Goal: Task Accomplishment & Management: Complete application form

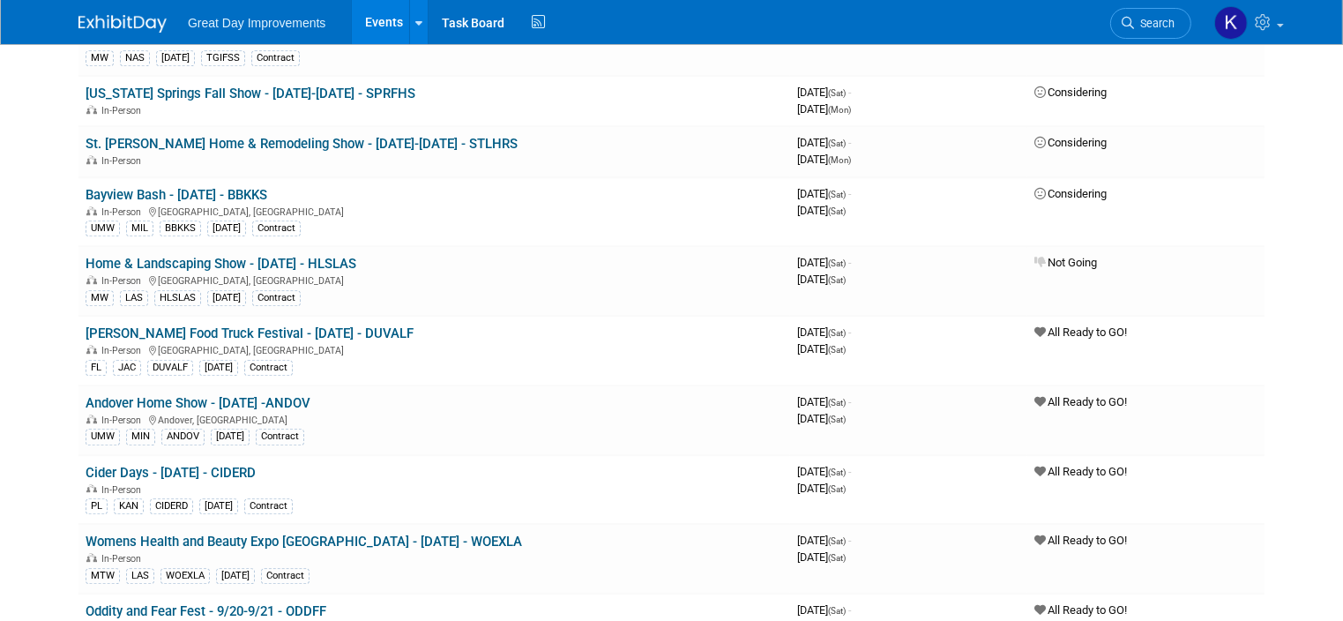
scroll to position [5201, 0]
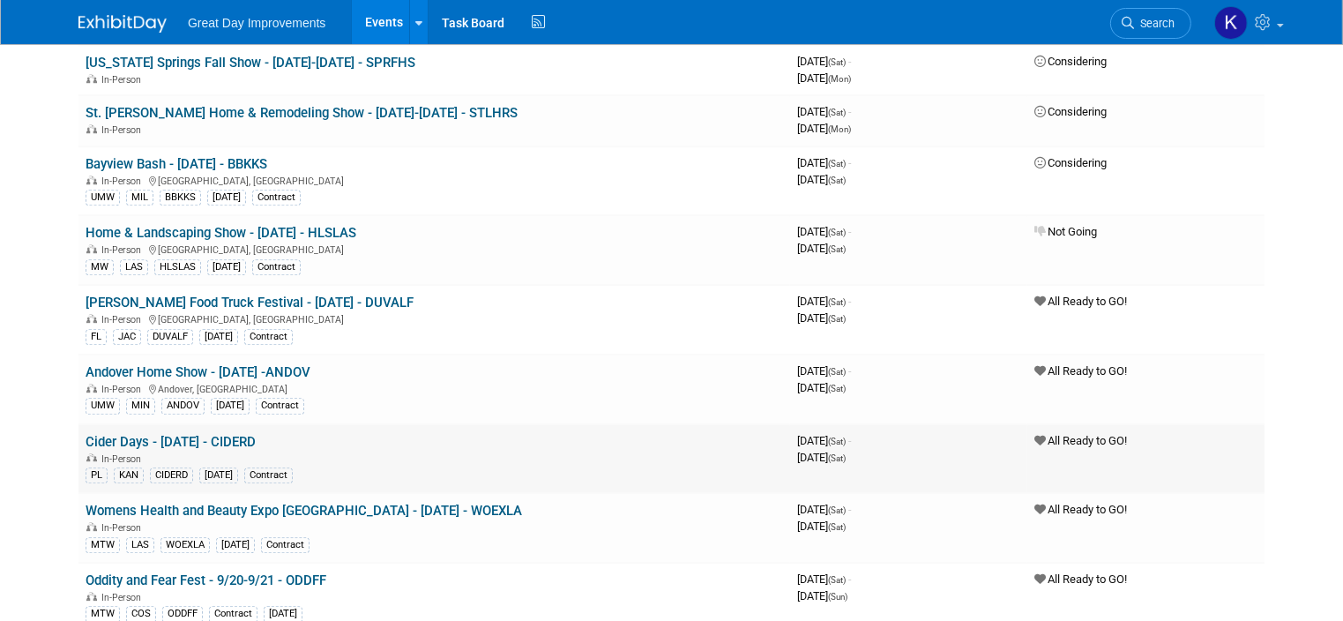
click at [236, 434] on link "Cider Days - [DATE] - CIDERD" at bounding box center [171, 442] width 170 height 16
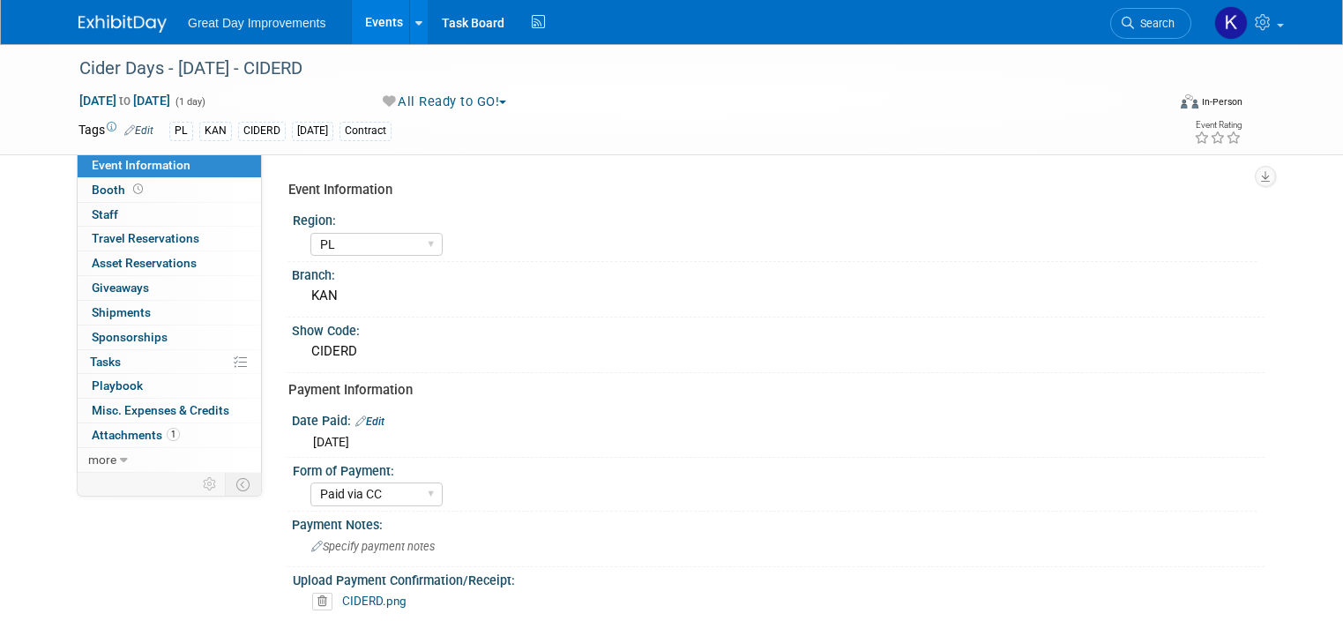
select select "PL"
select select "Paid via CC"
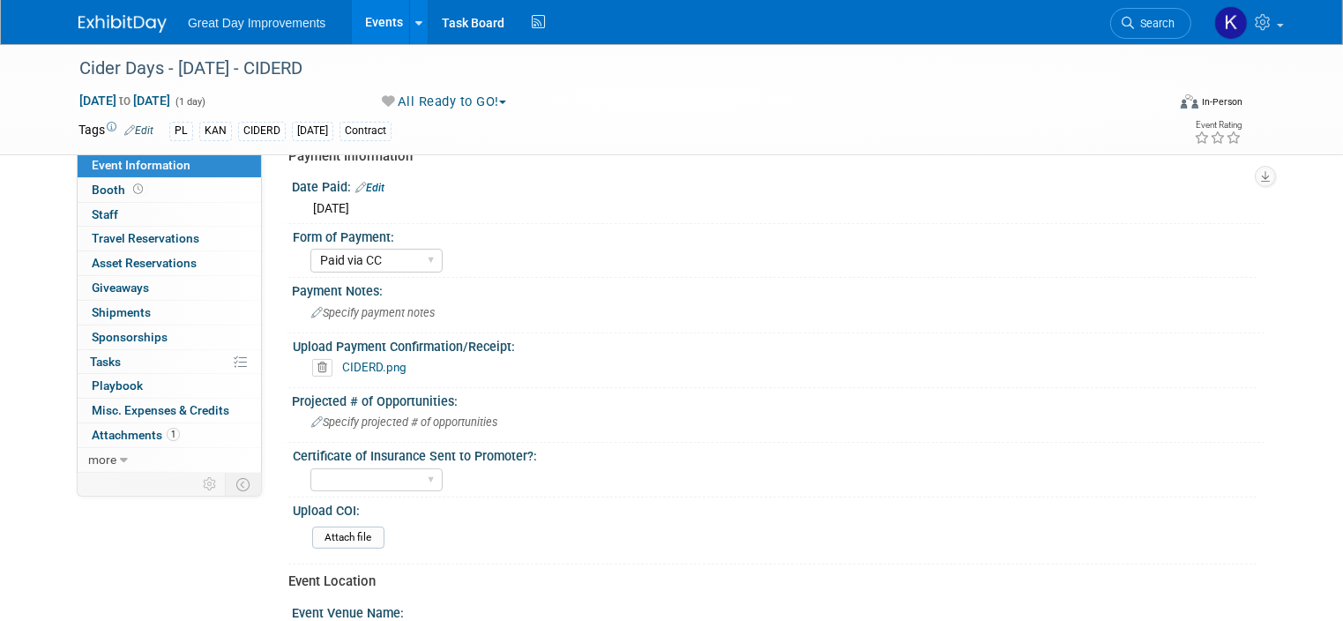
scroll to position [264, 0]
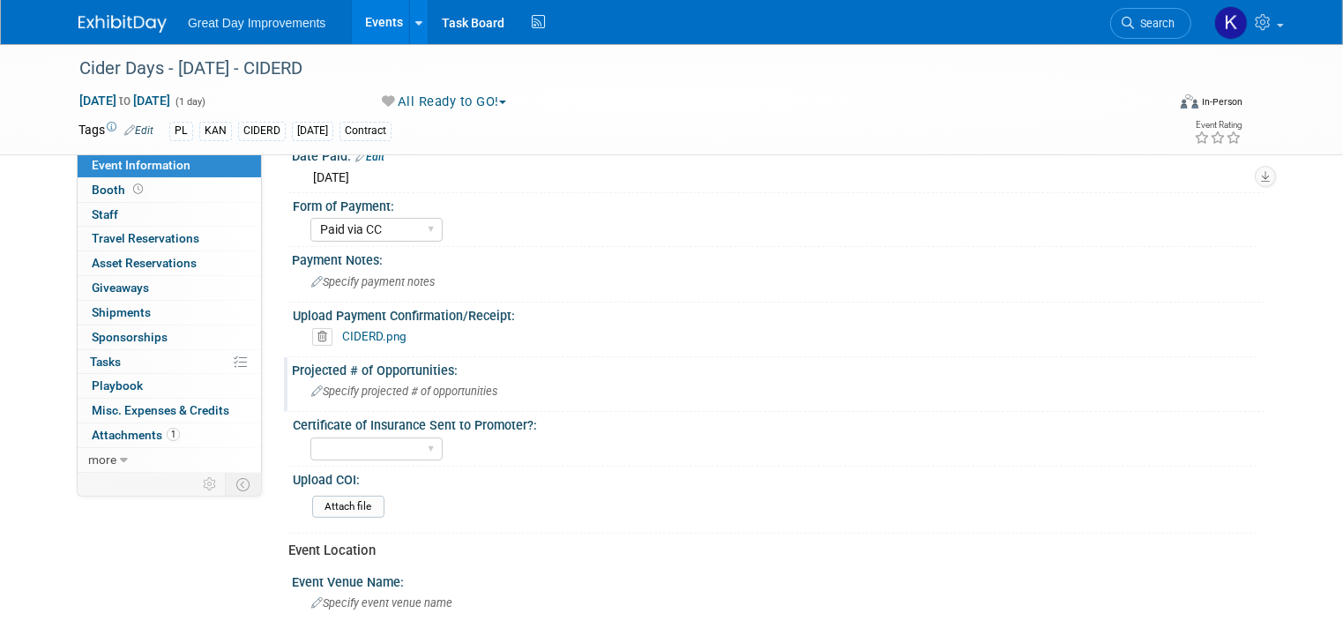
click at [430, 384] on span "Specify projected # of opportunities" at bounding box center [404, 390] width 186 height 13
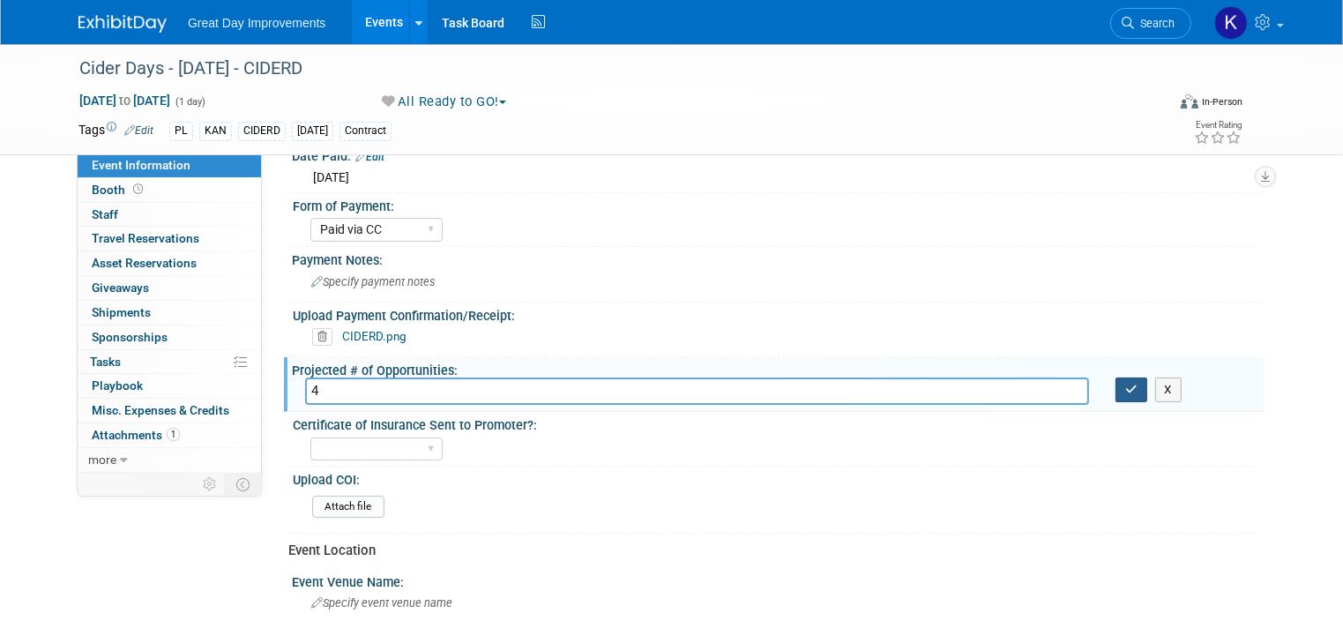
type input "4"
click at [1135, 383] on icon "button" at bounding box center [1131, 388] width 12 height 11
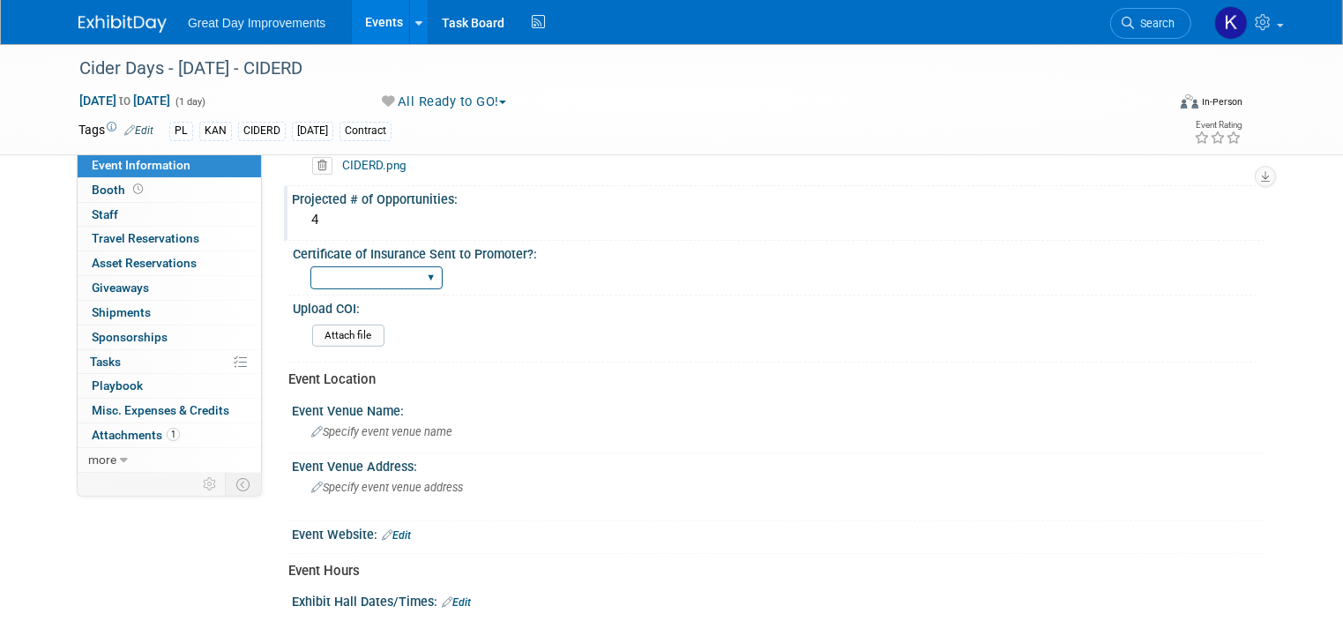
scroll to position [441, 0]
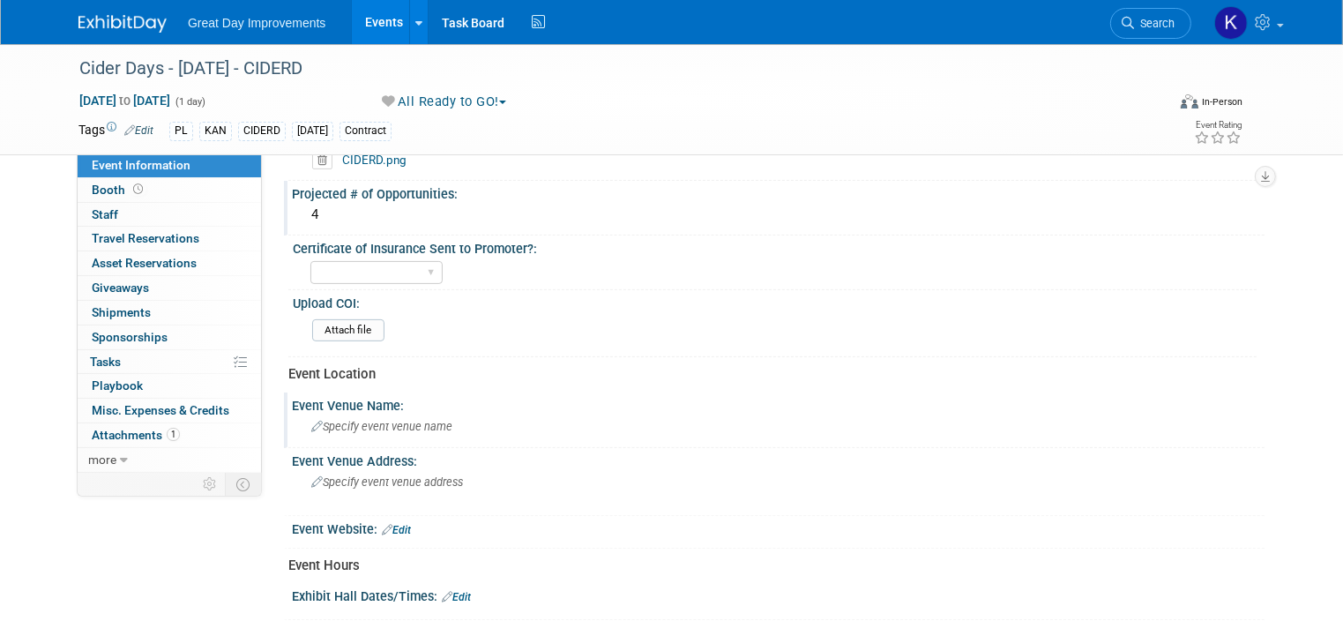
click at [412, 423] on span "Specify event venue name" at bounding box center [381, 426] width 141 height 13
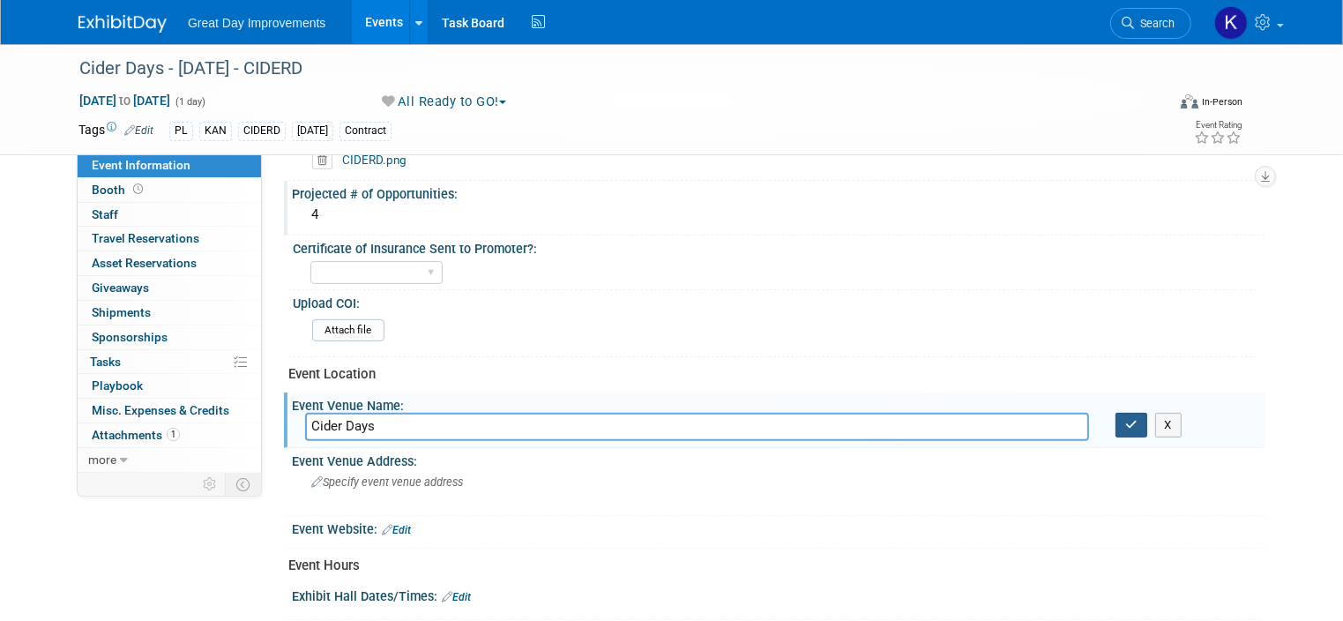
type input "Cider Days"
click at [1139, 413] on button "button" at bounding box center [1131, 425] width 32 height 25
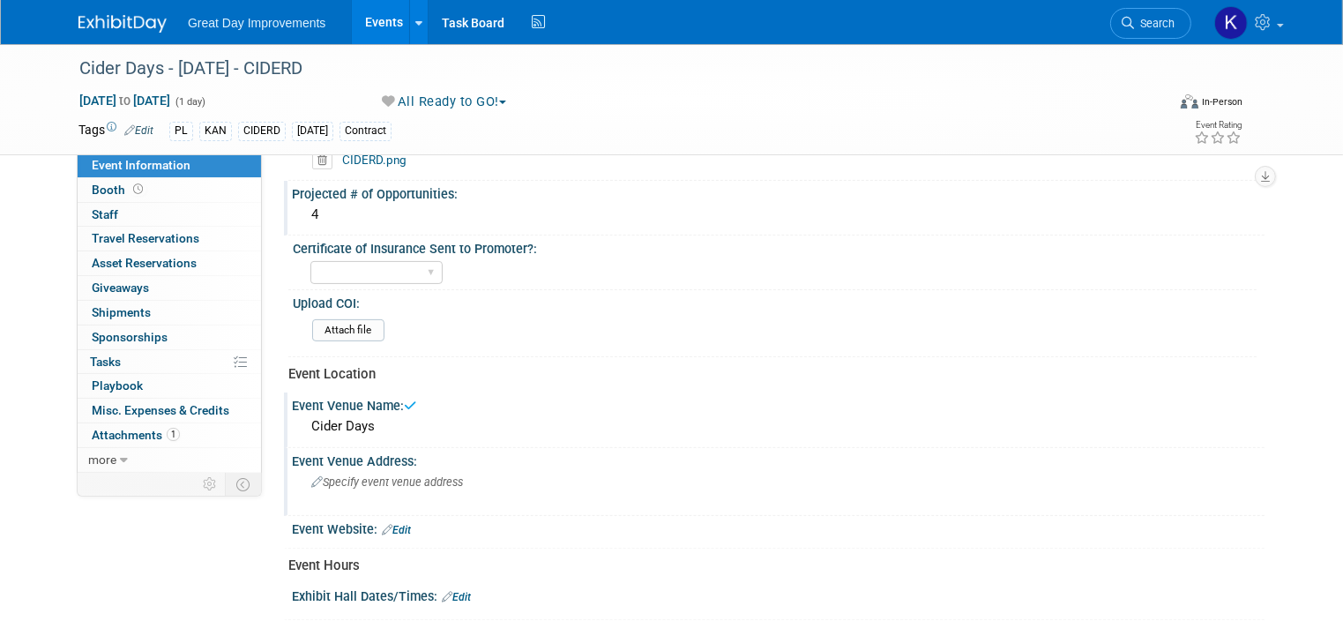
click at [390, 480] on span "Specify event venue address" at bounding box center [387, 481] width 152 height 13
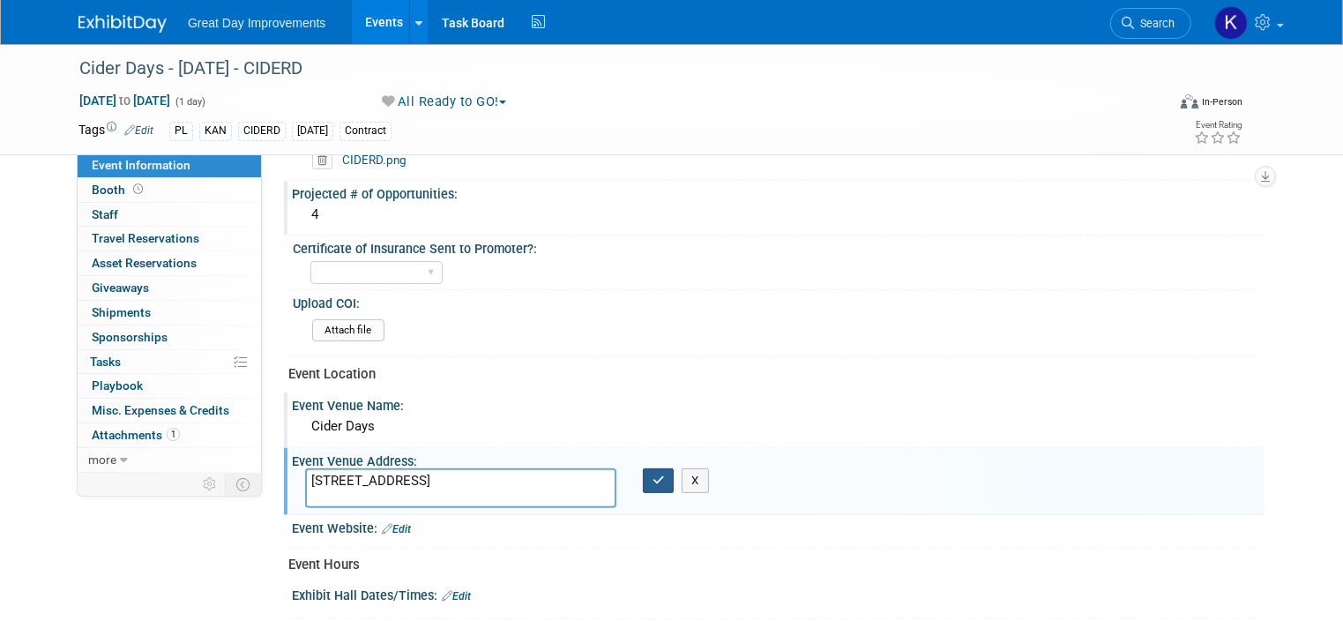
type textarea "1 Expo Center Drive Topeka, Ks. 66612"
click at [658, 474] on icon "button" at bounding box center [658, 479] width 12 height 11
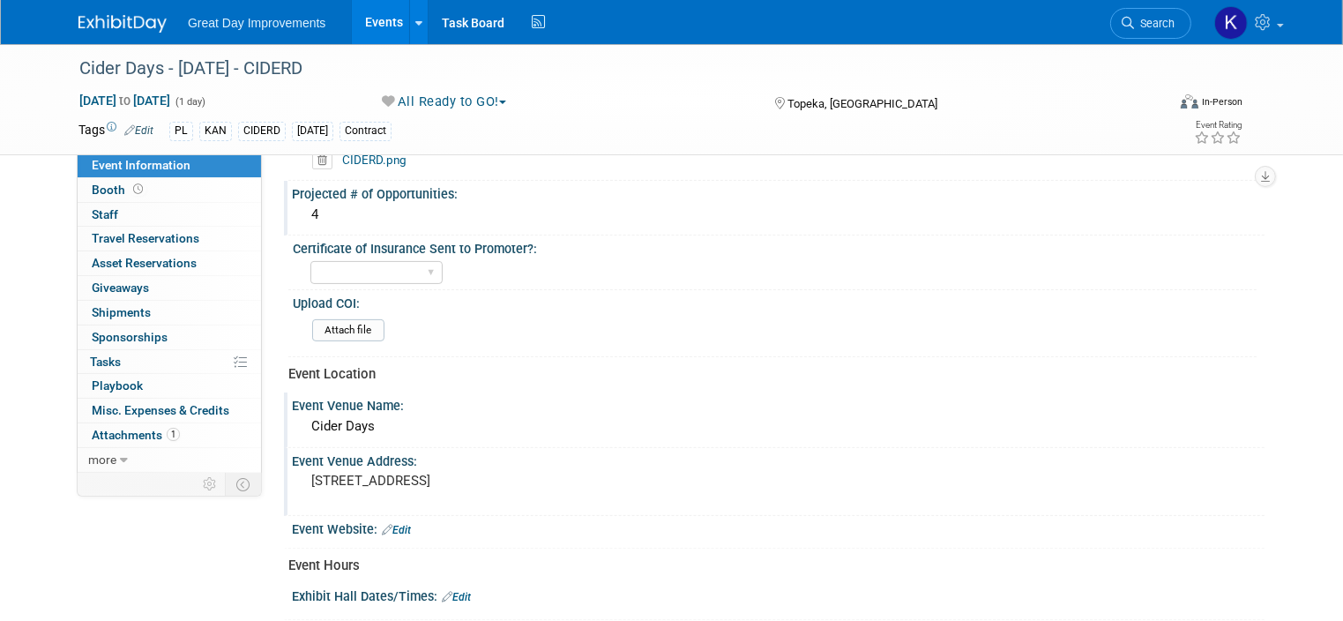
click at [391, 524] on link "Edit" at bounding box center [396, 530] width 29 height 12
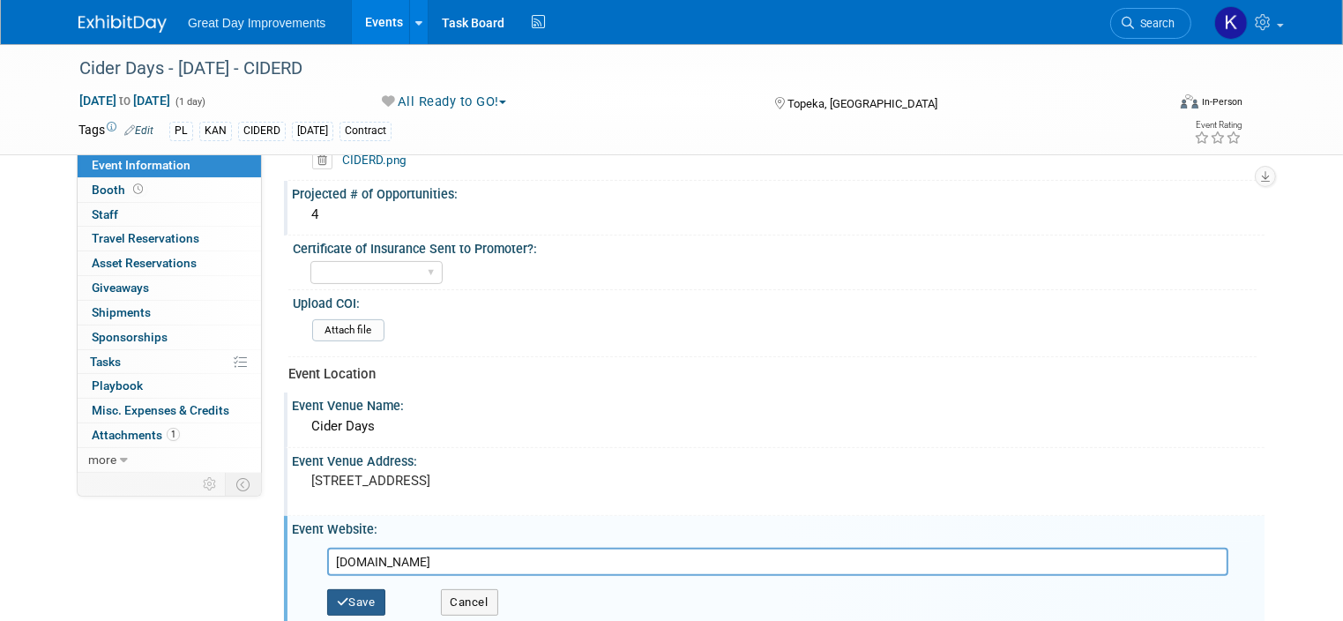
type input "www.ciderdays.com"
click at [345, 597] on button "Save" at bounding box center [356, 602] width 58 height 26
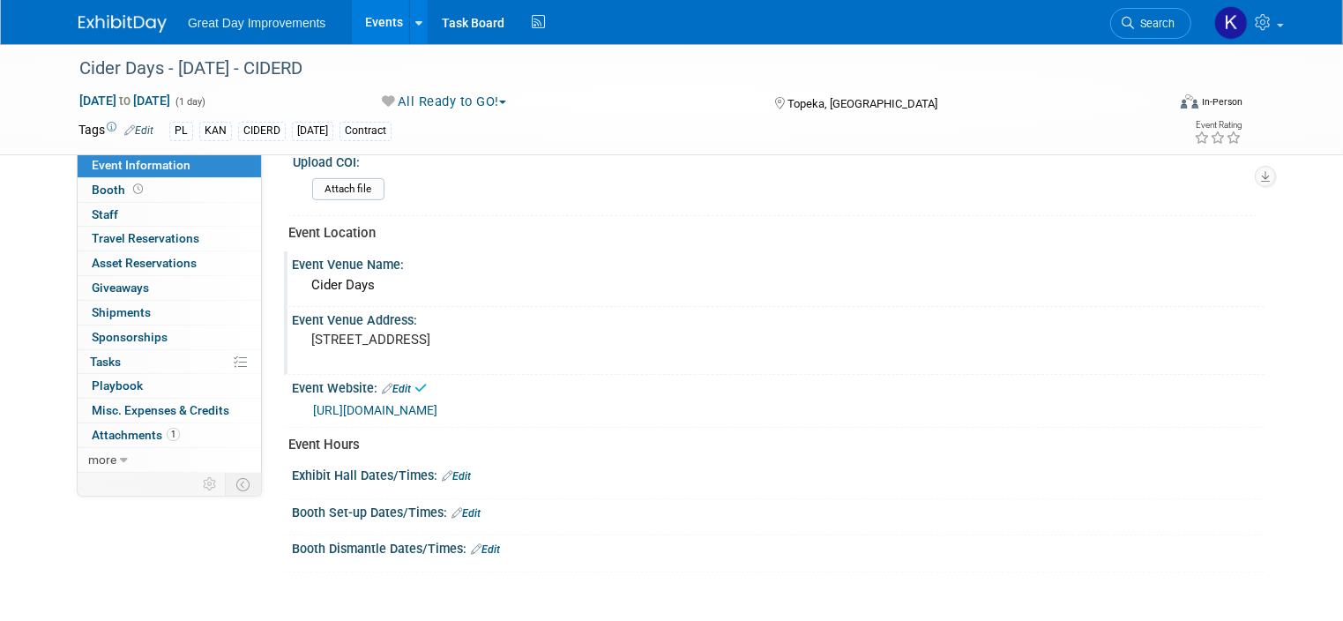
scroll to position [617, 0]
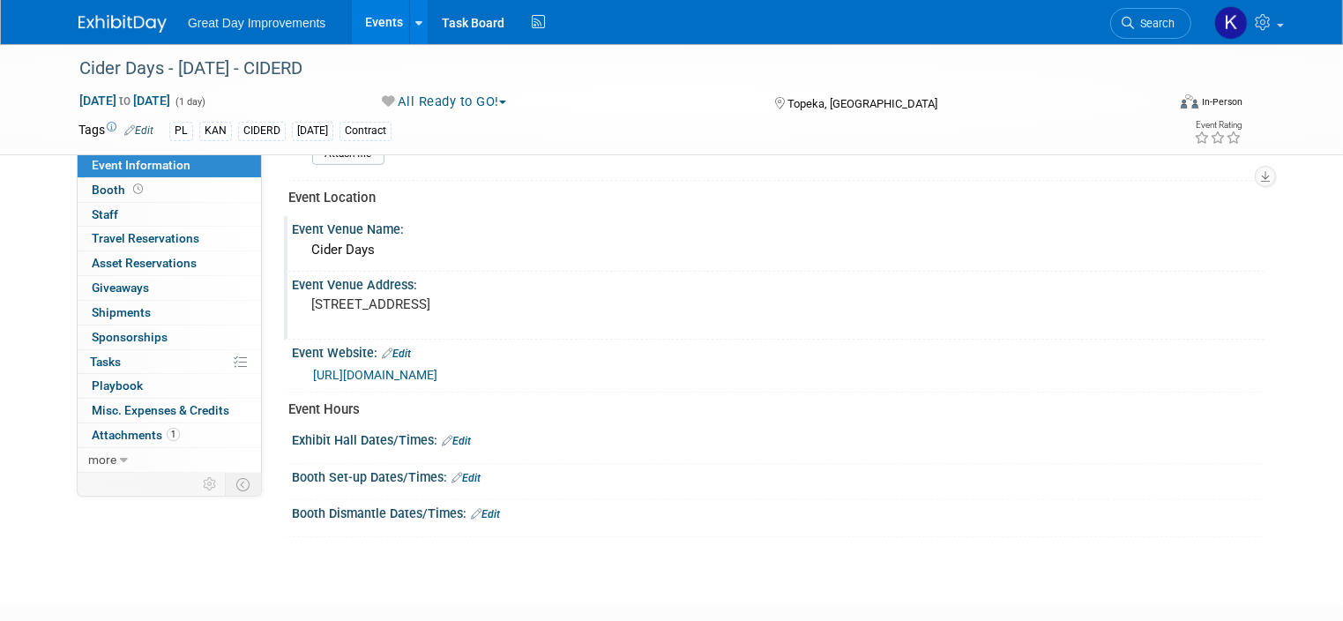
click at [463, 475] on link "Edit" at bounding box center [465, 478] width 29 height 12
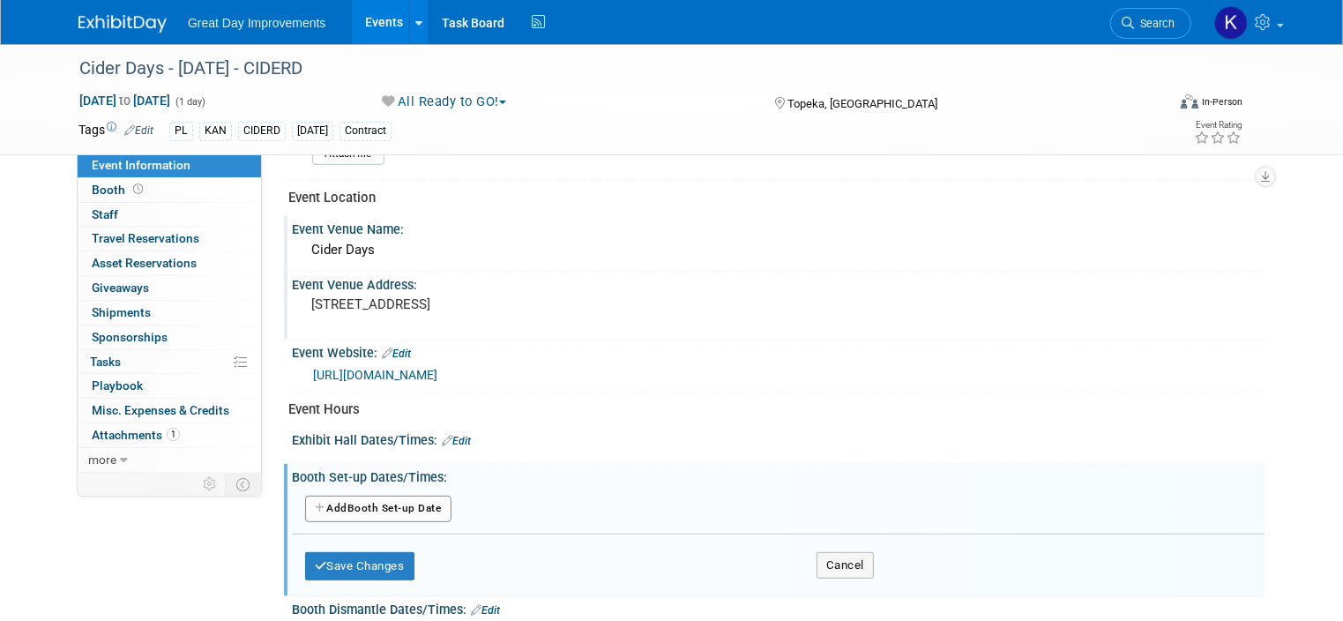
click at [386, 503] on button "Add Another Booth Set-up Date" at bounding box center [378, 508] width 146 height 26
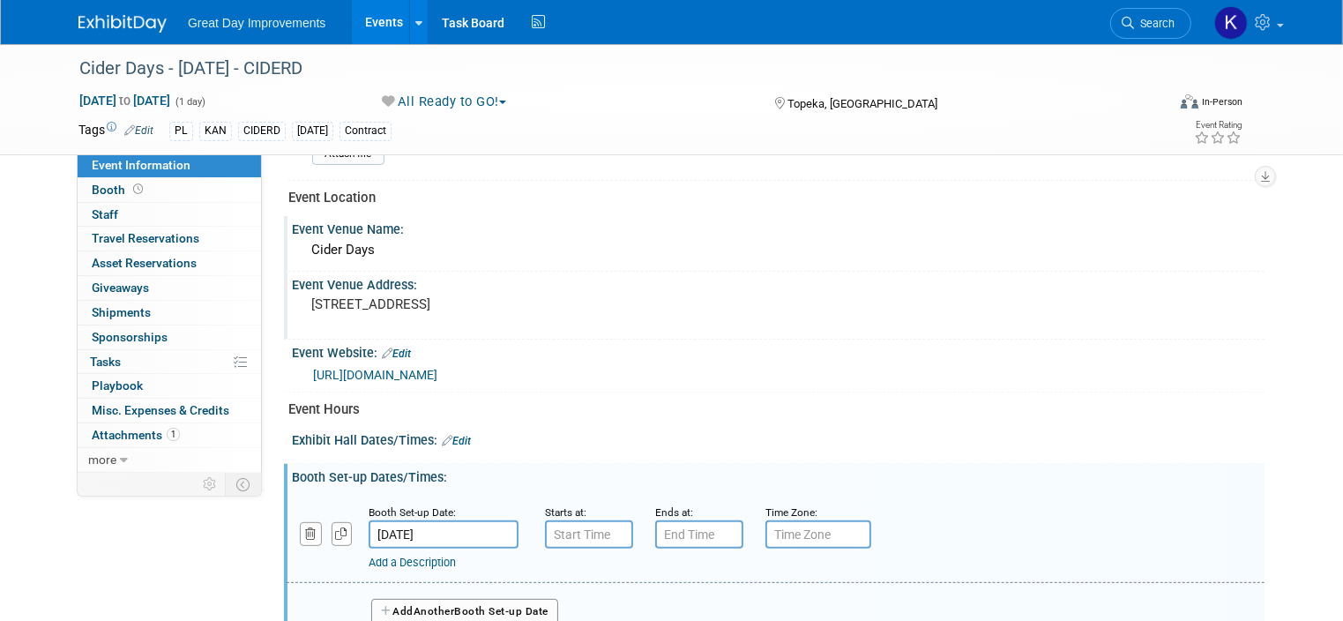
click at [389, 530] on input "Sep 20, 2025" at bounding box center [443, 534] width 150 height 28
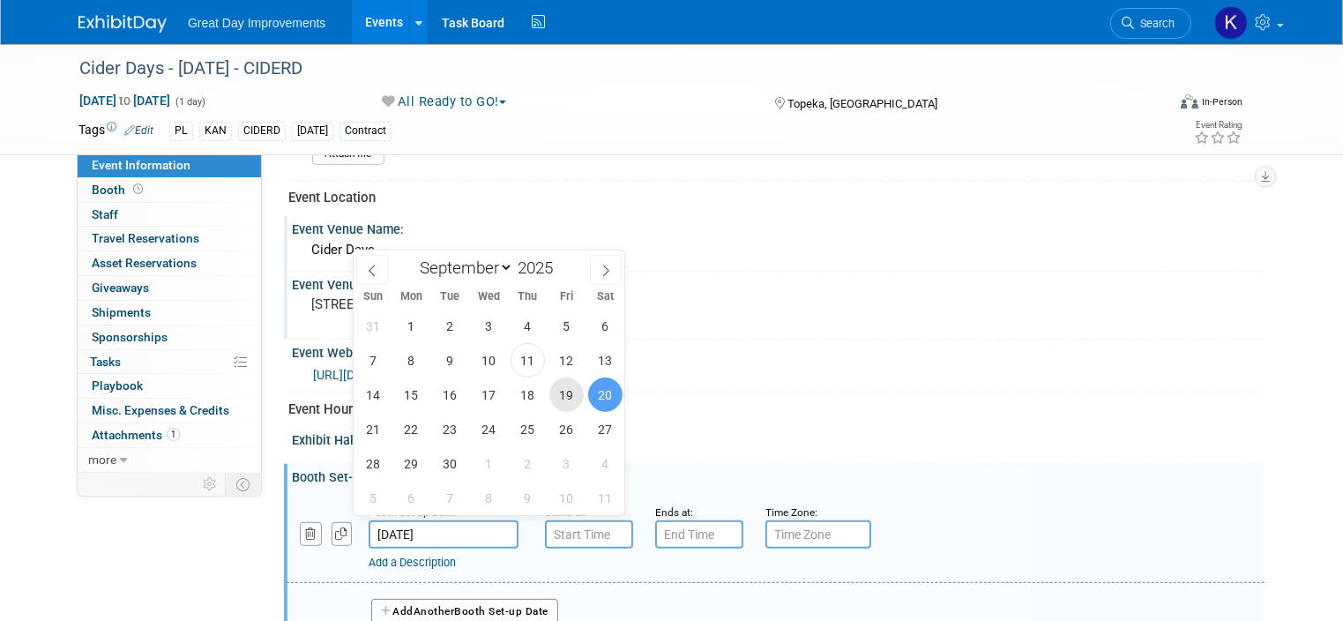
click at [564, 391] on span "19" at bounding box center [566, 394] width 34 height 34
type input "Sep 19, 2025"
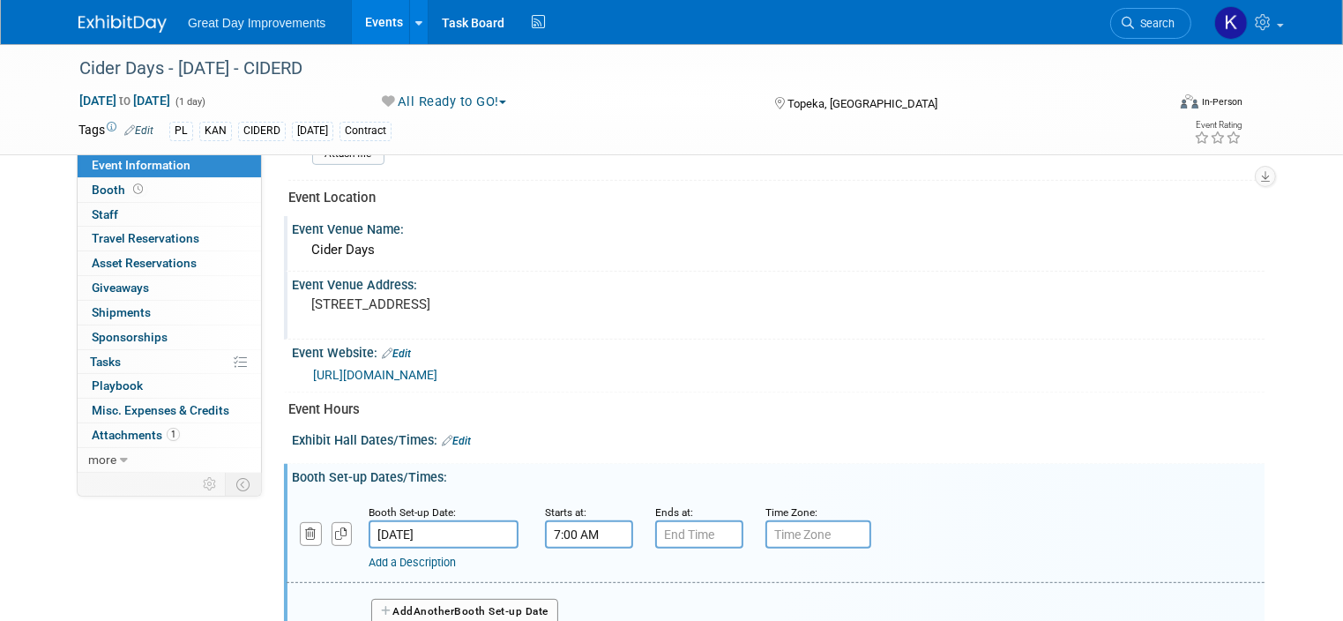
click at [574, 524] on input "7:00 AM" at bounding box center [589, 534] width 88 height 28
click at [571, 569] on span at bounding box center [585, 577] width 31 height 31
type input "10:00 AM"
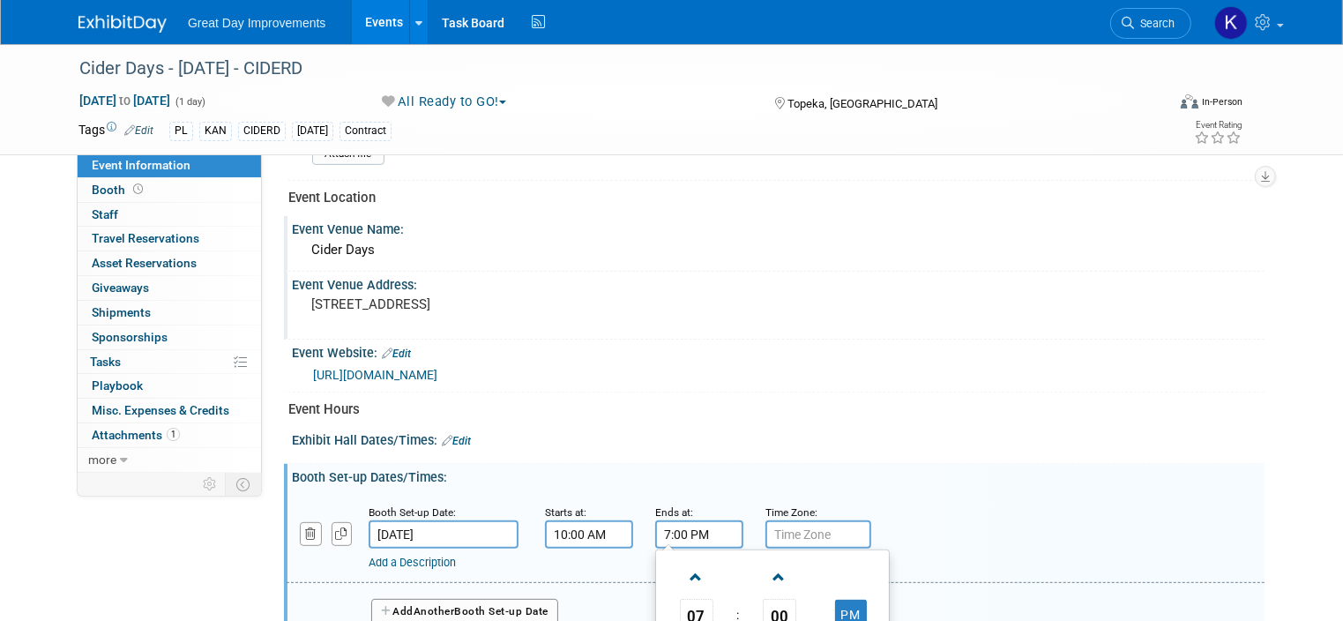
click at [696, 528] on input "7:00 PM" at bounding box center [699, 534] width 88 height 28
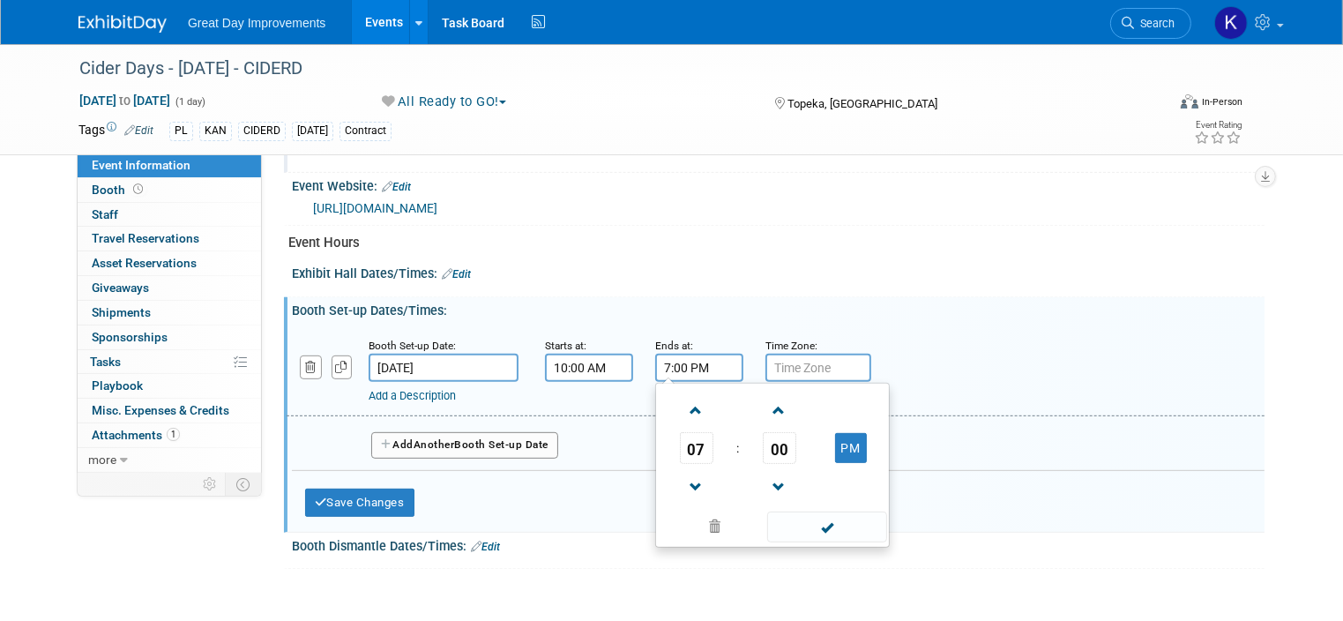
scroll to position [913, 0]
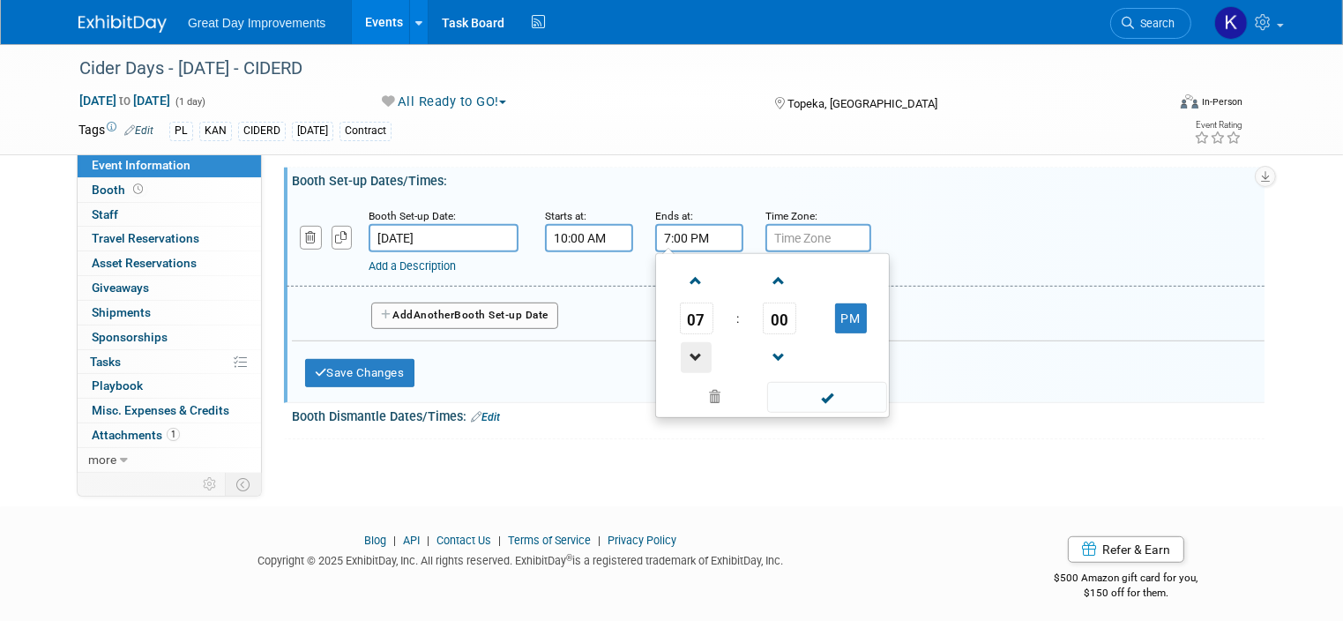
click at [681, 345] on span at bounding box center [696, 357] width 31 height 31
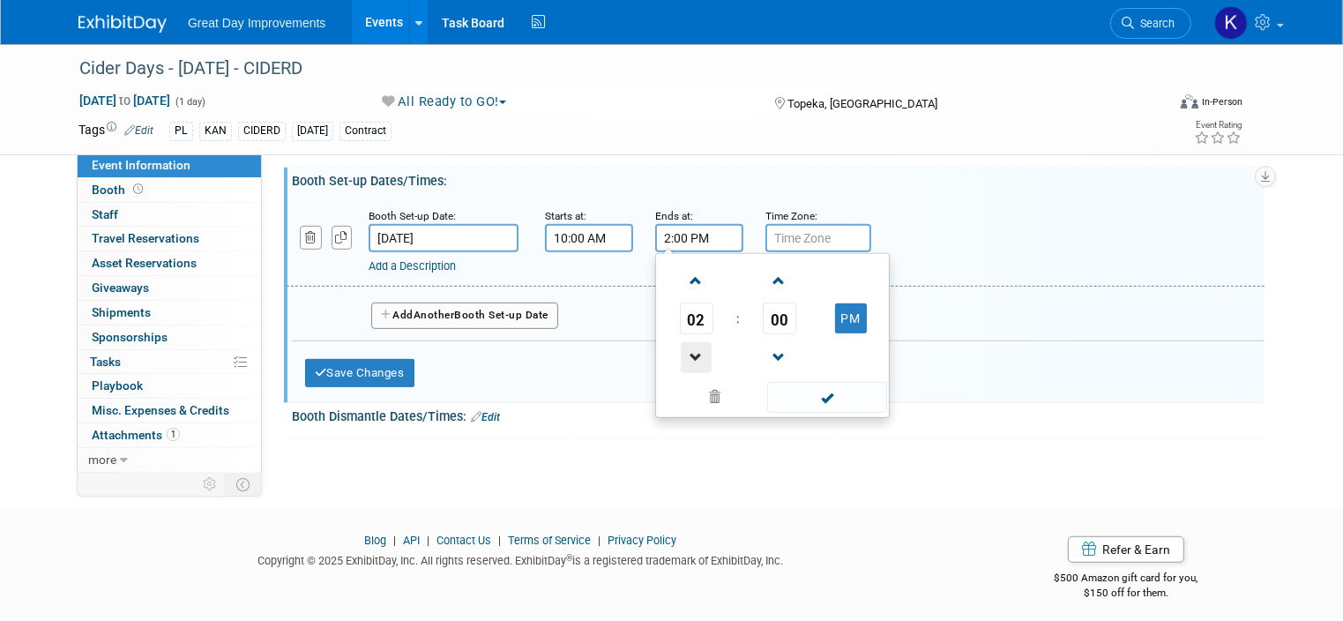
click at [681, 345] on span at bounding box center [696, 357] width 31 height 31
click at [681, 267] on span at bounding box center [696, 280] width 31 height 31
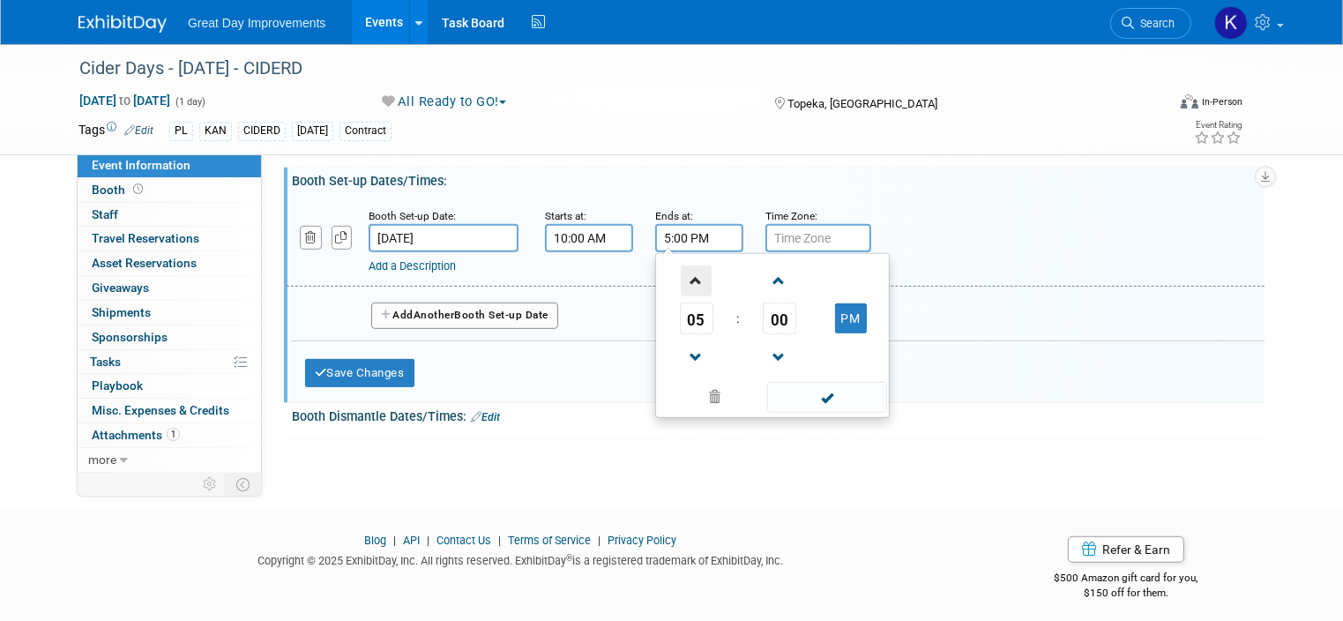
click at [681, 267] on span at bounding box center [696, 280] width 31 height 31
click at [835, 307] on button "PM" at bounding box center [851, 318] width 32 height 30
click at [835, 307] on button "AM" at bounding box center [851, 318] width 32 height 30
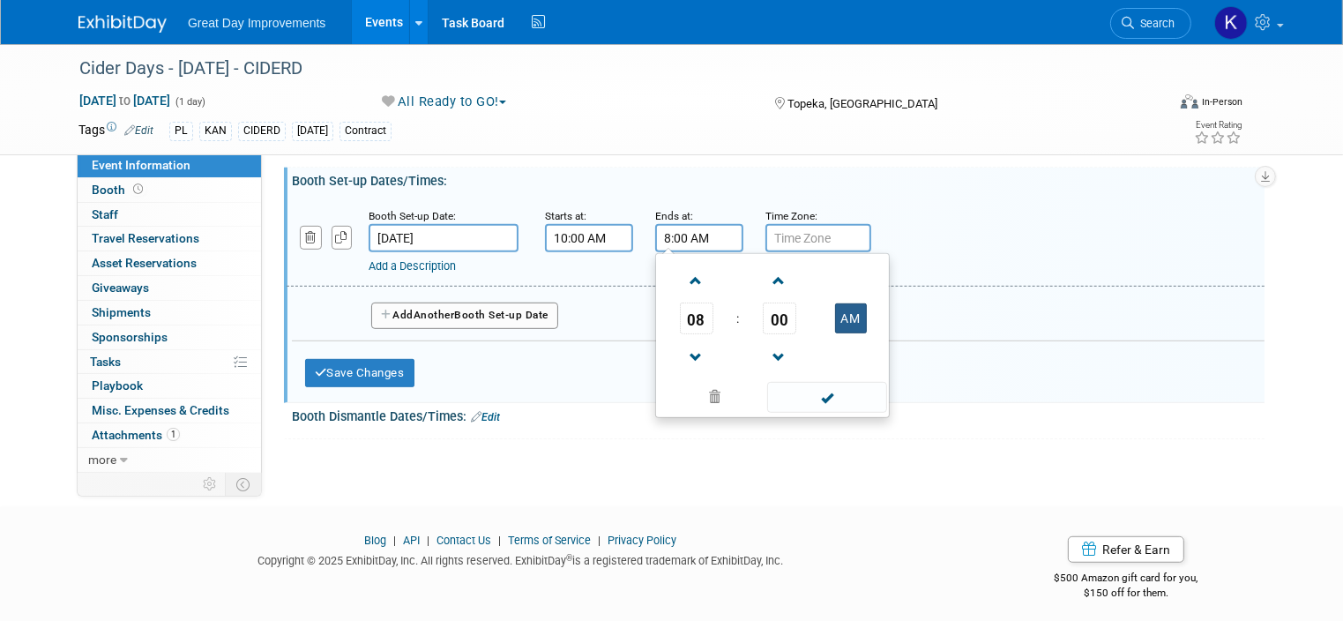
type input "8:00 PM"
click at [994, 264] on div "Add a Description" at bounding box center [732, 266] width 728 height 16
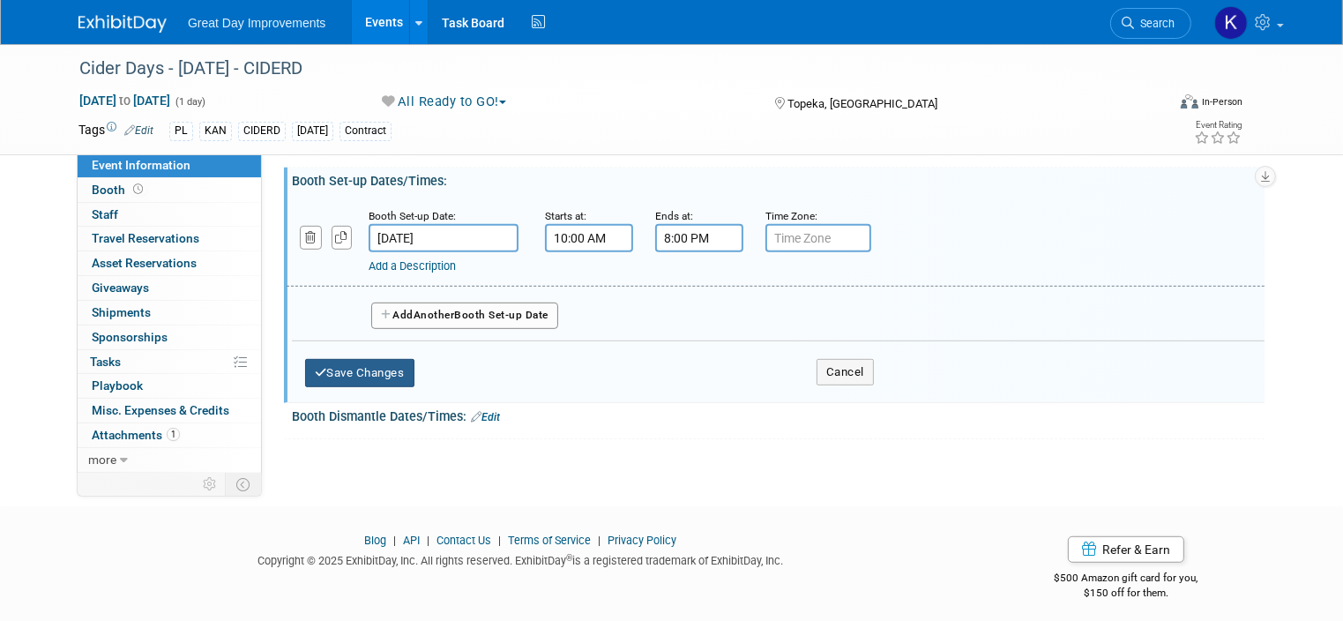
click at [322, 359] on button "Save Changes" at bounding box center [359, 373] width 109 height 28
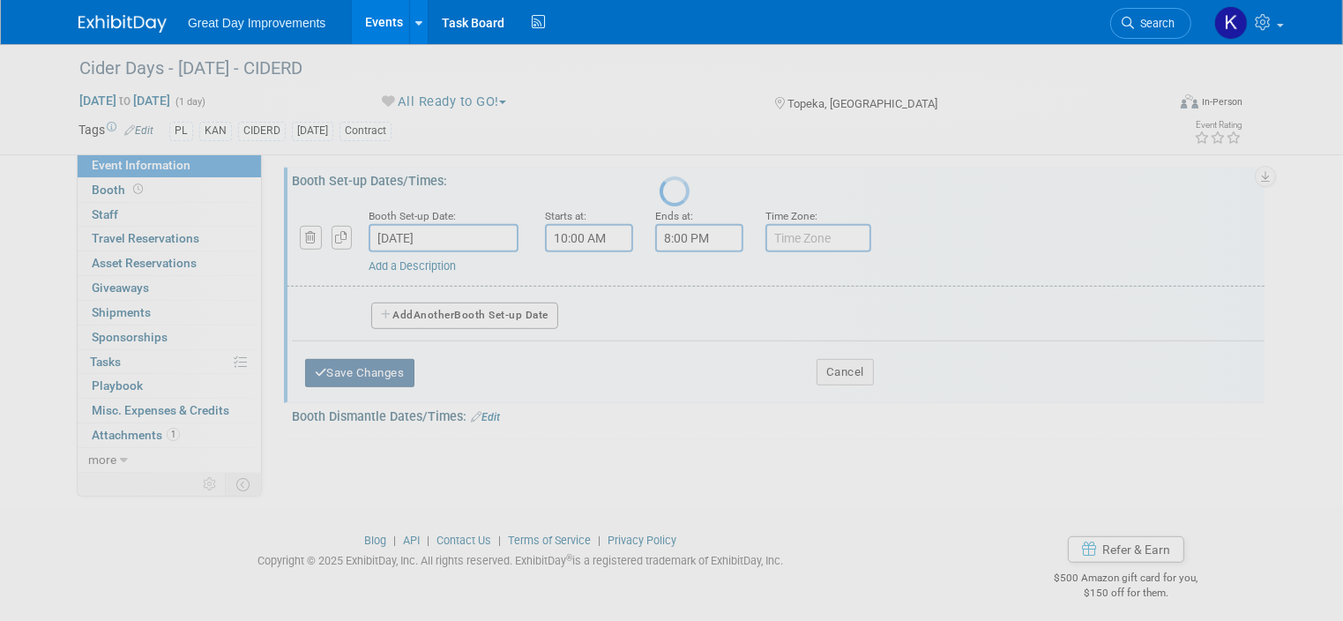
scroll to position [712, 0]
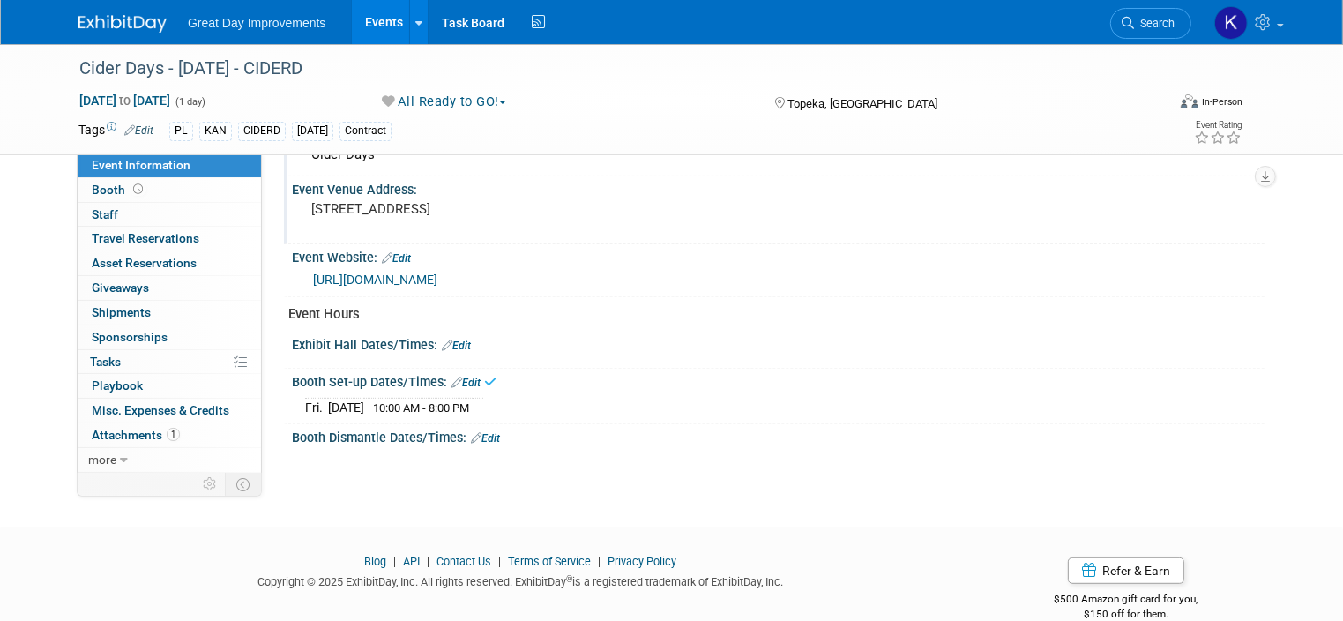
click at [448, 339] on link "Edit" at bounding box center [456, 345] width 29 height 12
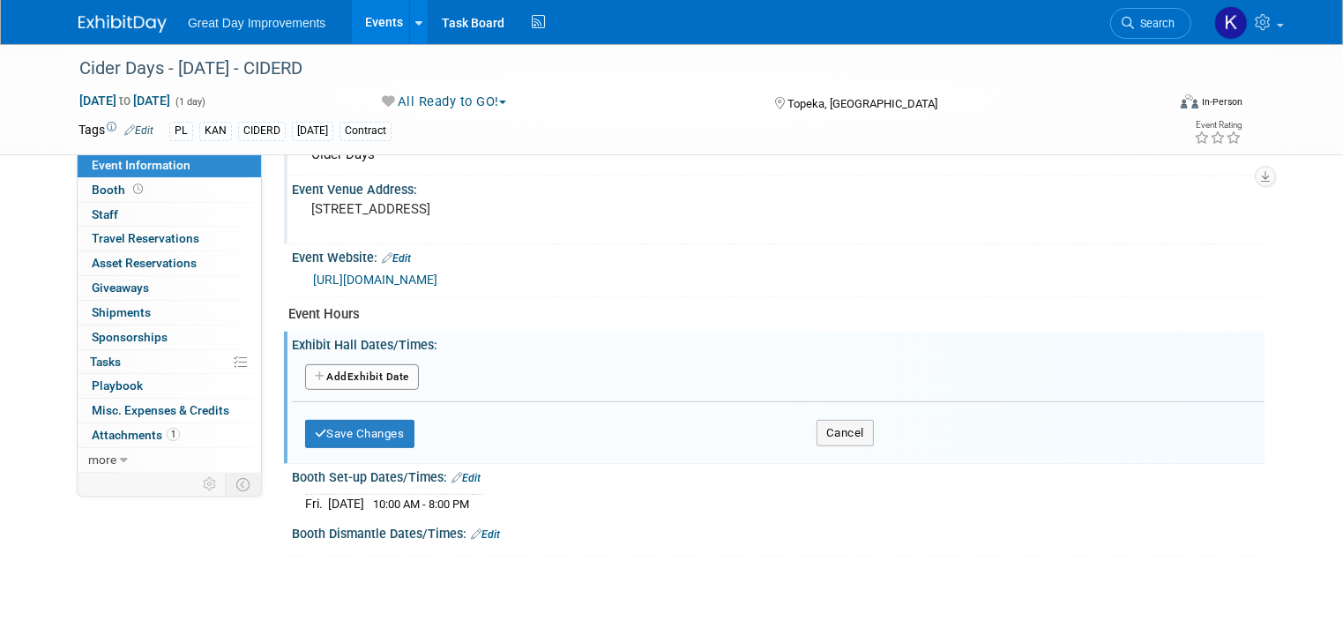
click at [359, 366] on button "Add Another Exhibit Date" at bounding box center [362, 377] width 114 height 26
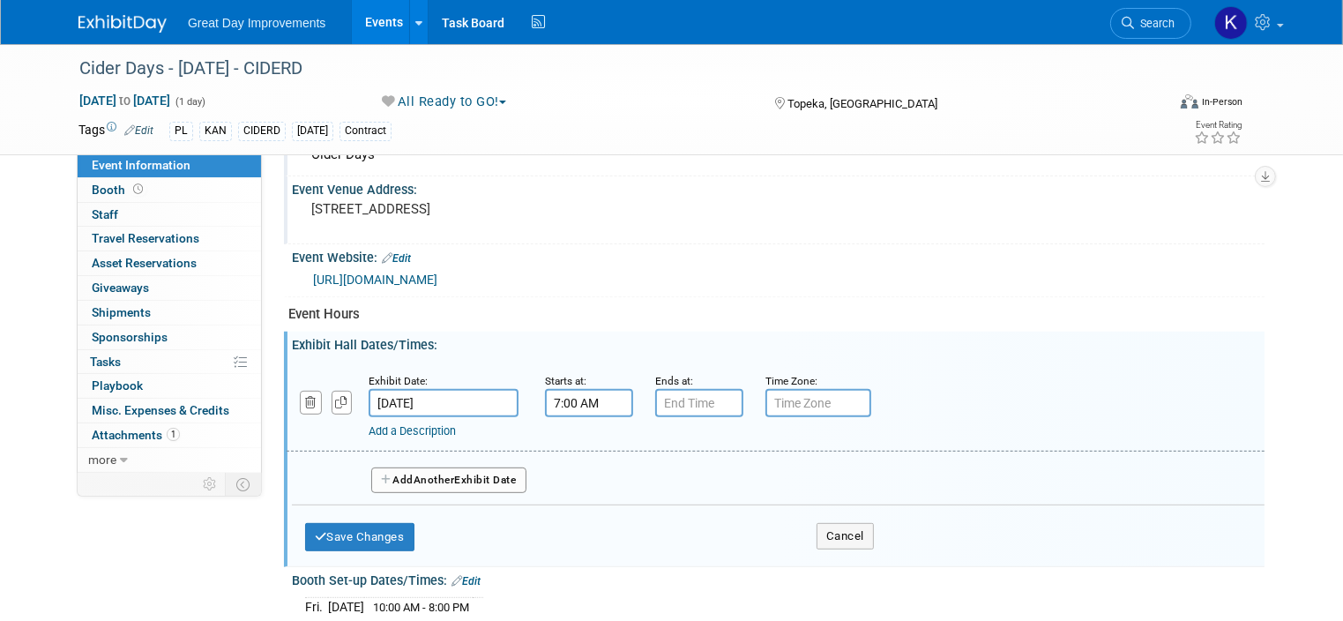
click at [591, 396] on input "7:00 AM" at bounding box center [589, 403] width 88 height 28
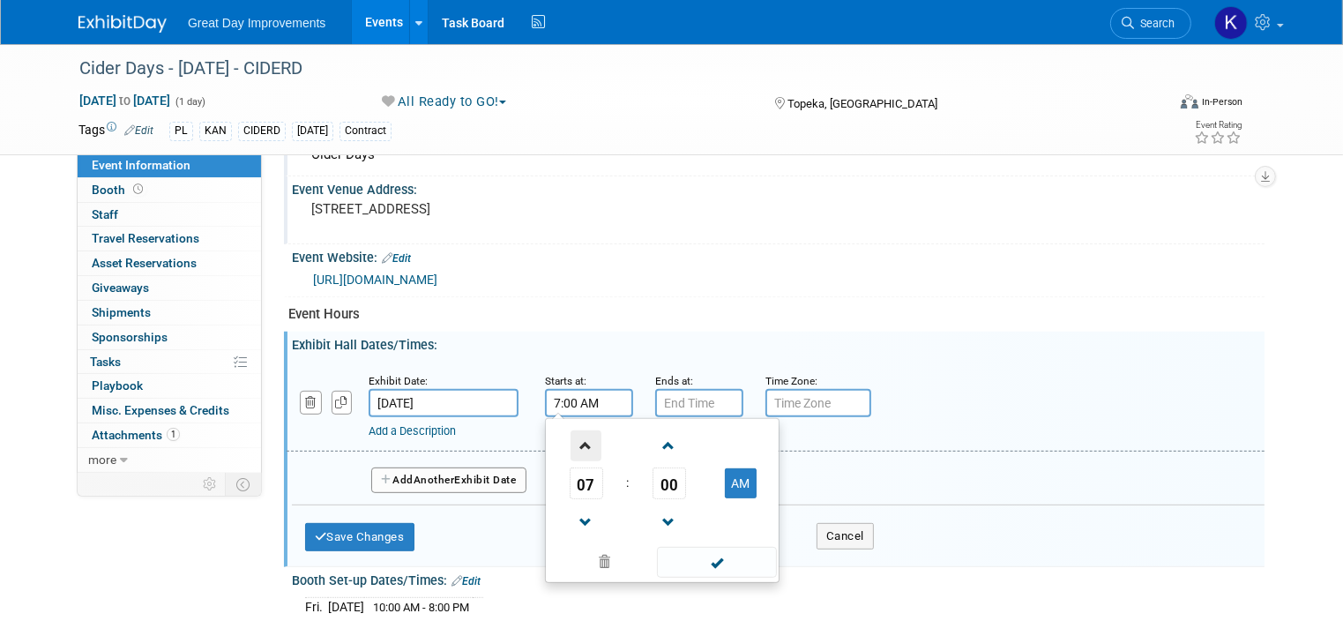
click at [574, 433] on span at bounding box center [585, 445] width 31 height 31
type input "10:00 AM"
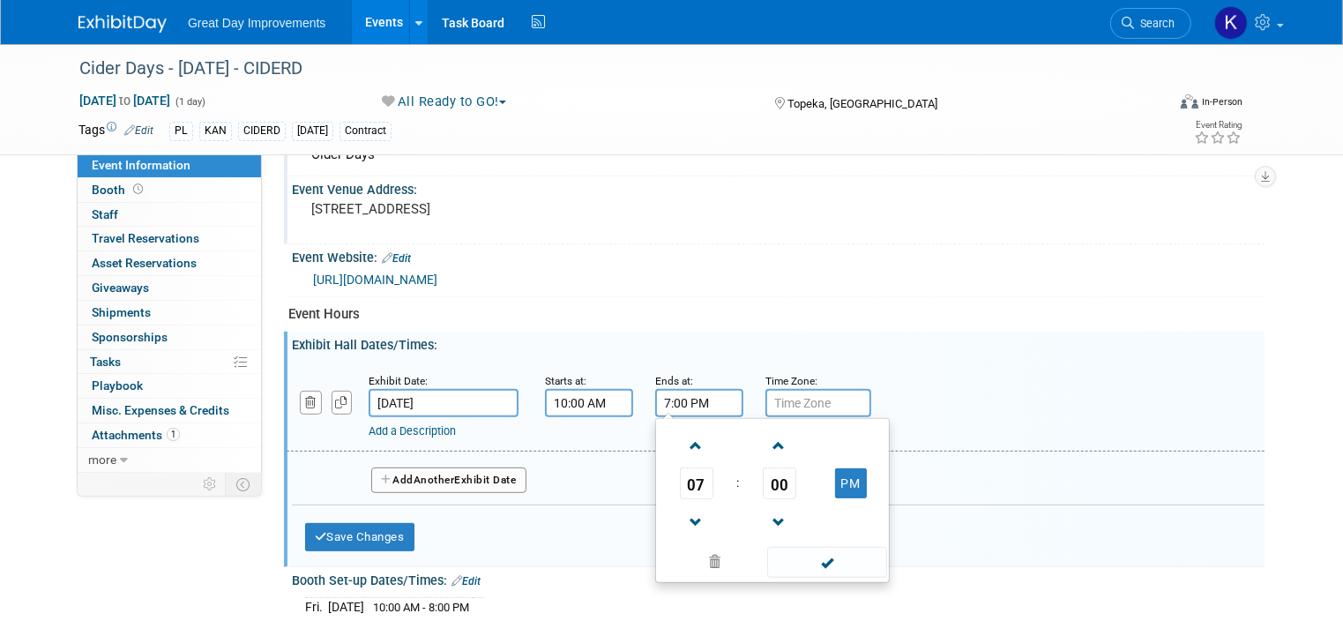
click at [655, 399] on input "7:00 PM" at bounding box center [699, 403] width 88 height 28
click at [681, 436] on span at bounding box center [696, 445] width 31 height 31
click at [919, 361] on div "Exhibit Date: Sep 20, 2025 Starts at: 10:00 AM Ends at: 8:00 PM 08 : 00 PM 12 0…" at bounding box center [775, 406] width 978 height 90
click at [681, 395] on input "8:00 PM" at bounding box center [699, 403] width 88 height 28
click at [681, 511] on span at bounding box center [696, 522] width 31 height 31
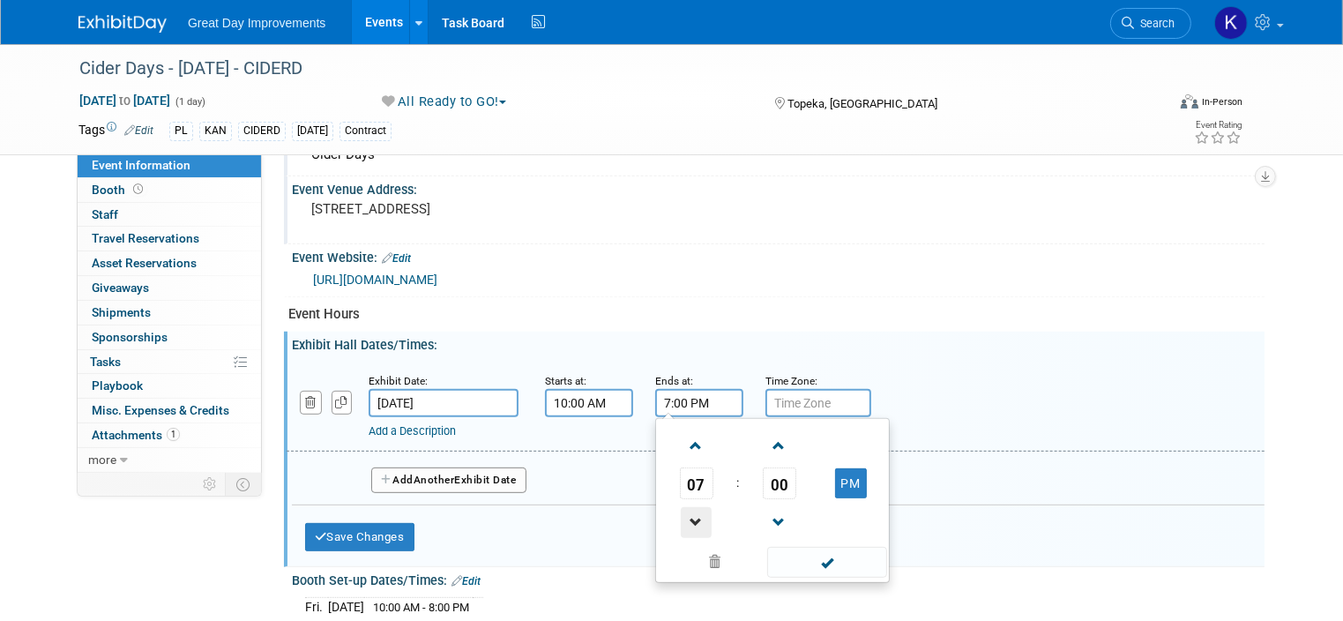
click at [681, 511] on span at bounding box center [696, 522] width 31 height 31
type input "6:00 PM"
click at [928, 378] on div "Add a Description Description:" at bounding box center [775, 405] width 1004 height 68
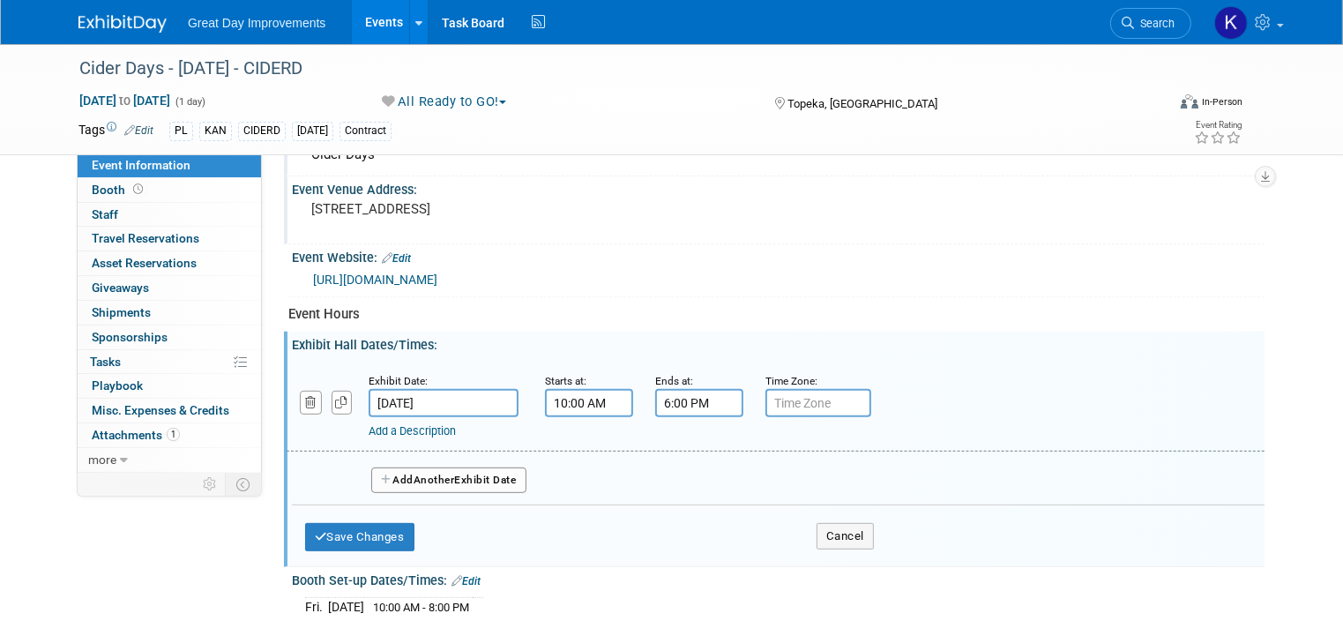
click at [501, 475] on button "Add Another Exhibit Date" at bounding box center [448, 480] width 155 height 26
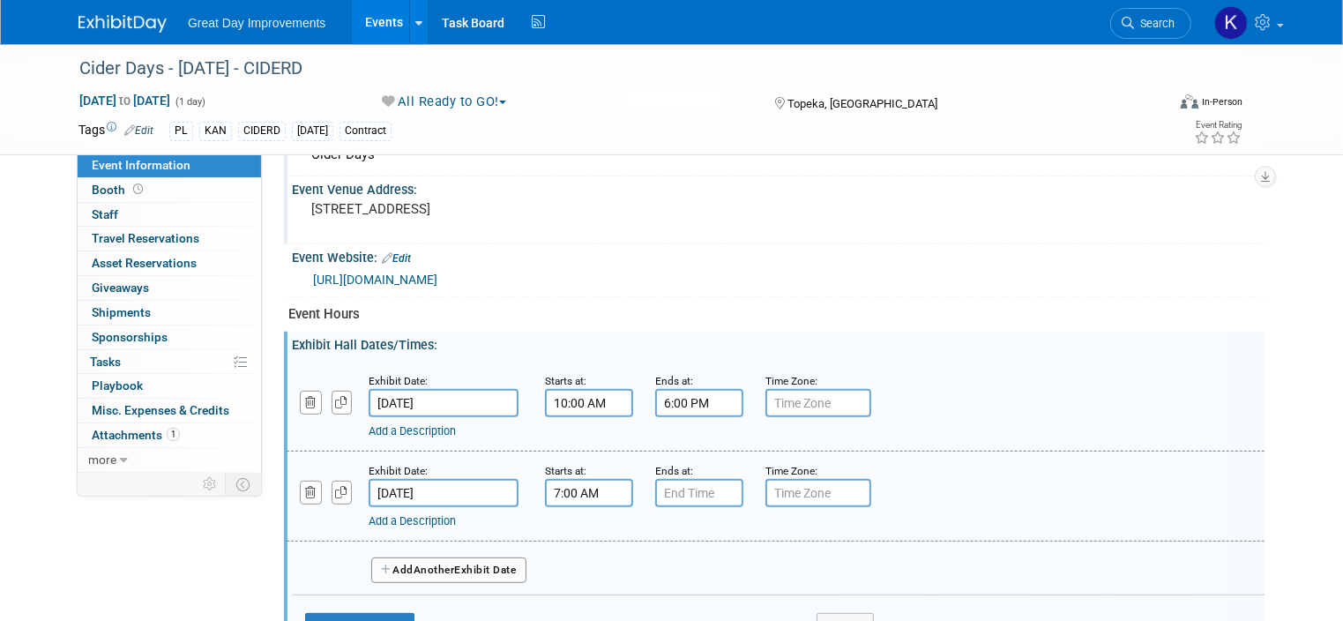
click at [588, 483] on input "7:00 AM" at bounding box center [589, 493] width 88 height 28
click at [570, 520] on span at bounding box center [585, 535] width 31 height 31
type input "10:00 AM"
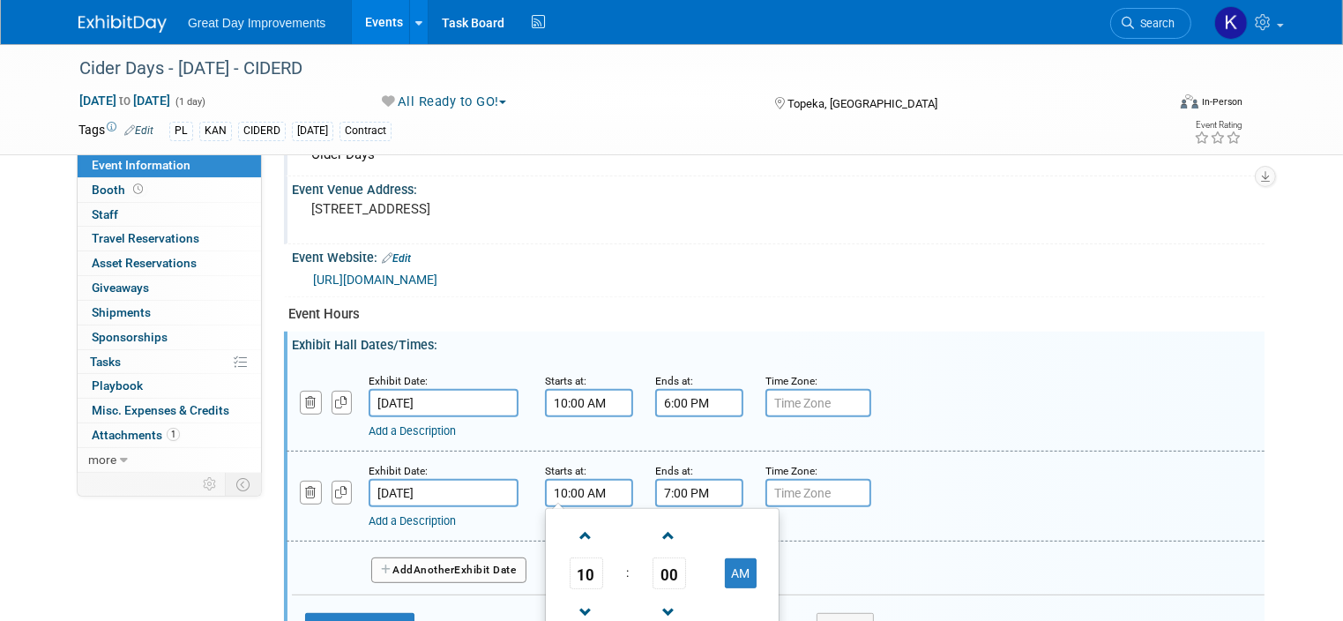
click at [661, 482] on input "7:00 PM" at bounding box center [699, 493] width 88 height 28
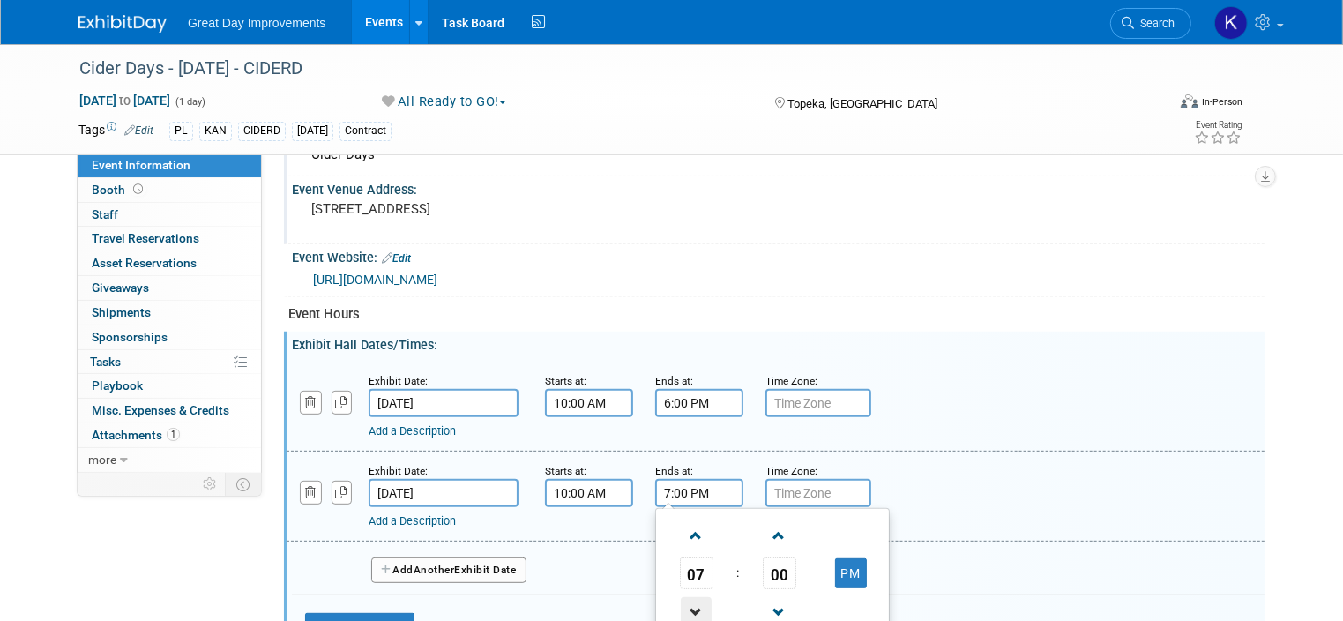
click at [681, 601] on span at bounding box center [696, 612] width 31 height 31
type input "4:00 PM"
click at [894, 464] on div "Add a Description Description:" at bounding box center [775, 495] width 1004 height 68
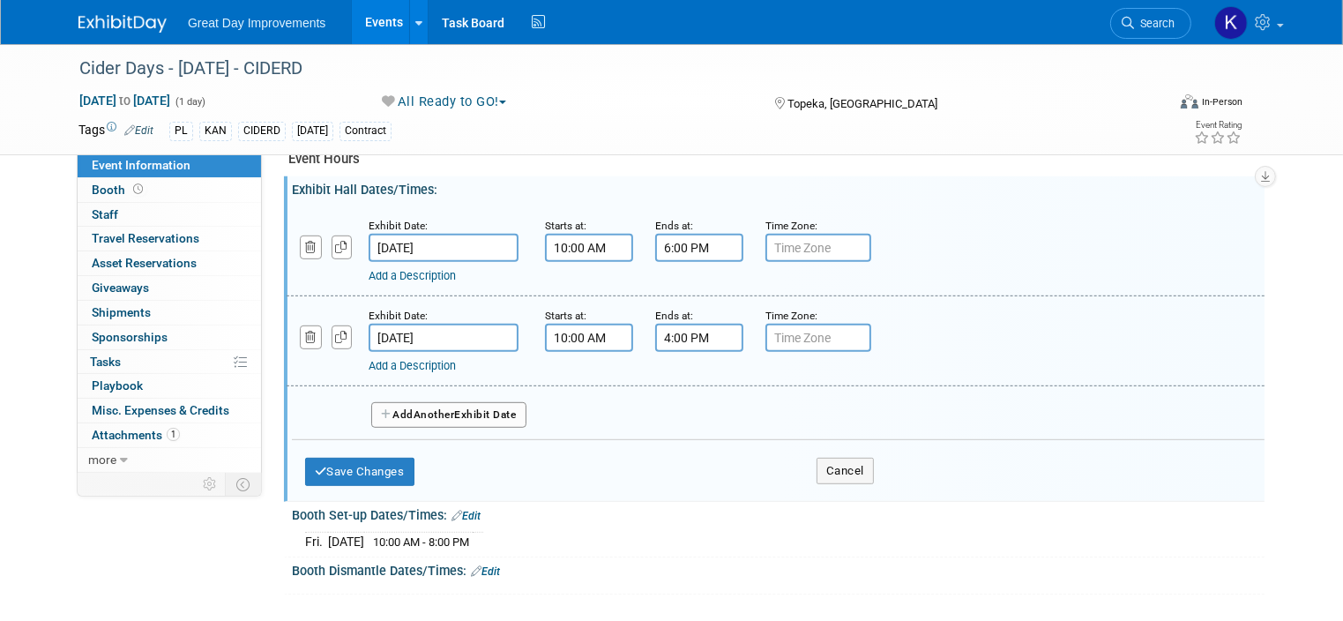
scroll to position [889, 0]
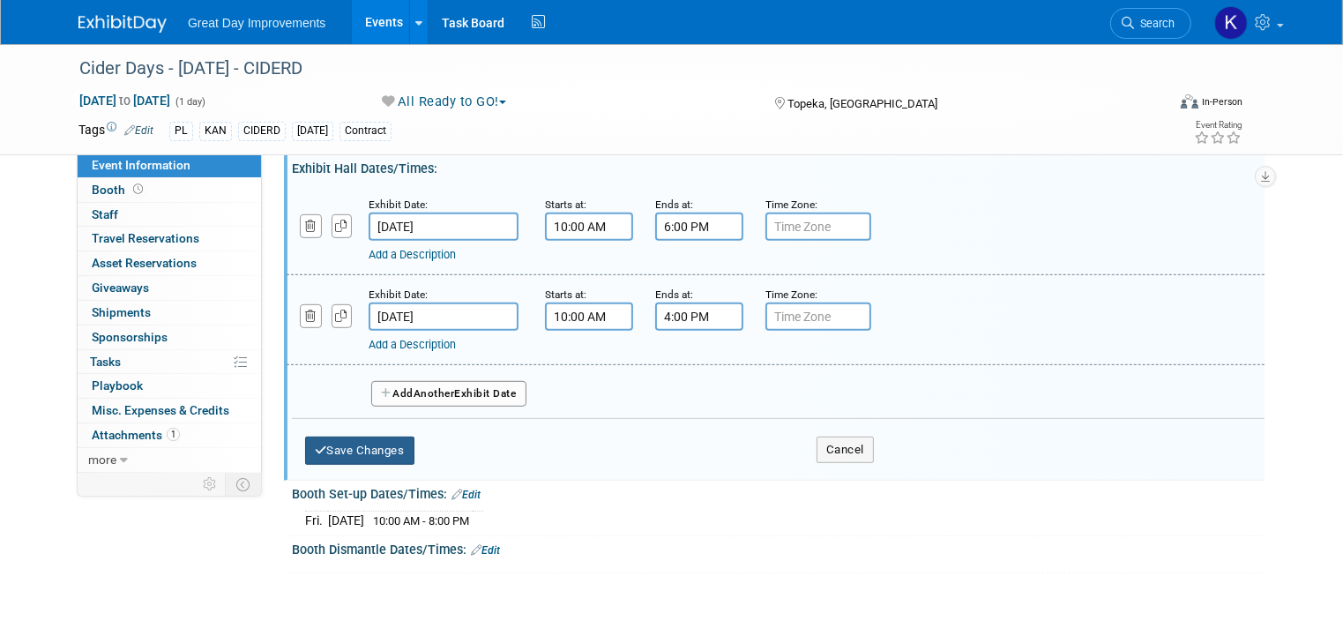
click at [387, 440] on button "Save Changes" at bounding box center [359, 450] width 109 height 28
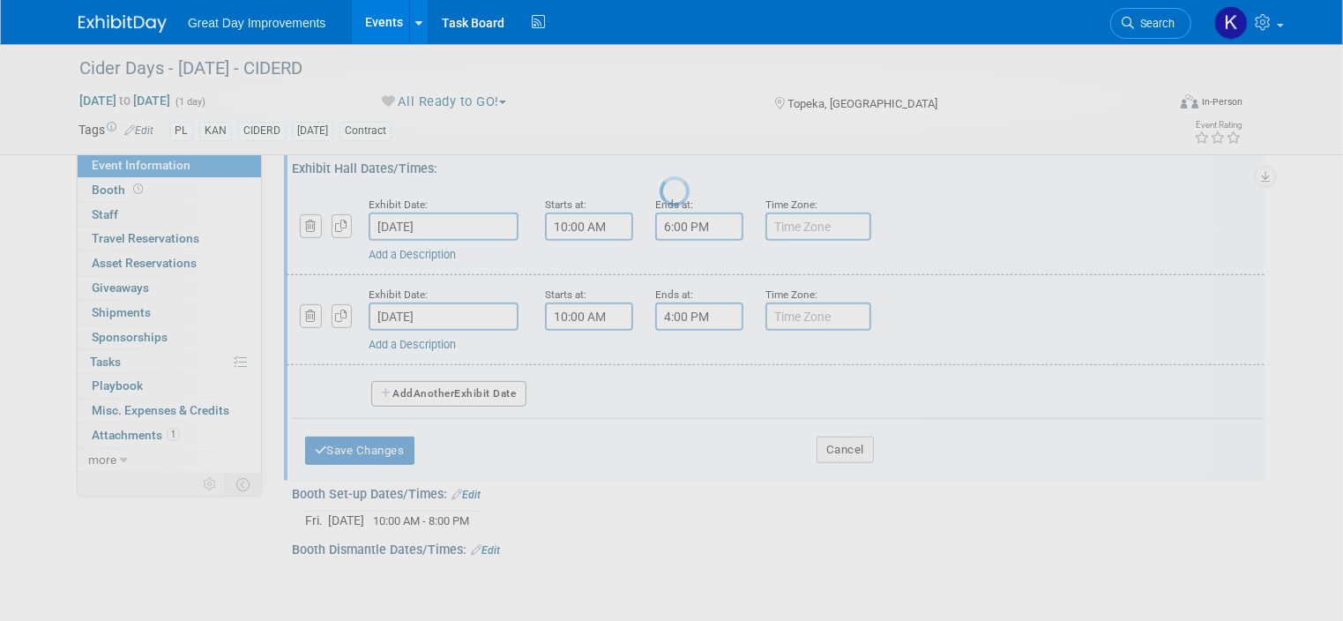
scroll to position [730, 0]
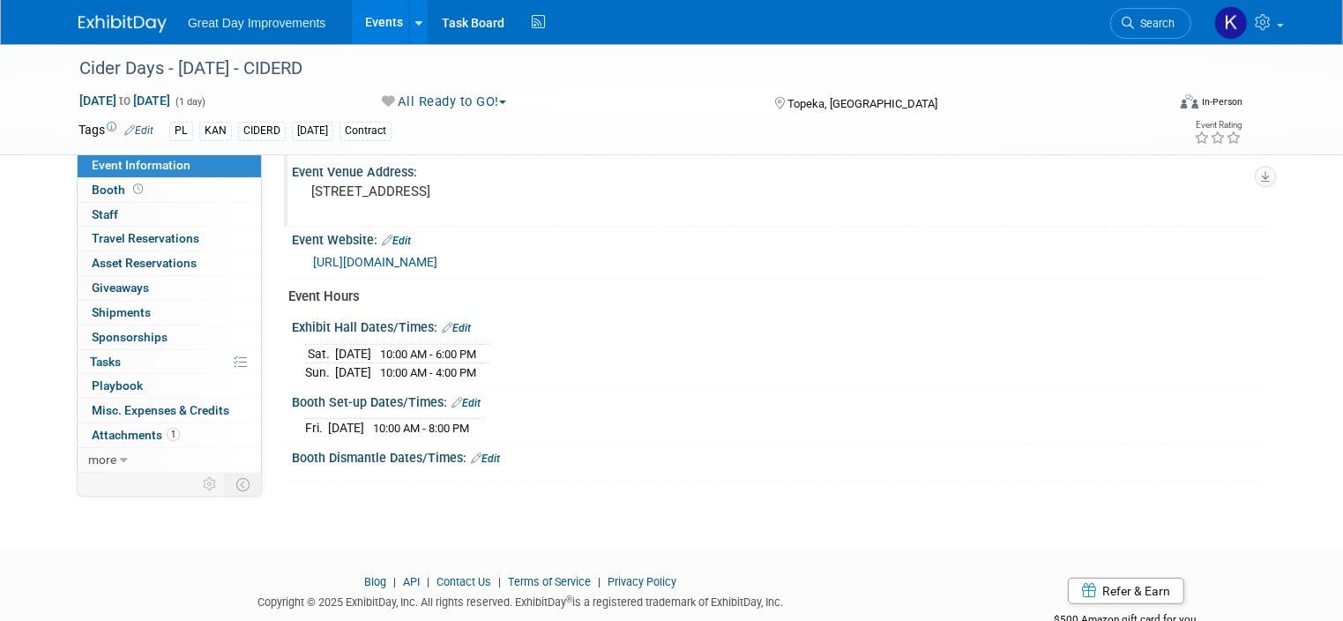
click at [481, 452] on link "Edit" at bounding box center [485, 458] width 29 height 12
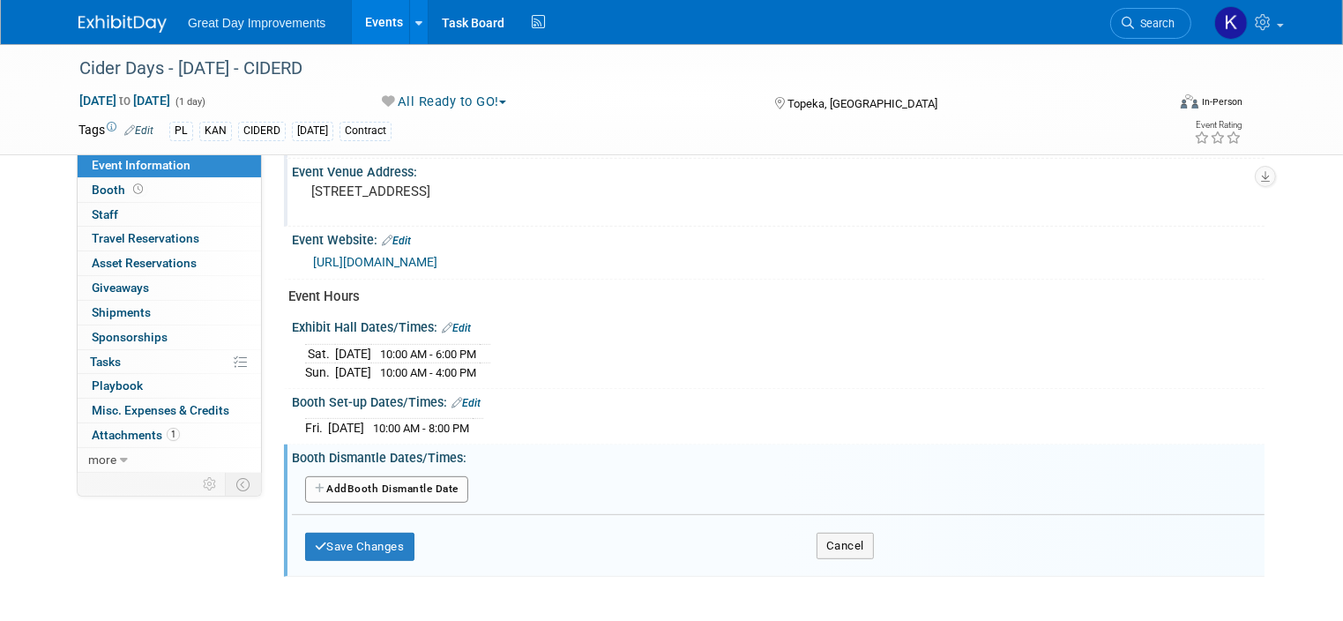
click at [427, 480] on button "Add Another Booth Dismantle Date" at bounding box center [386, 489] width 163 height 26
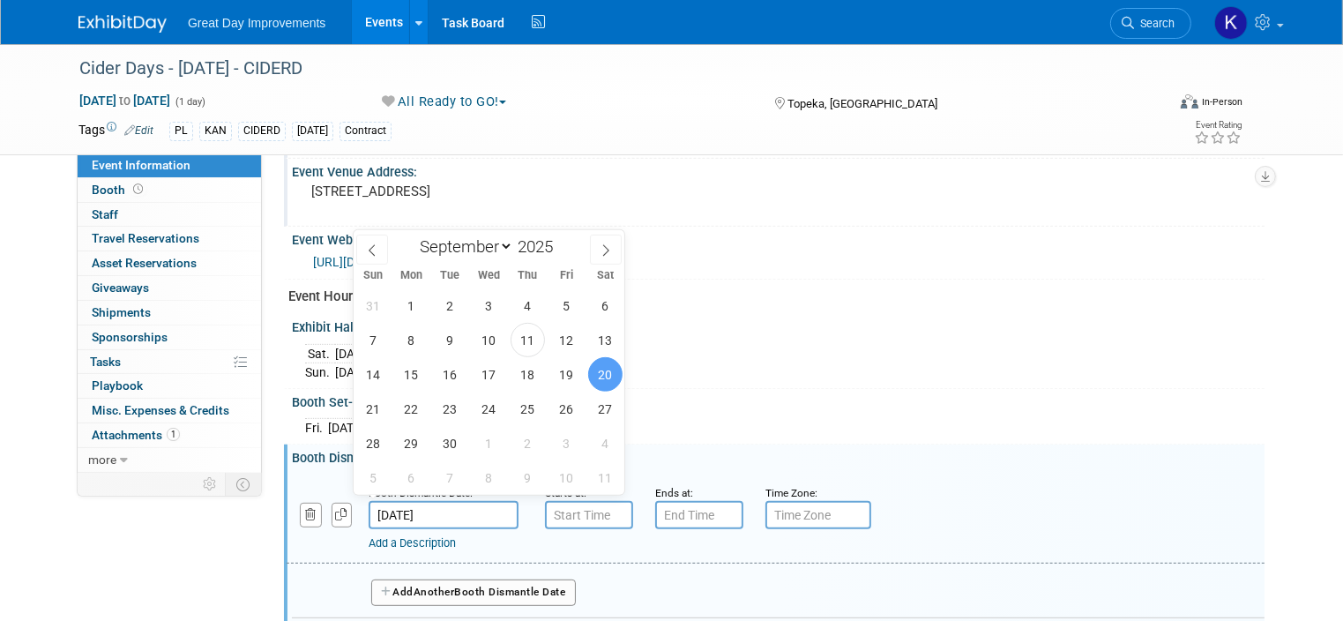
click at [399, 505] on input "Sep 20, 2025" at bounding box center [443, 515] width 150 height 28
click at [372, 408] on span "21" at bounding box center [372, 408] width 34 height 34
type input "Sep 21, 2025"
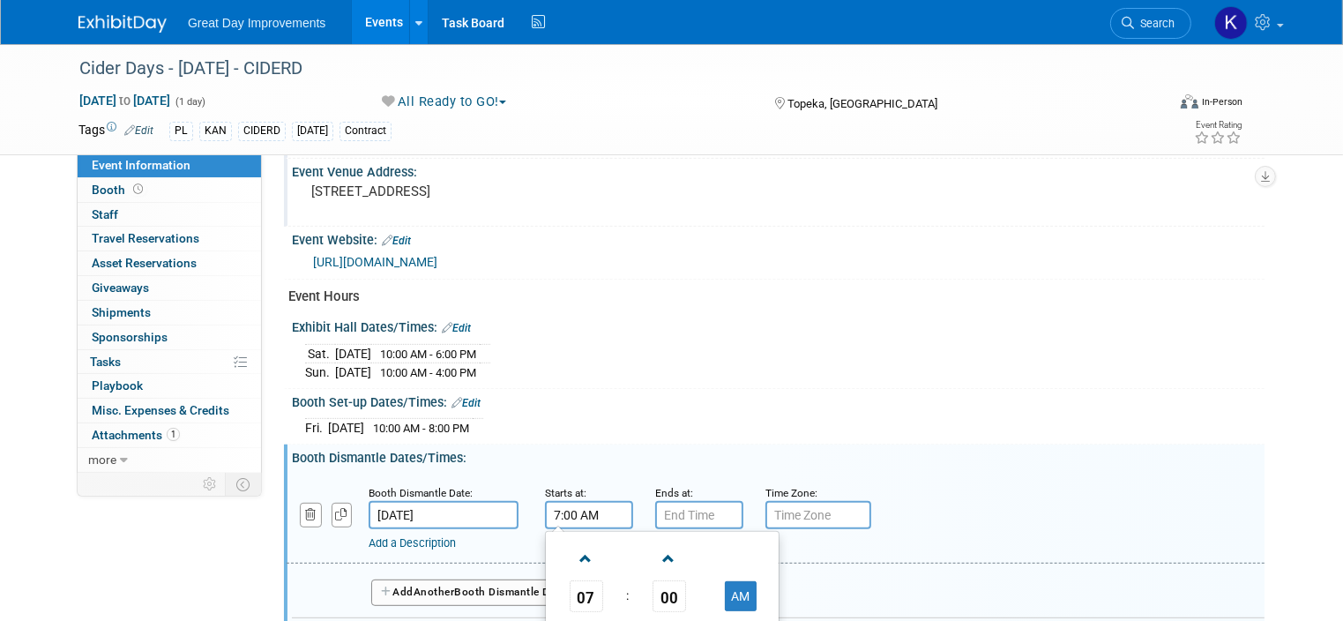
click at [561, 504] on input "7:00 AM" at bounding box center [589, 515] width 88 height 28
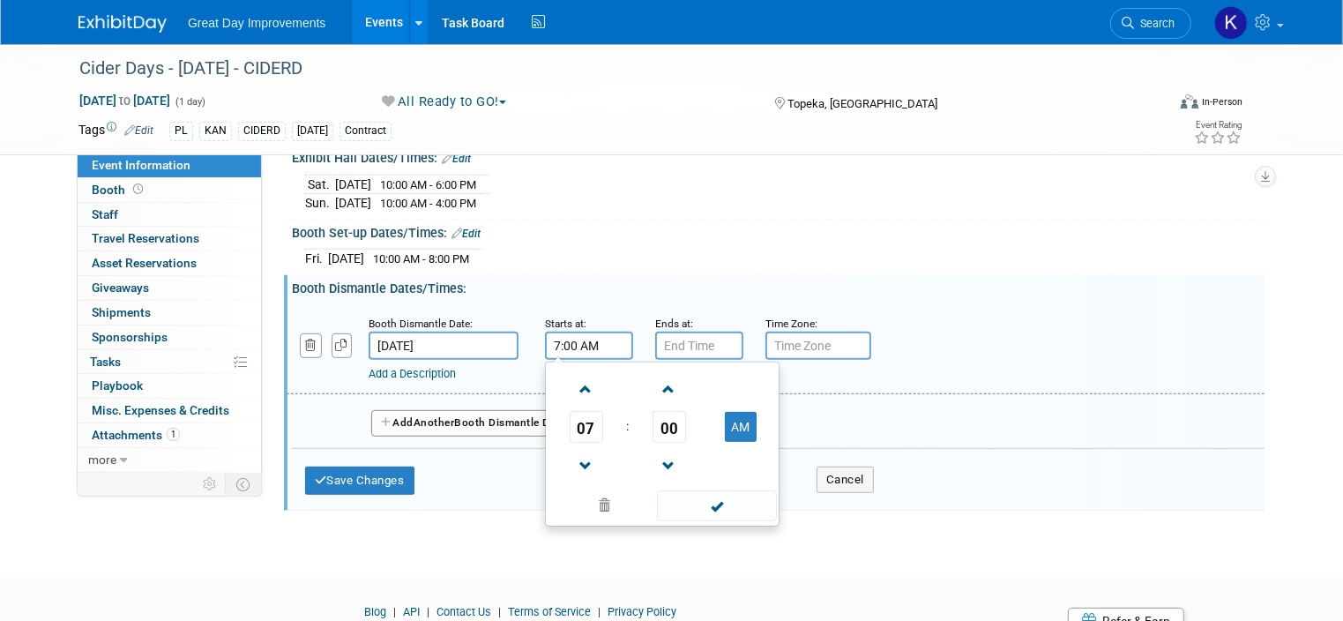
scroll to position [906, 0]
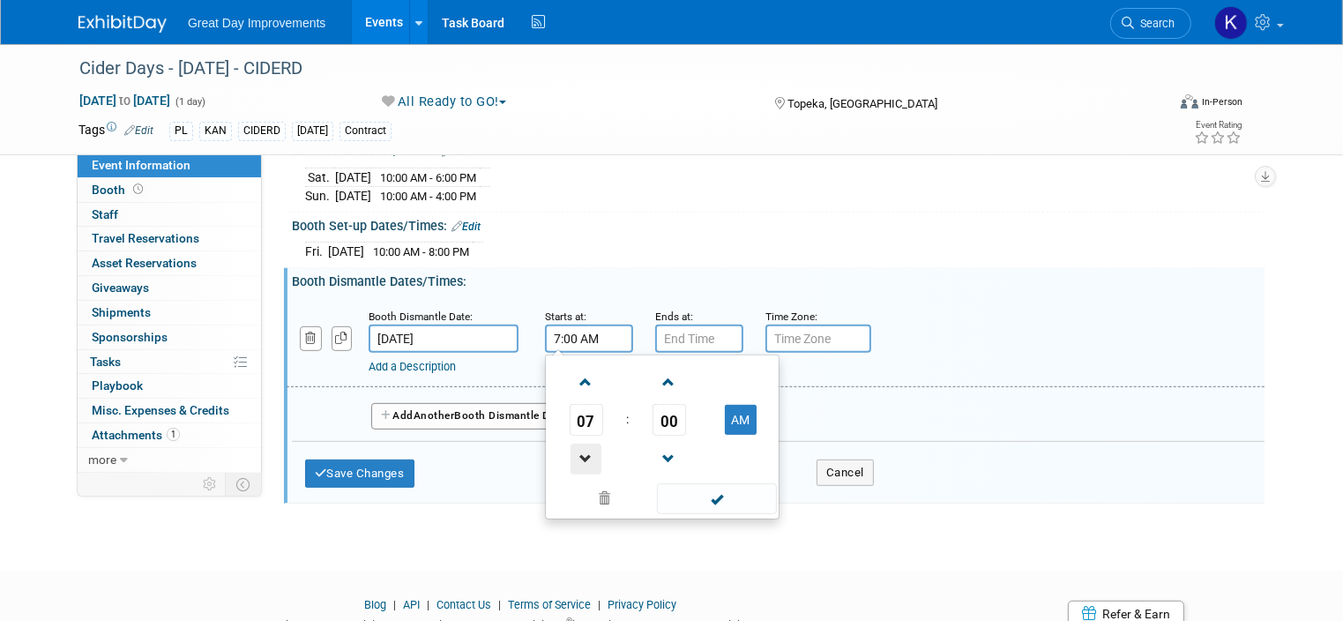
click at [572, 450] on span at bounding box center [585, 458] width 31 height 31
click at [560, 327] on input "4:00 AM" at bounding box center [589, 338] width 88 height 28
click at [725, 405] on button "AM" at bounding box center [741, 420] width 32 height 30
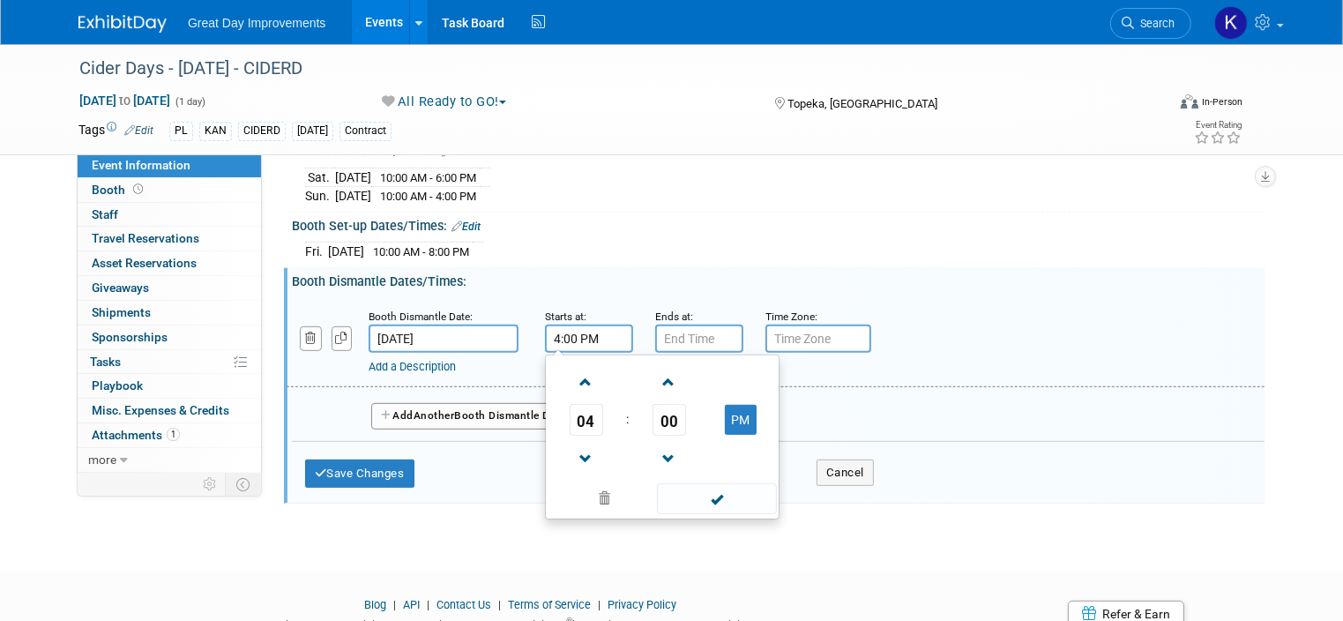
type input "4:00 PM"
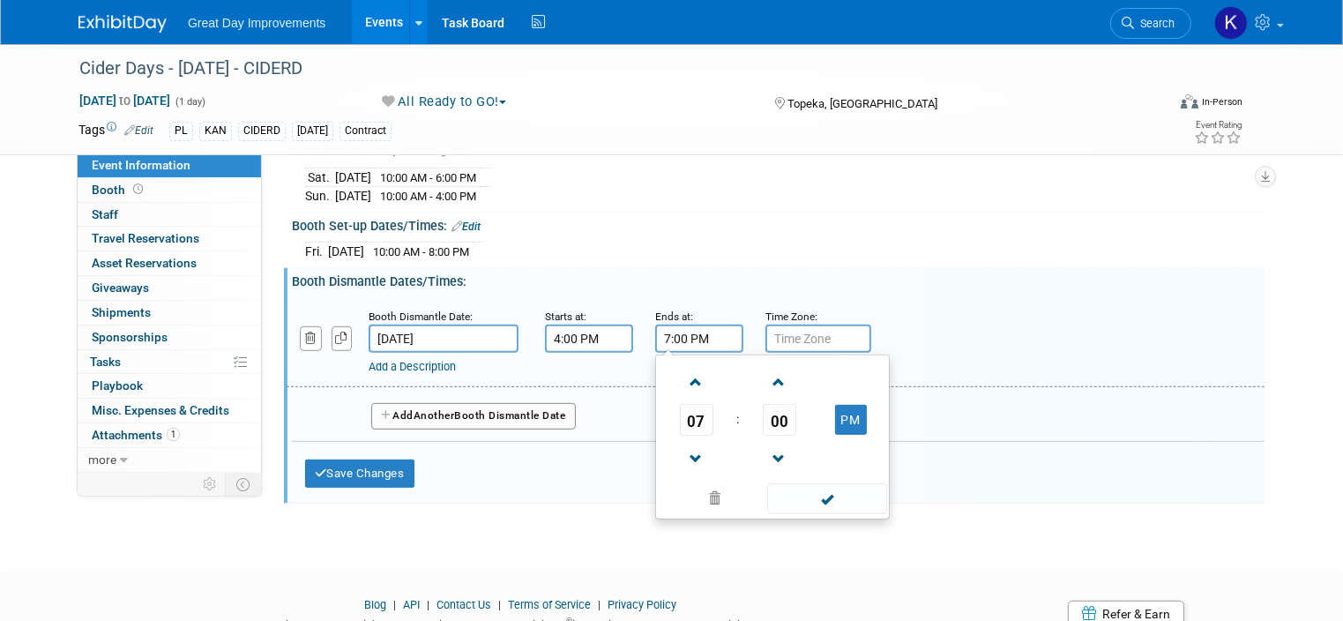
click at [699, 325] on input "7:00 PM" at bounding box center [699, 338] width 88 height 28
click at [681, 443] on span at bounding box center [696, 458] width 31 height 31
type input "5:00 PM"
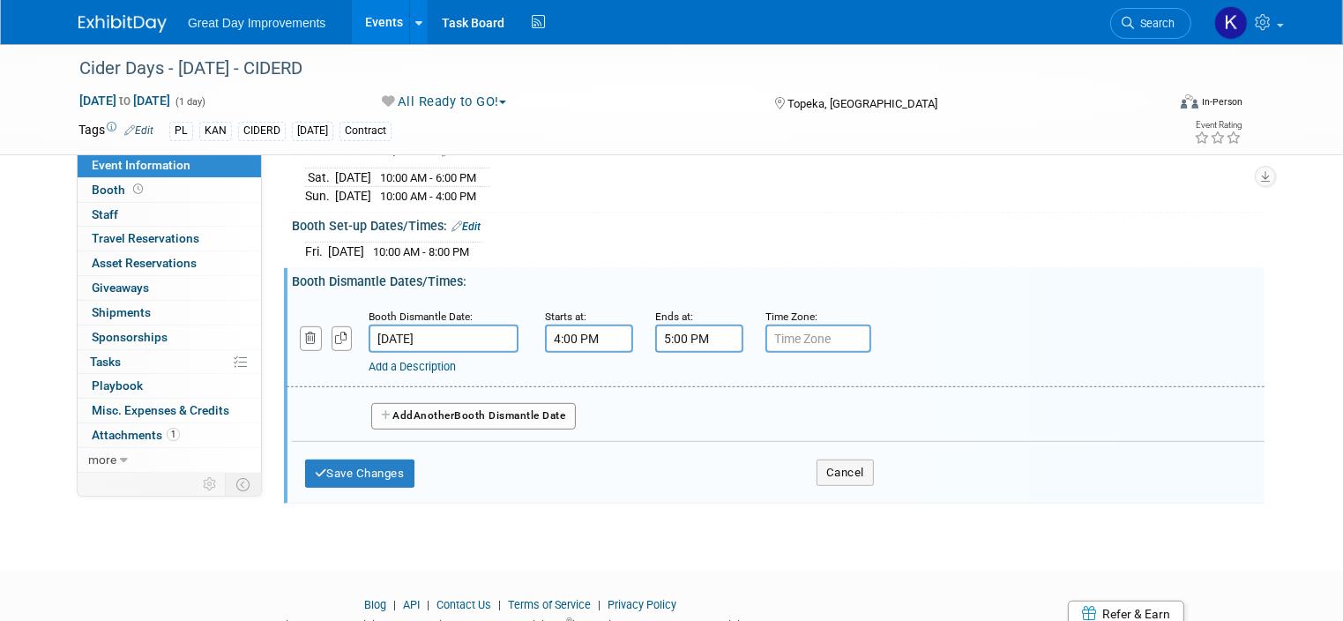
click at [984, 369] on div "Booth Dismantle Date: Sep 21, 2025 Starts at: 4:00 PM Ends at: 5:00 PM Time Zon…" at bounding box center [775, 342] width 978 height 90
click at [375, 468] on button "Save Changes" at bounding box center [359, 473] width 109 height 28
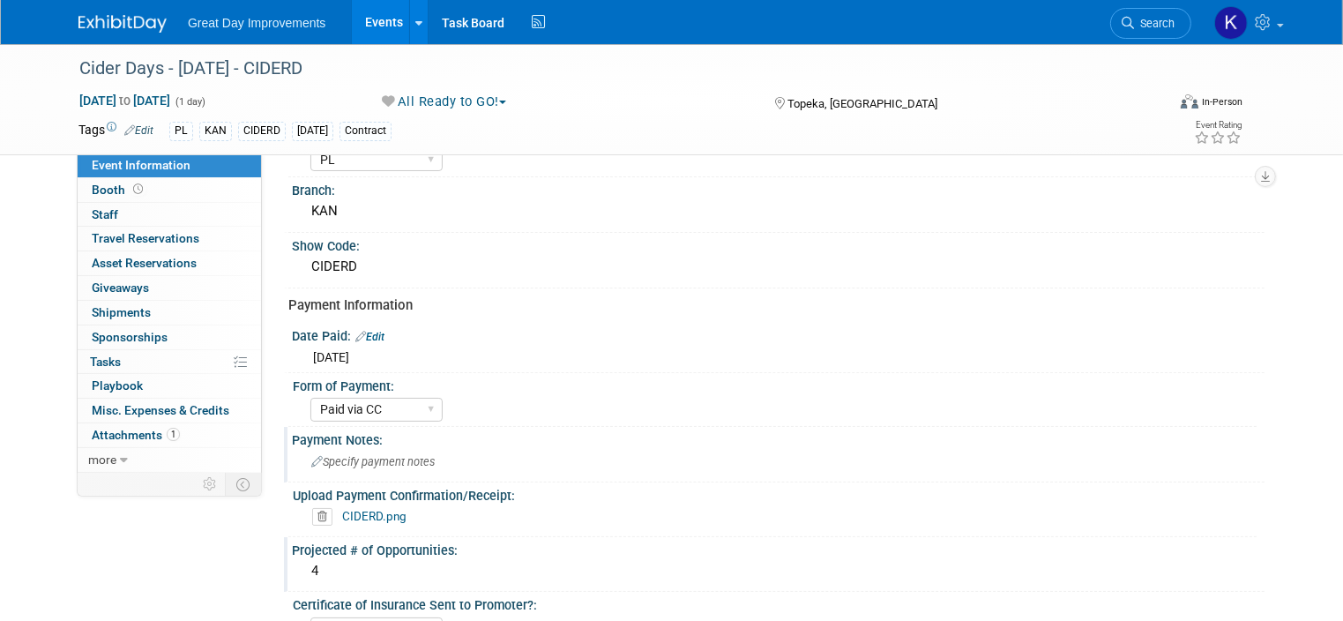
scroll to position [0, 0]
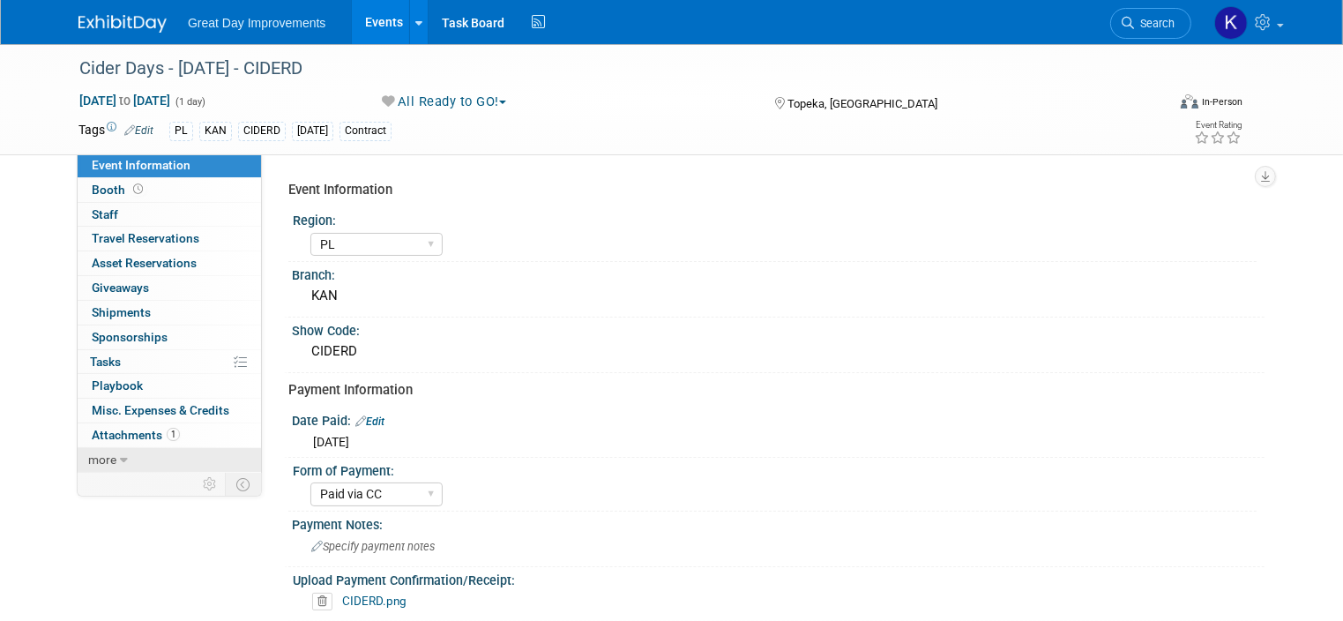
click at [148, 454] on link "more" at bounding box center [169, 460] width 183 height 24
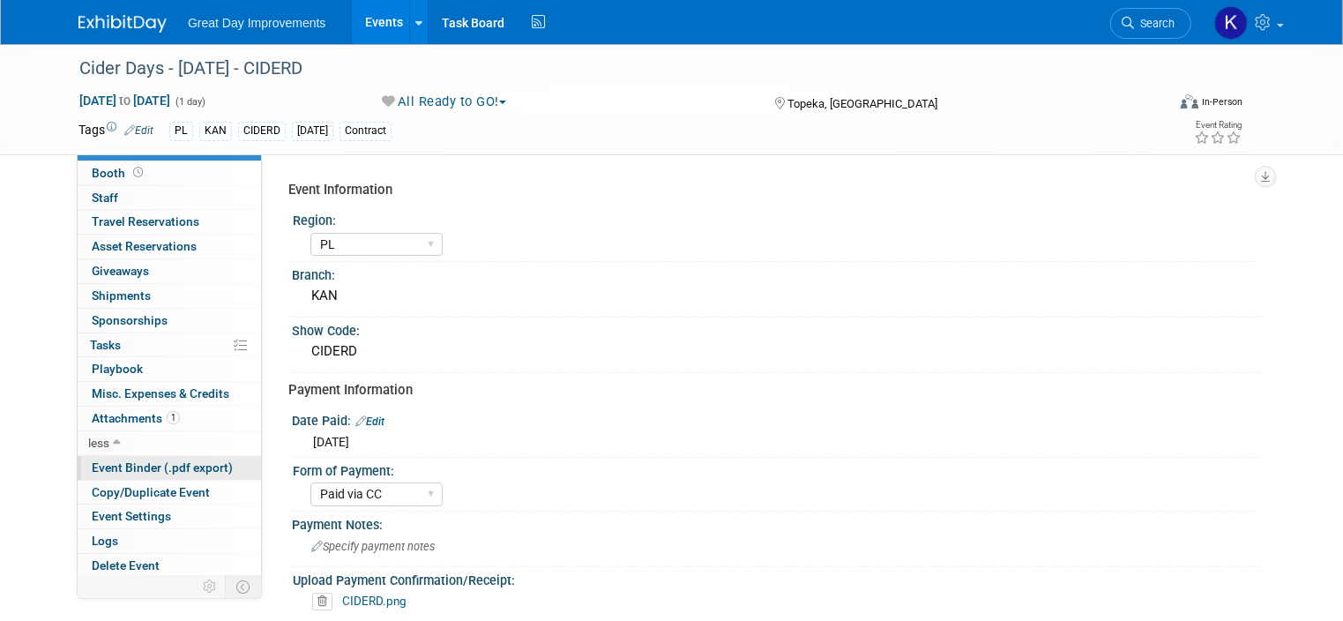
click at [179, 462] on span "Event Binder (.pdf export)" at bounding box center [162, 467] width 141 height 14
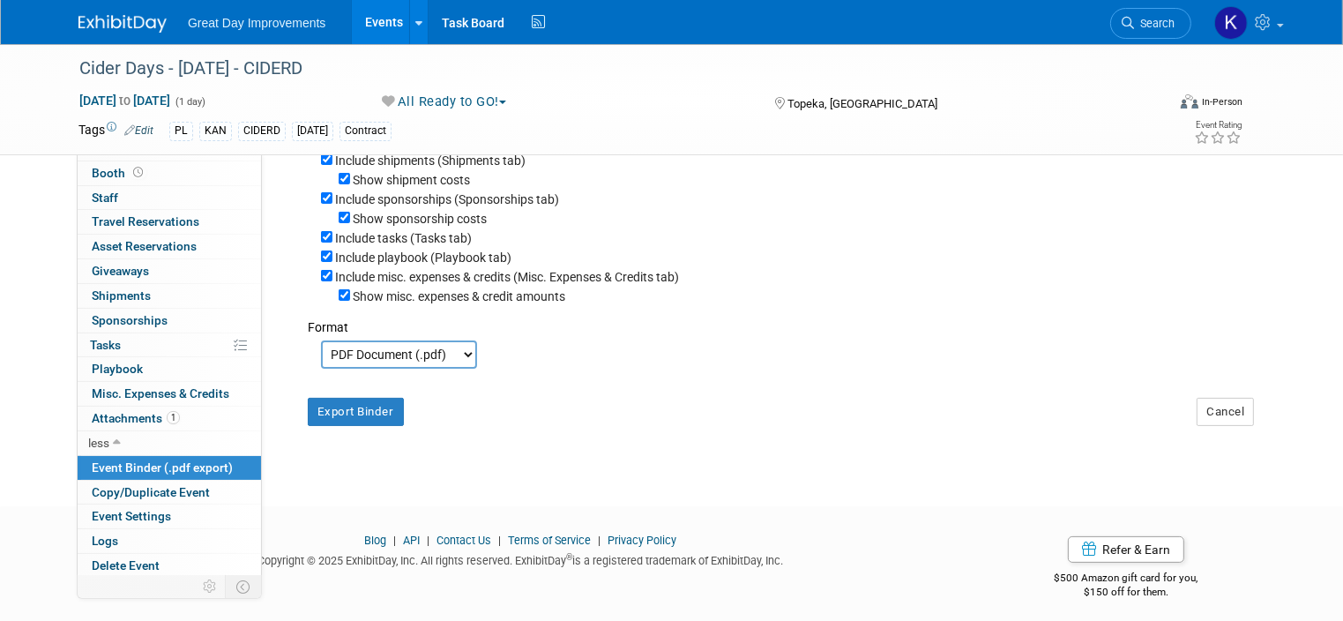
scroll to position [339, 0]
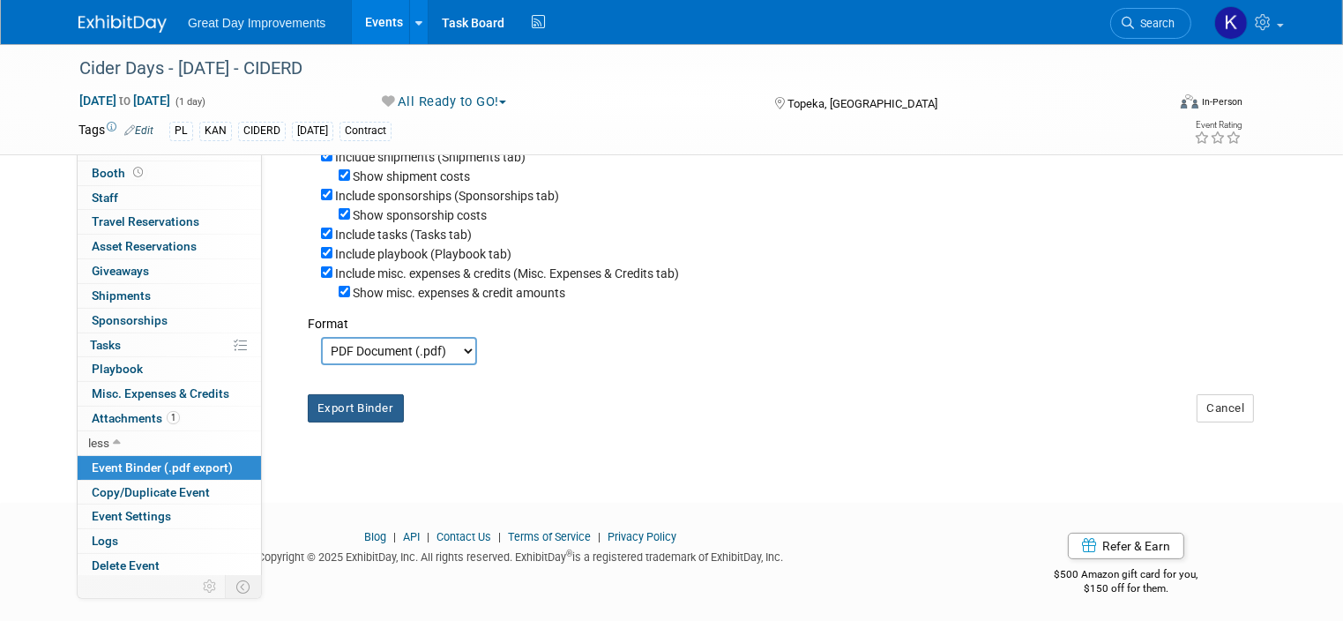
click at [324, 398] on button "Export Binder" at bounding box center [356, 408] width 96 height 28
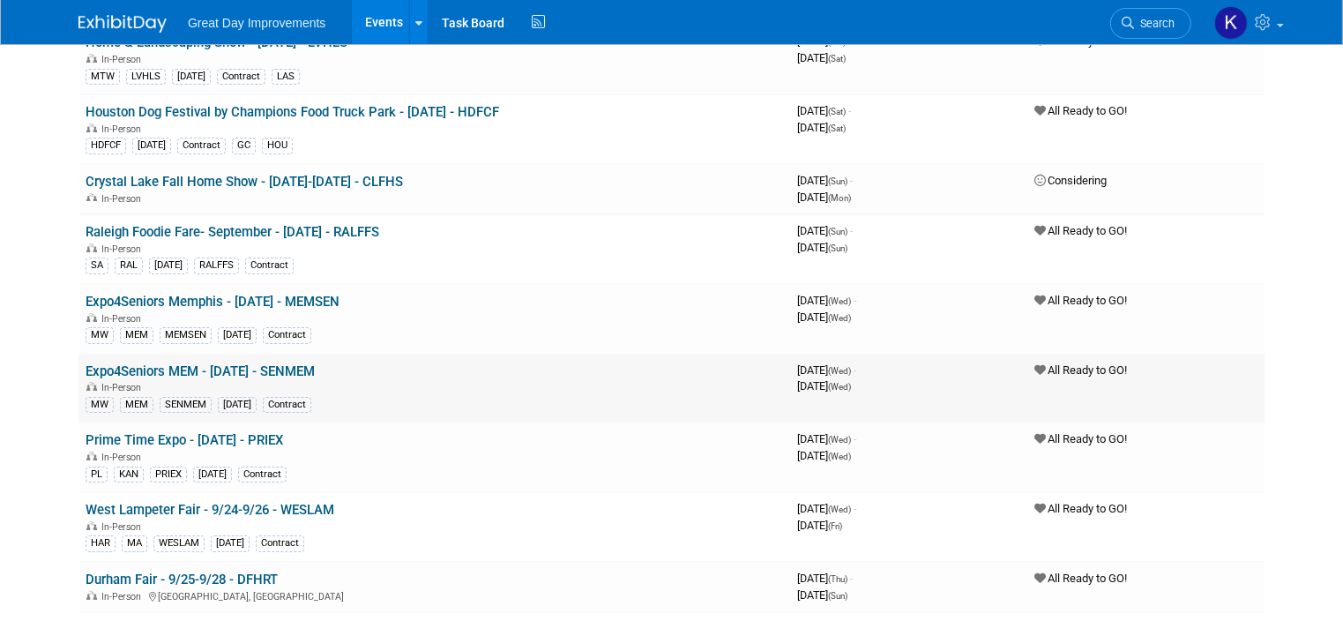
scroll to position [6523, 0]
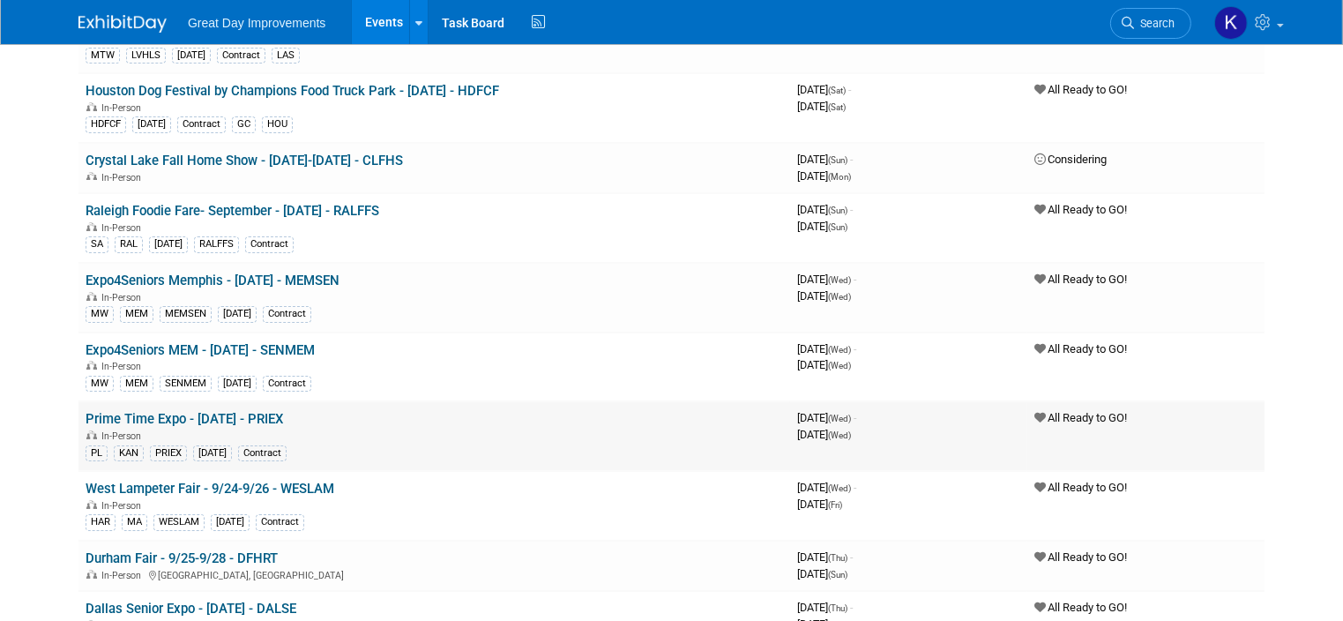
click at [214, 411] on link "Prime Time Expo - [DATE] - PRIEX" at bounding box center [184, 419] width 197 height 16
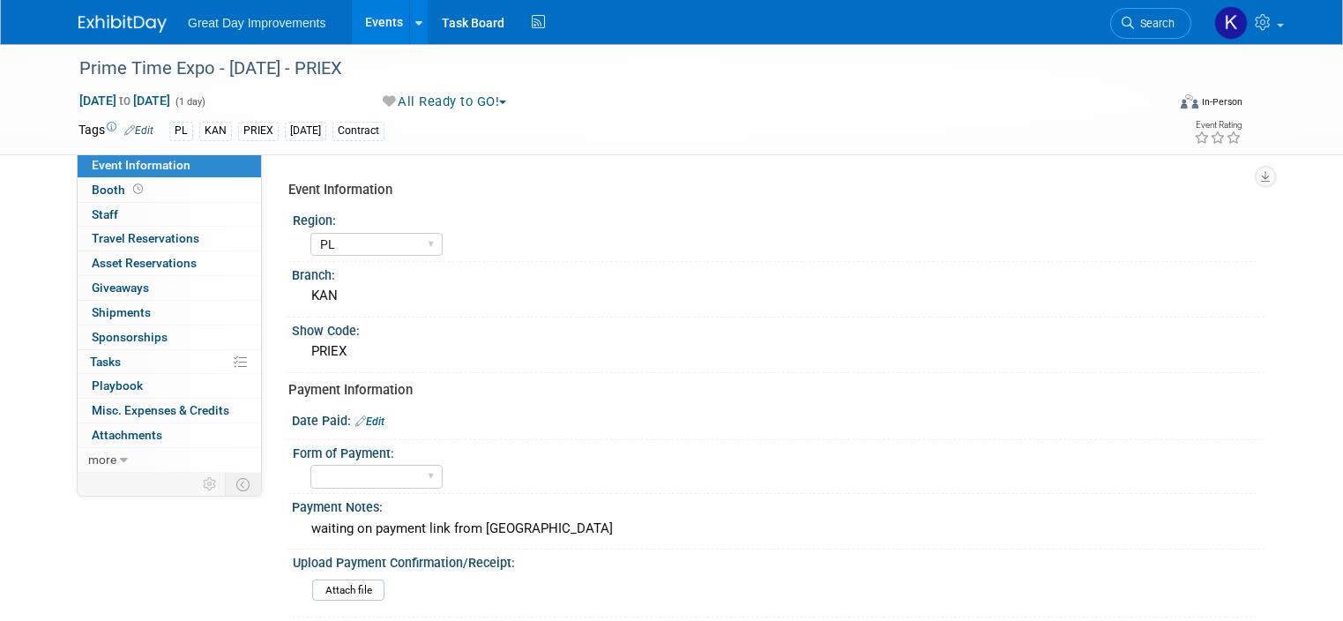
select select "PL"
click at [558, 521] on div "waiting on payment link from [GEOGRAPHIC_DATA]" at bounding box center [778, 528] width 946 height 27
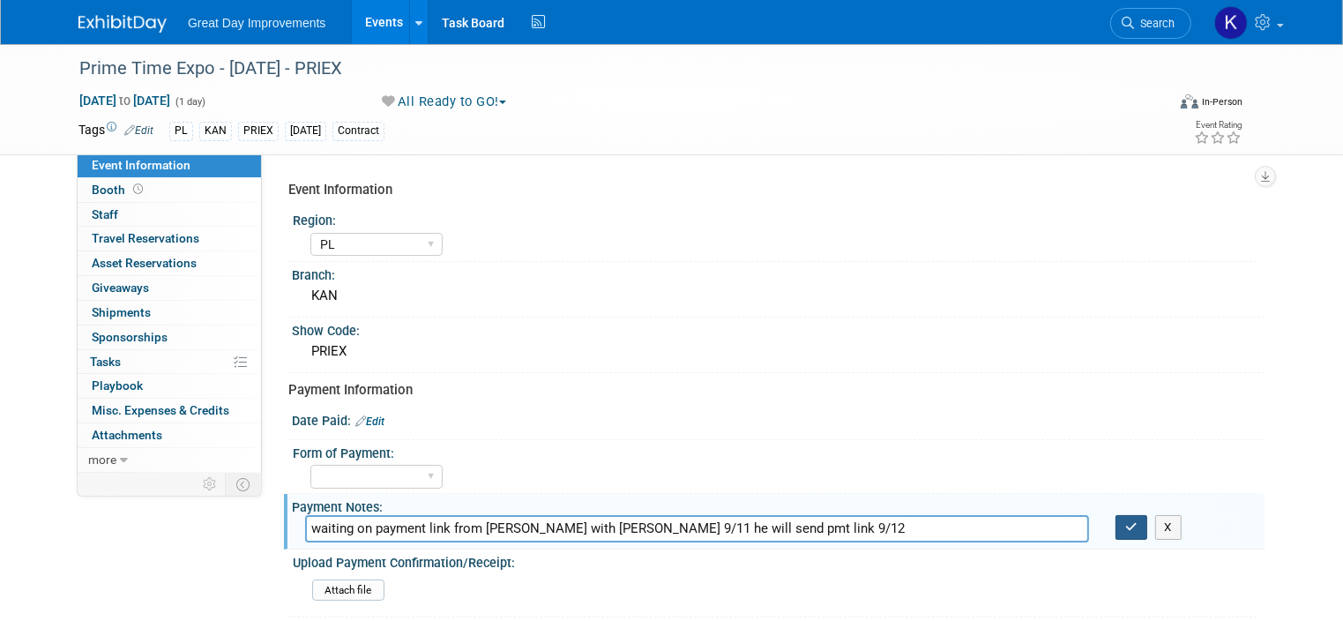
type input "waiting on payment link from [PERSON_NAME] with [PERSON_NAME] 9/11 he will send…"
click at [1137, 524] on icon "button" at bounding box center [1131, 526] width 12 height 11
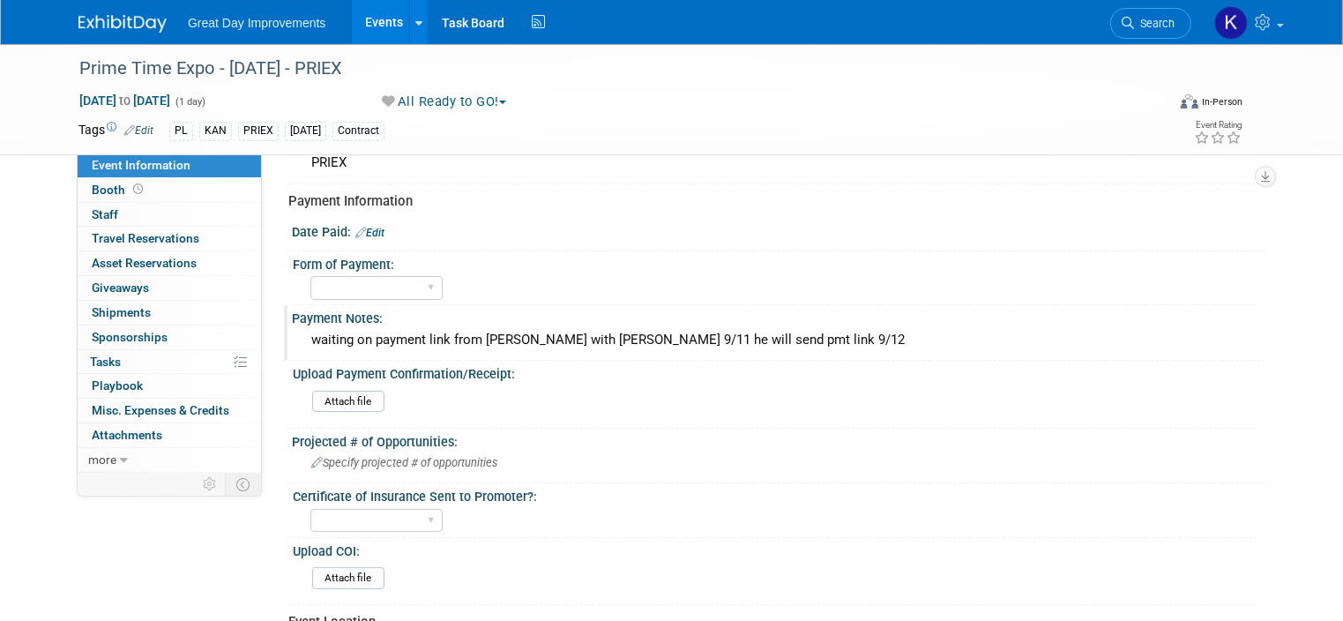
scroll to position [264, 0]
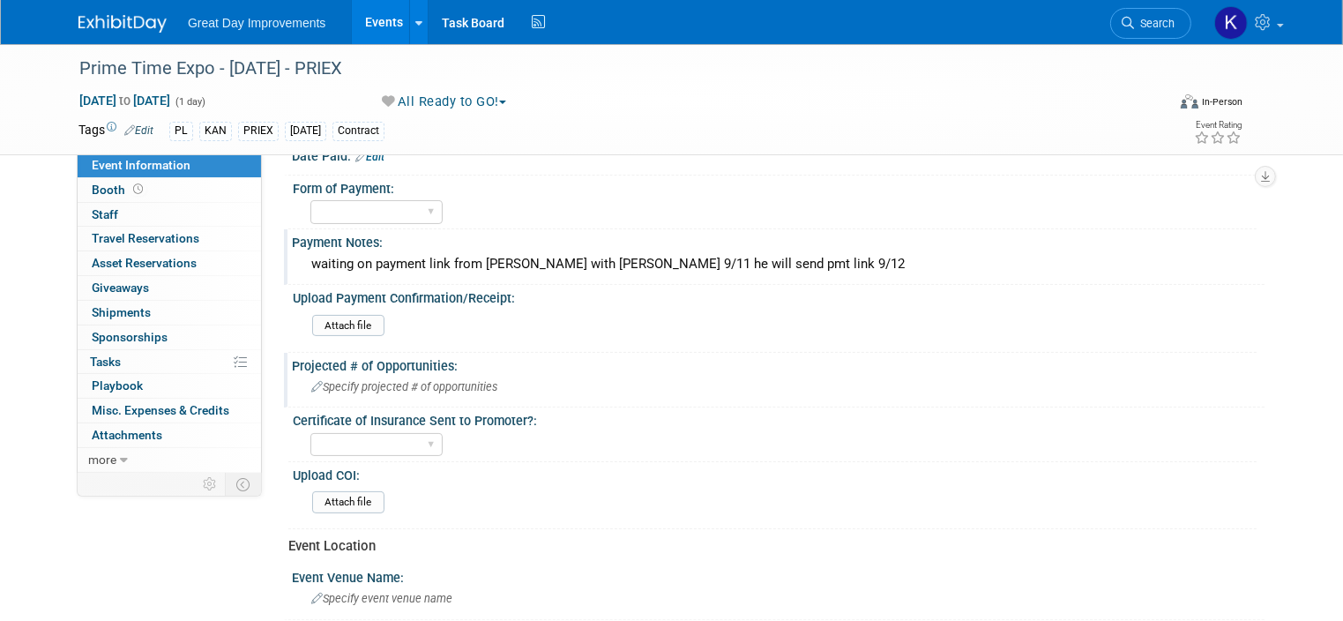
click at [462, 380] on span "Specify projected # of opportunities" at bounding box center [404, 386] width 186 height 13
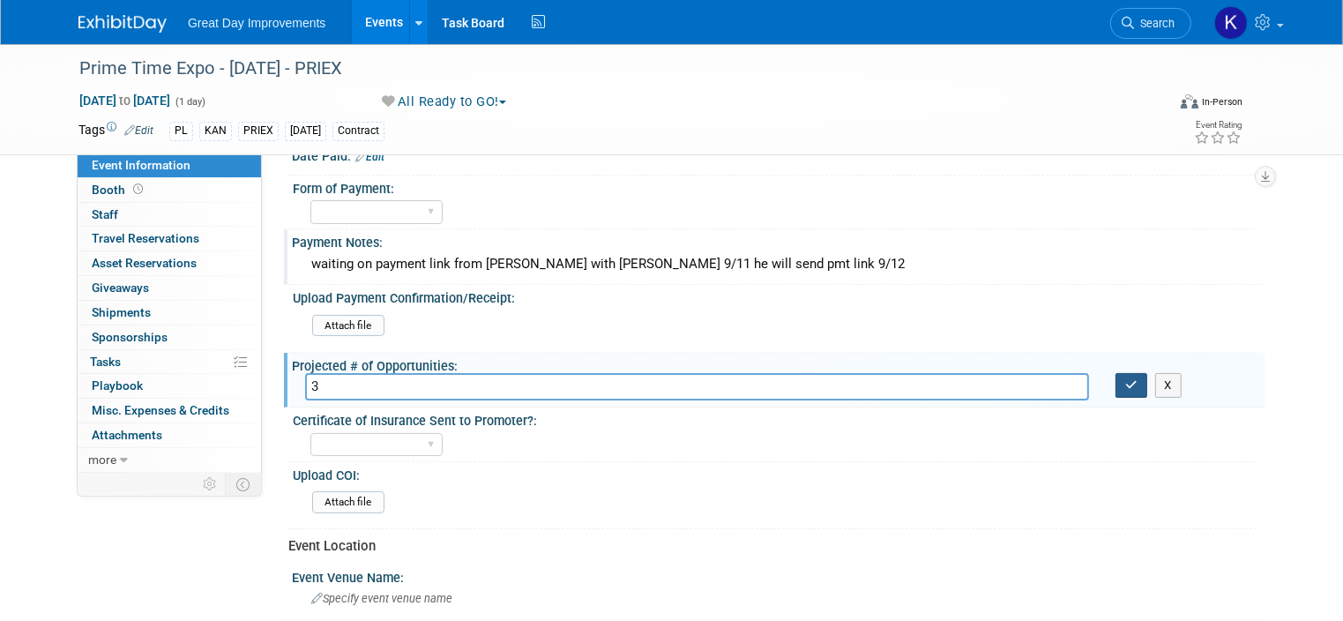
type input "3"
click at [1137, 382] on icon "button" at bounding box center [1131, 384] width 12 height 11
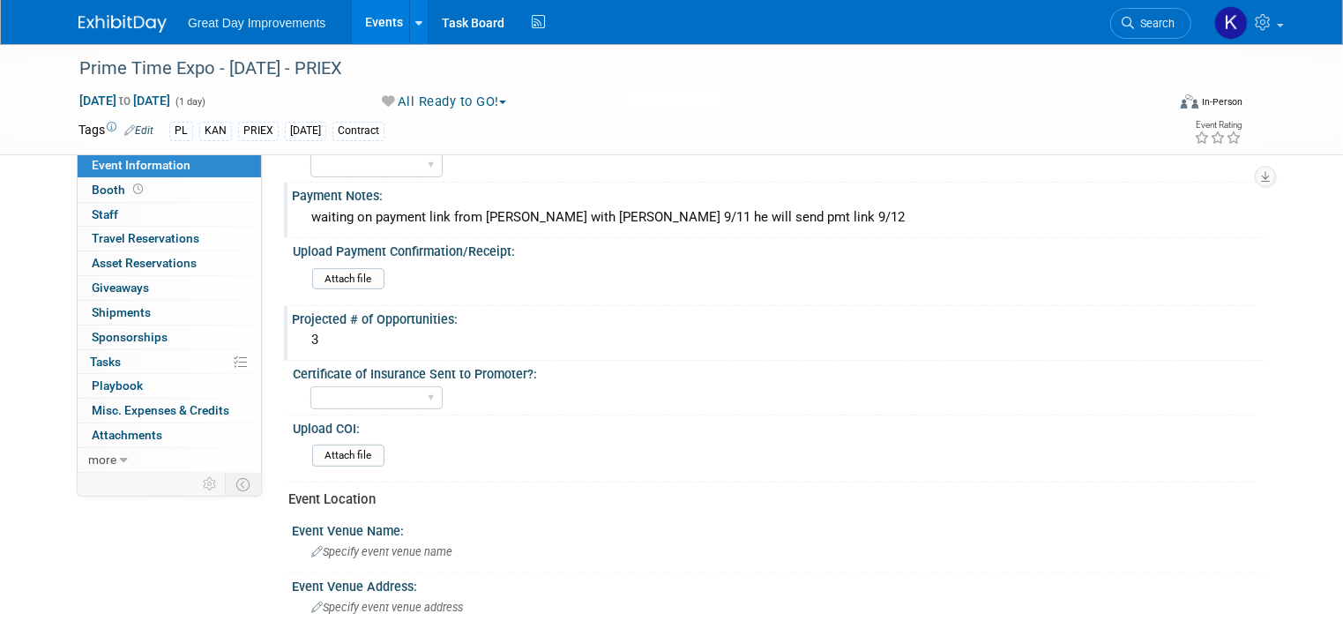
scroll to position [353, 0]
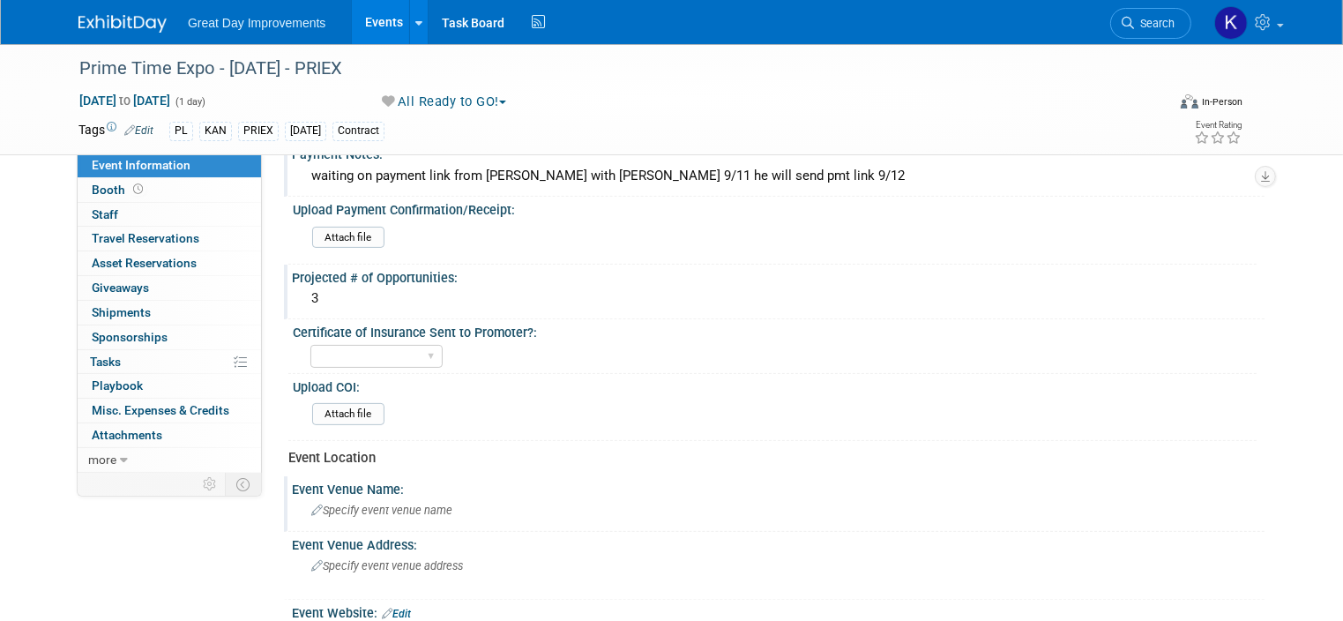
click at [388, 503] on span "Specify event venue name" at bounding box center [381, 509] width 141 height 13
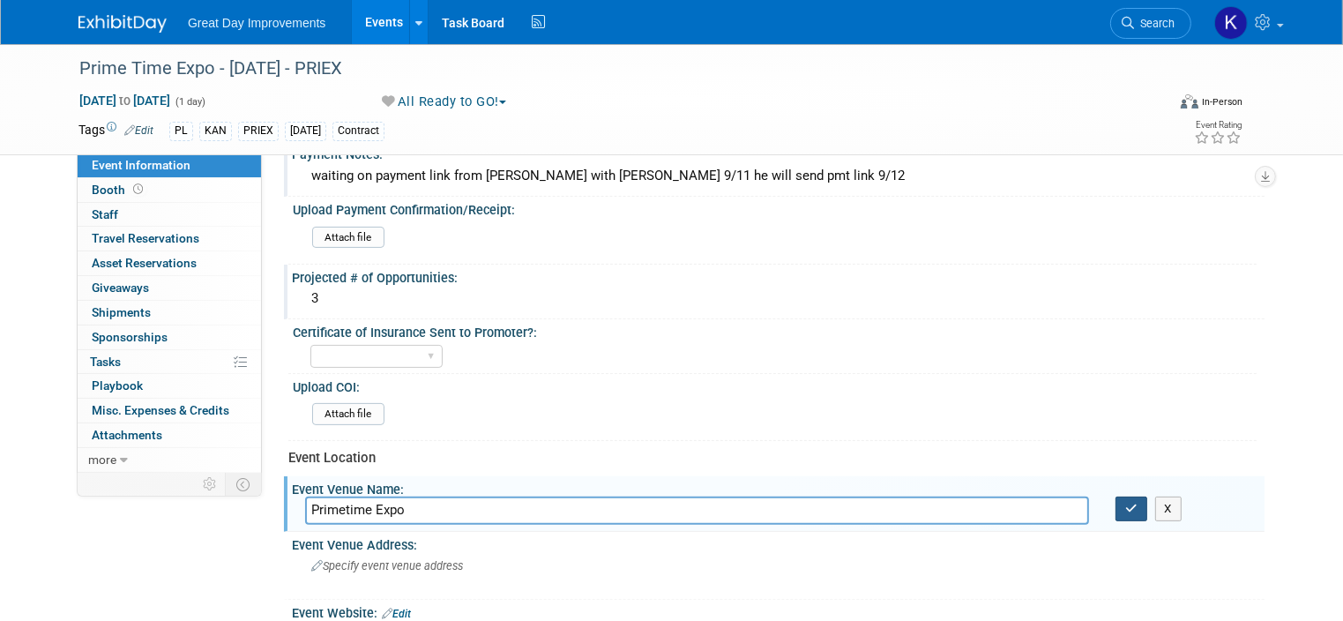
type input "Primetime Expo"
click at [1137, 502] on icon "button" at bounding box center [1131, 507] width 12 height 11
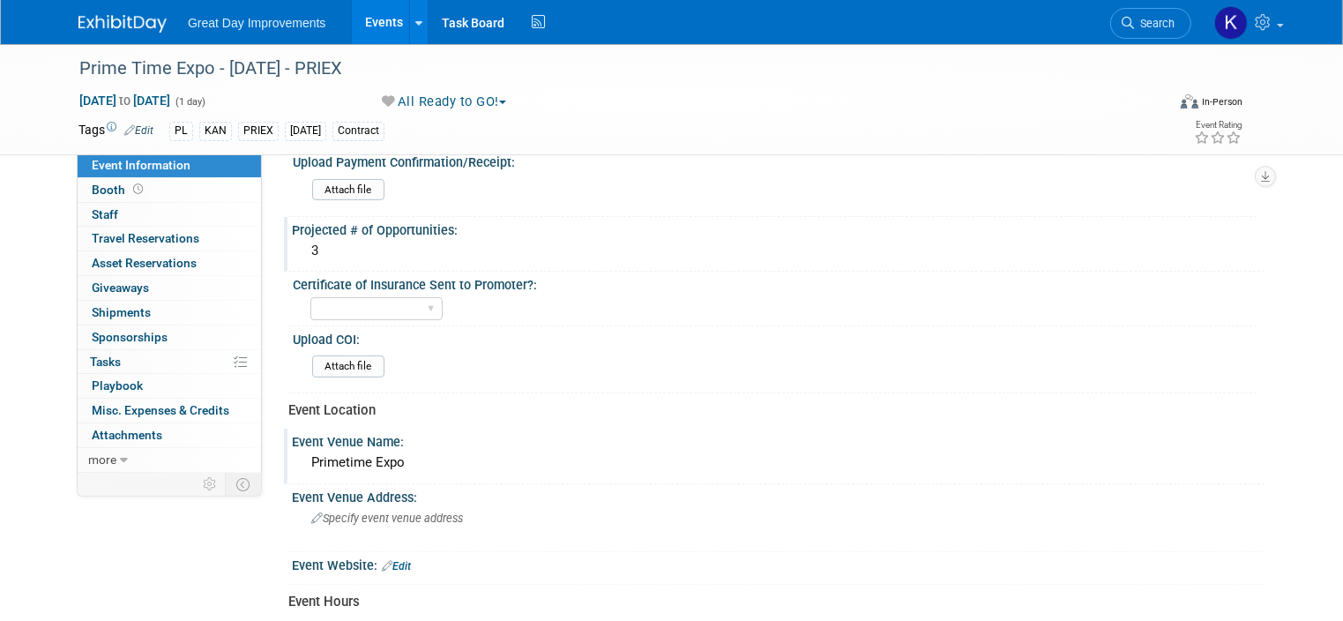
scroll to position [441, 0]
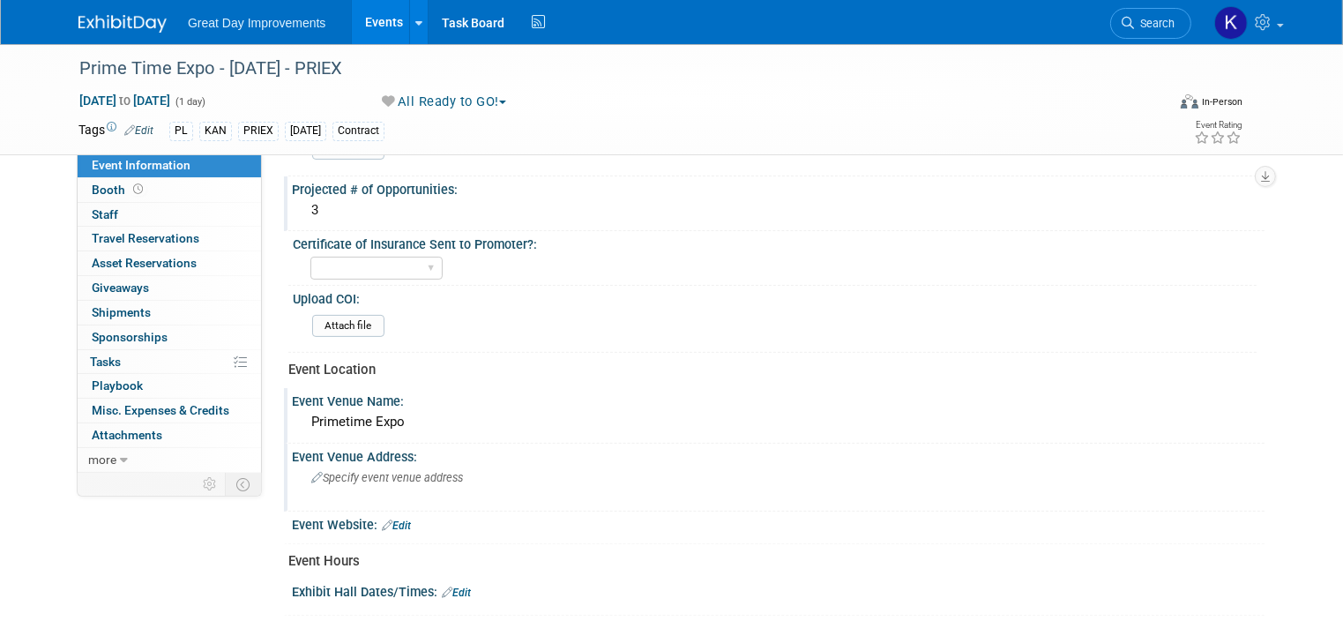
click at [405, 471] on span "Specify event venue address" at bounding box center [387, 477] width 152 height 13
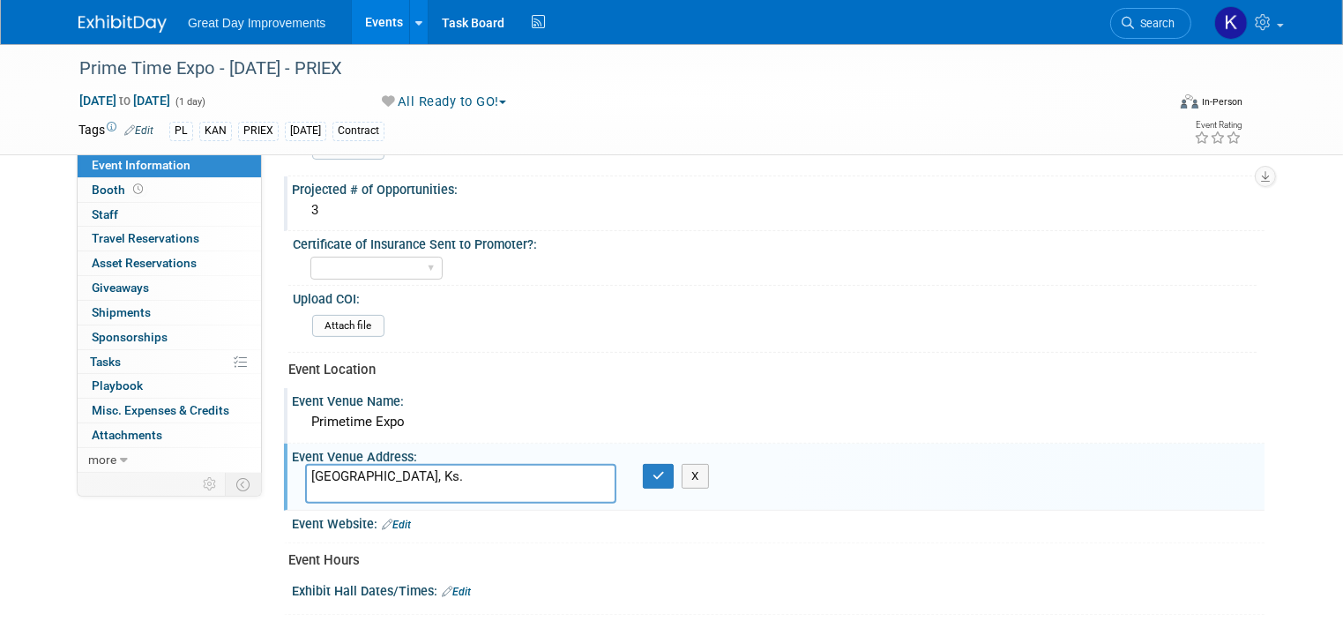
type textarea "[GEOGRAPHIC_DATA], Ks."
click at [654, 475] on button "button" at bounding box center [659, 476] width 32 height 25
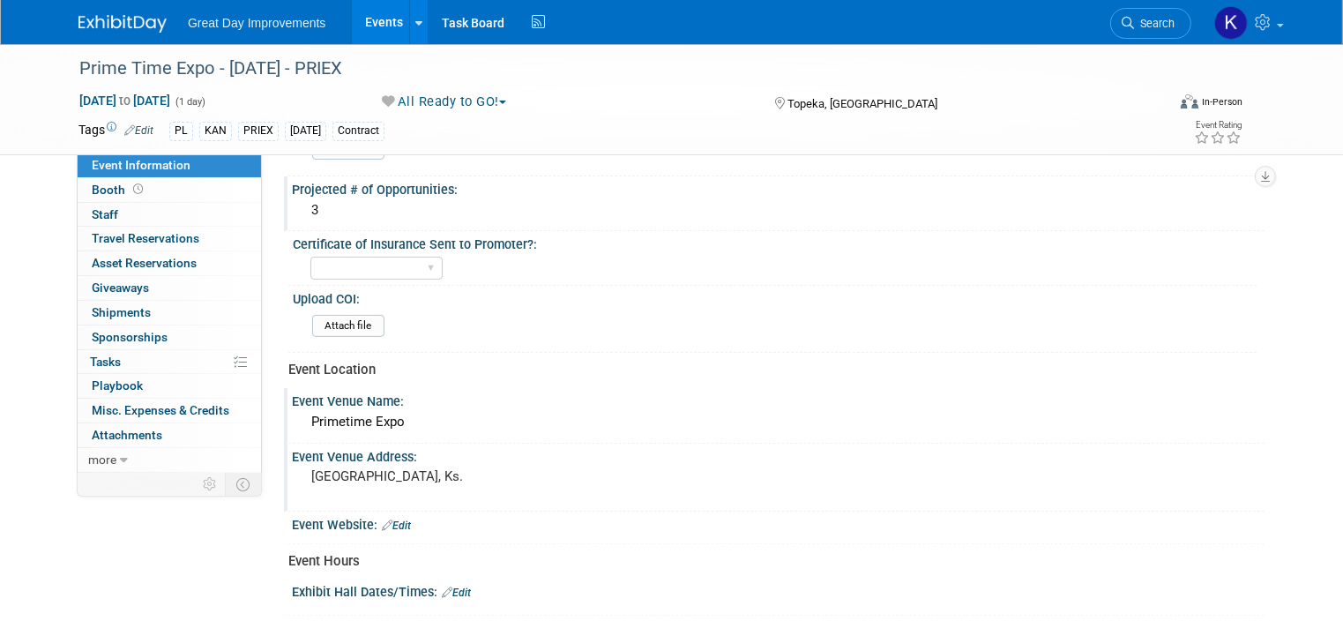
click at [391, 519] on link "Edit" at bounding box center [396, 525] width 29 height 12
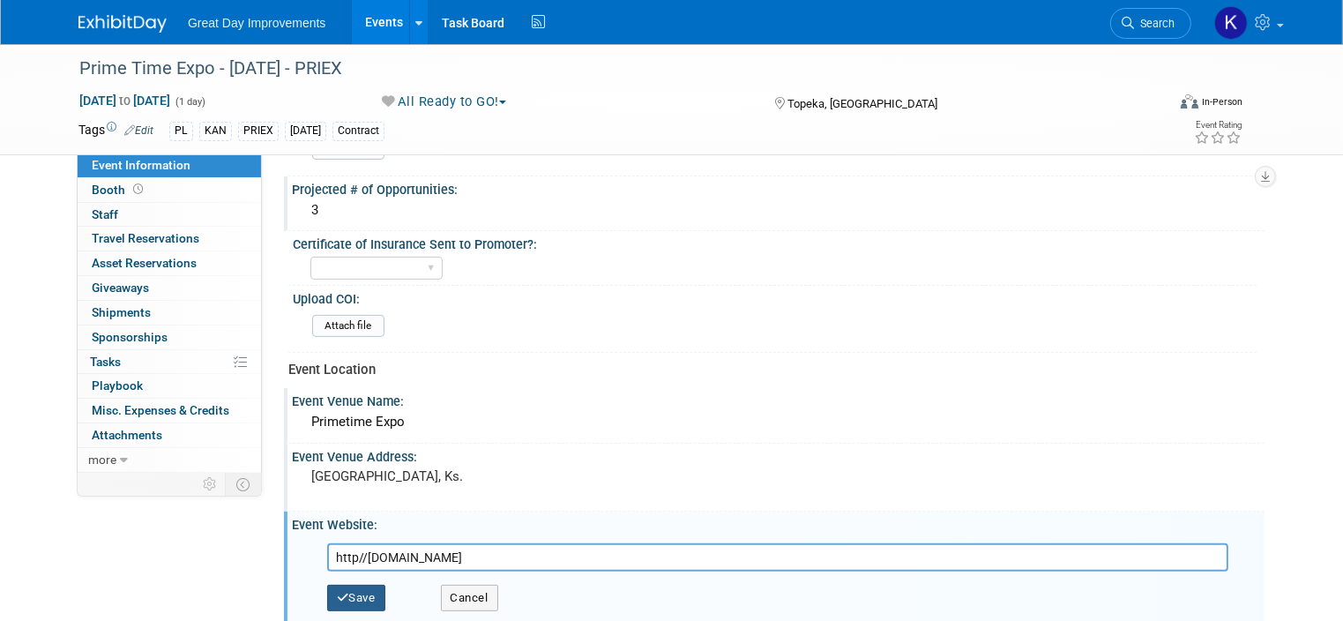
click at [338, 588] on button "Save" at bounding box center [356, 597] width 58 height 26
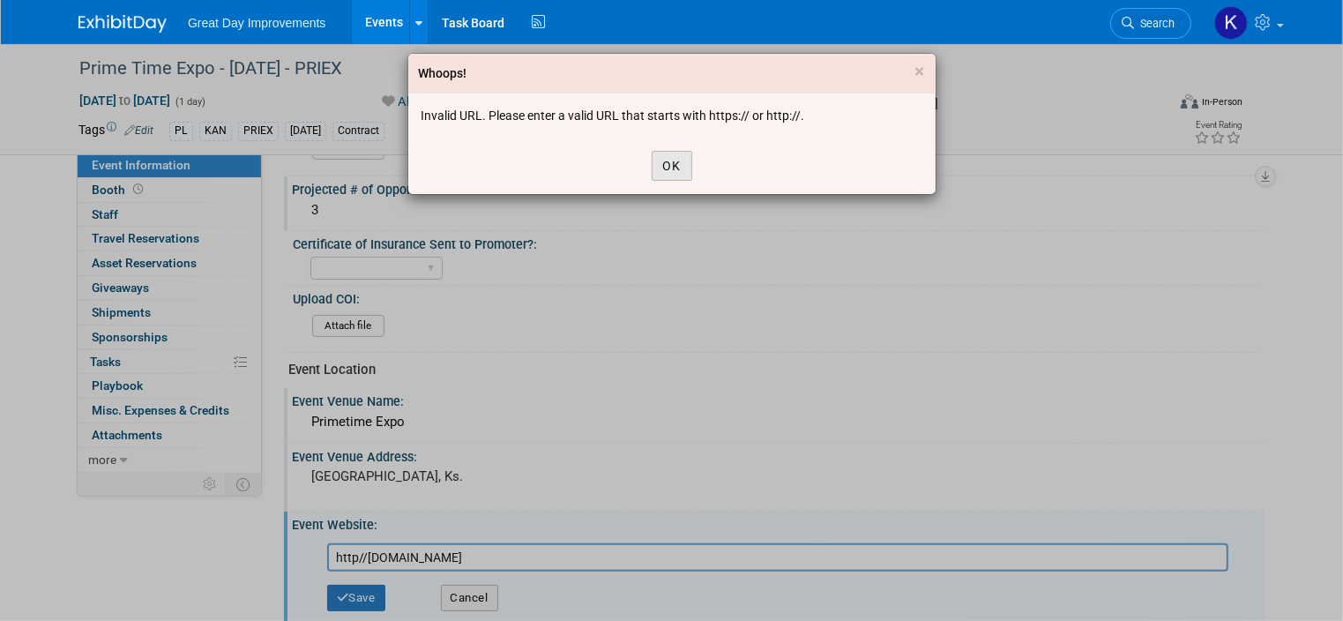
click at [684, 162] on button "OK" at bounding box center [671, 166] width 41 height 30
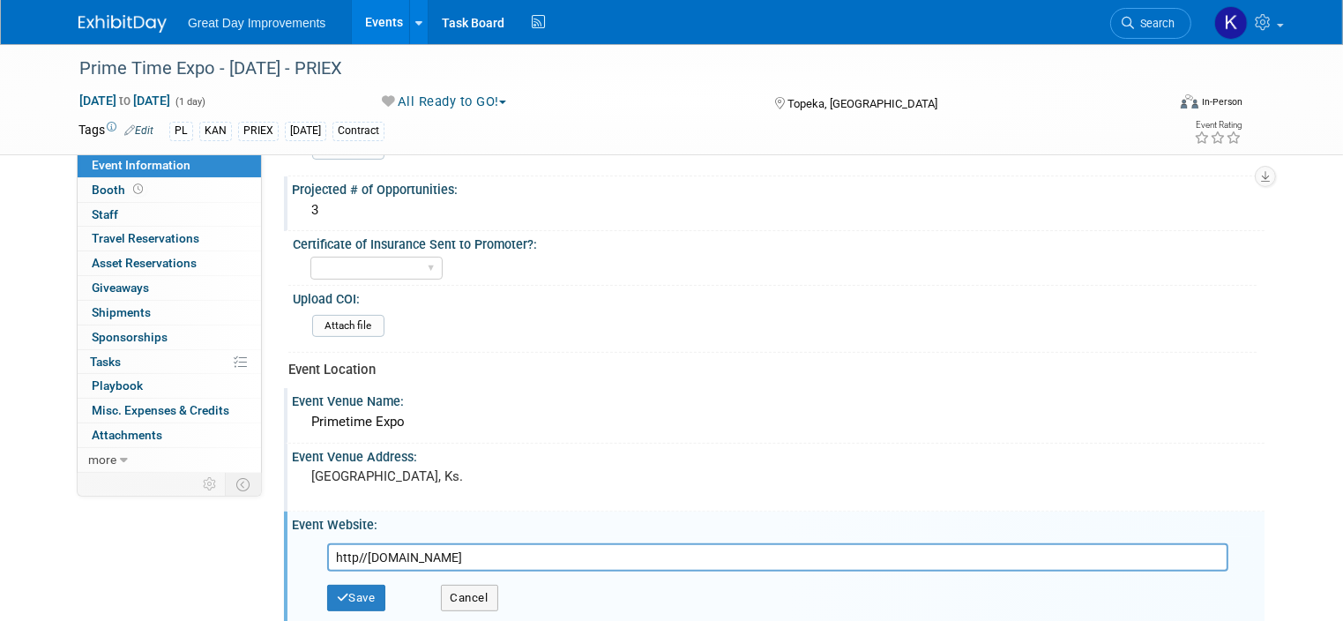
click at [349, 549] on input "http//[DOMAIN_NAME]" at bounding box center [777, 557] width 901 height 28
type input "[DOMAIN_NAME]"
click at [345, 587] on button "Save" at bounding box center [356, 597] width 58 height 26
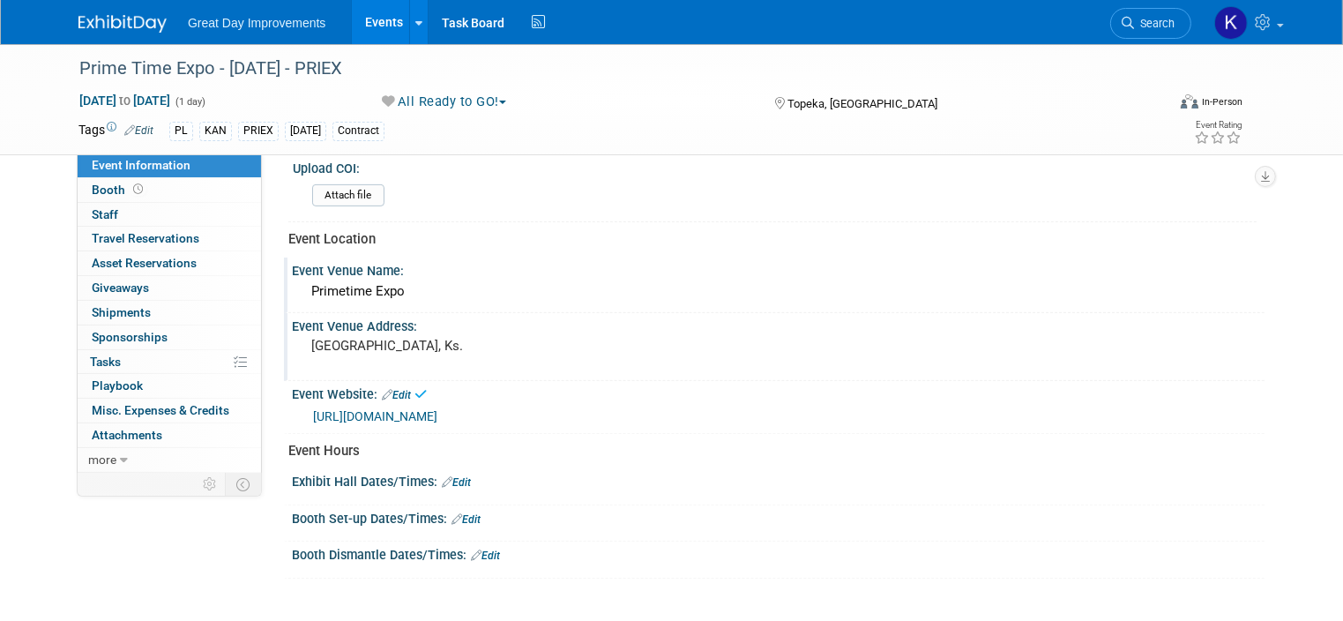
scroll to position [617, 0]
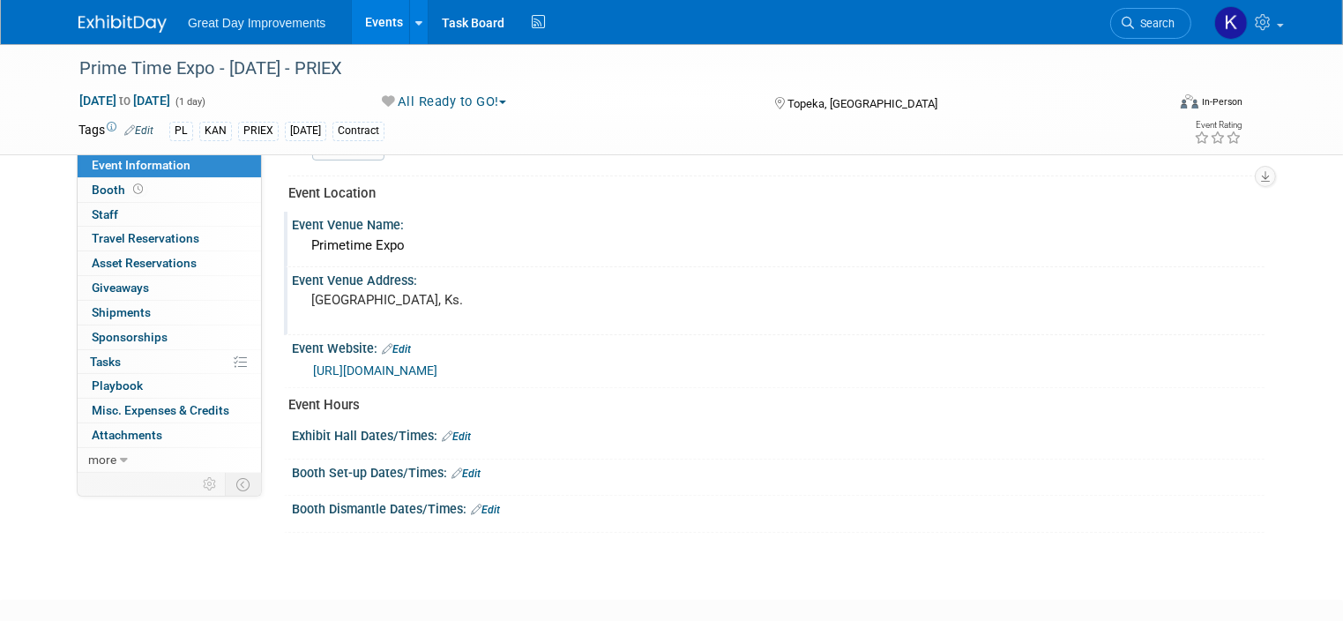
click at [453, 430] on link "Edit" at bounding box center [456, 436] width 29 height 12
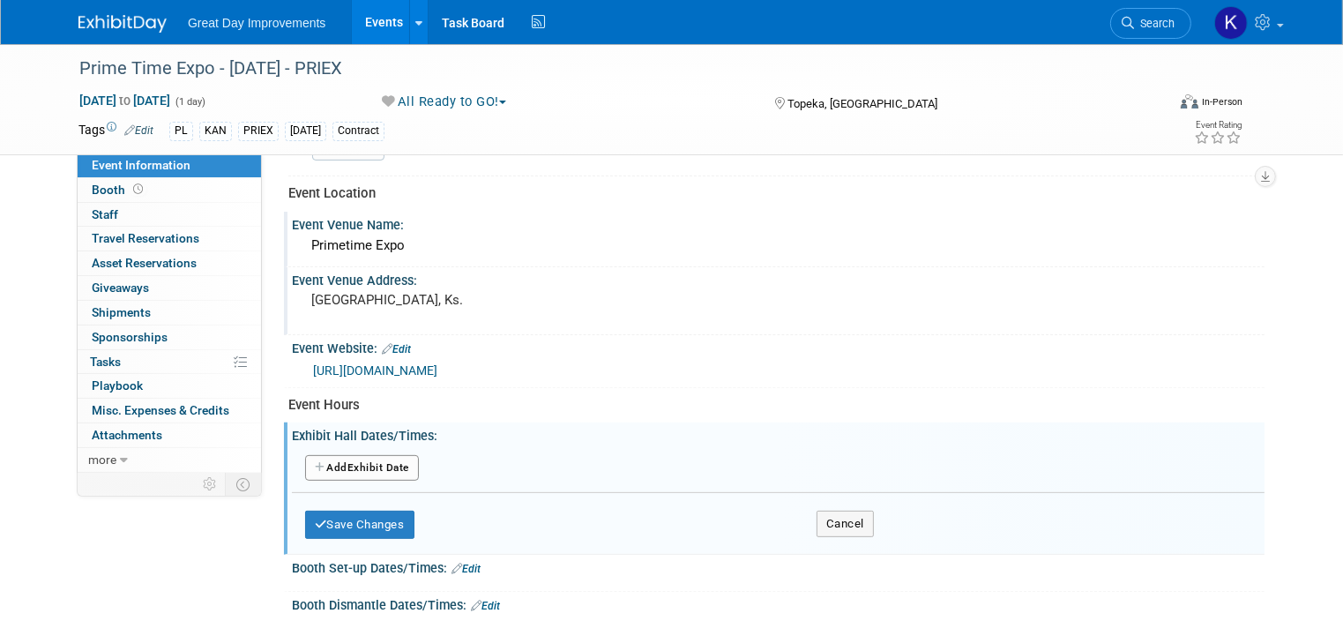
click at [388, 455] on button "Add Another Exhibit Date" at bounding box center [362, 468] width 114 height 26
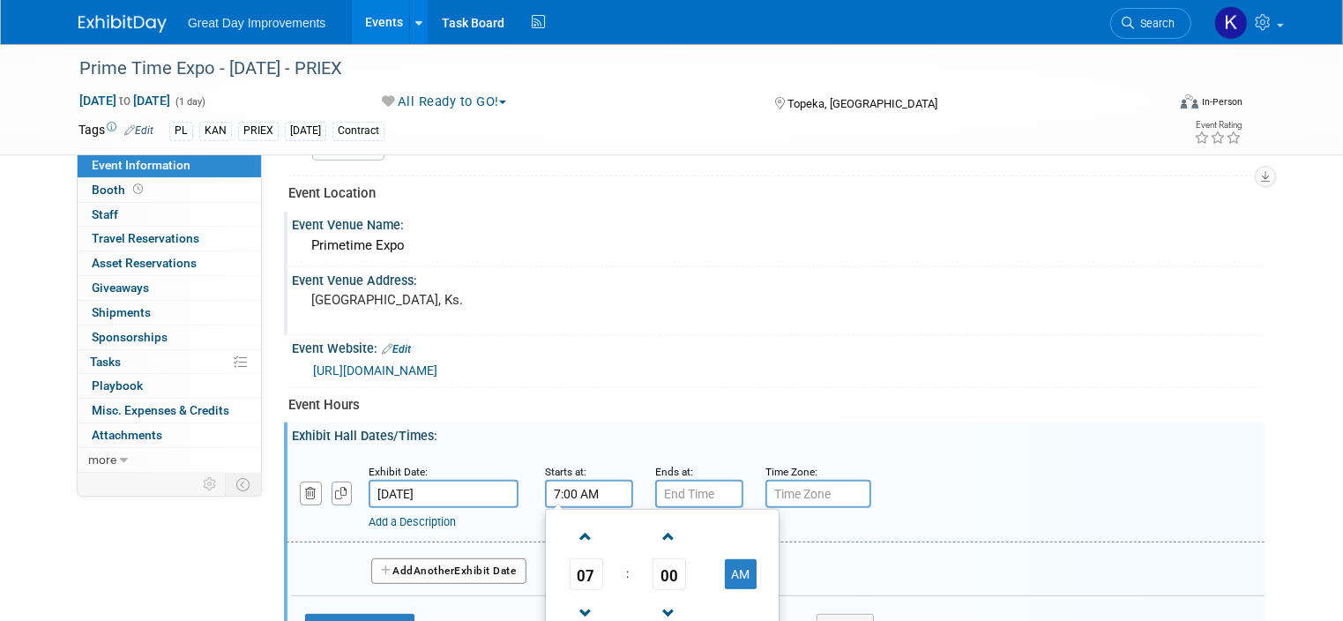
click at [545, 484] on input "7:00 AM" at bounding box center [589, 494] width 88 height 28
type input "10:00 AM"
click at [659, 488] on input "7:00 PM" at bounding box center [699, 494] width 88 height 28
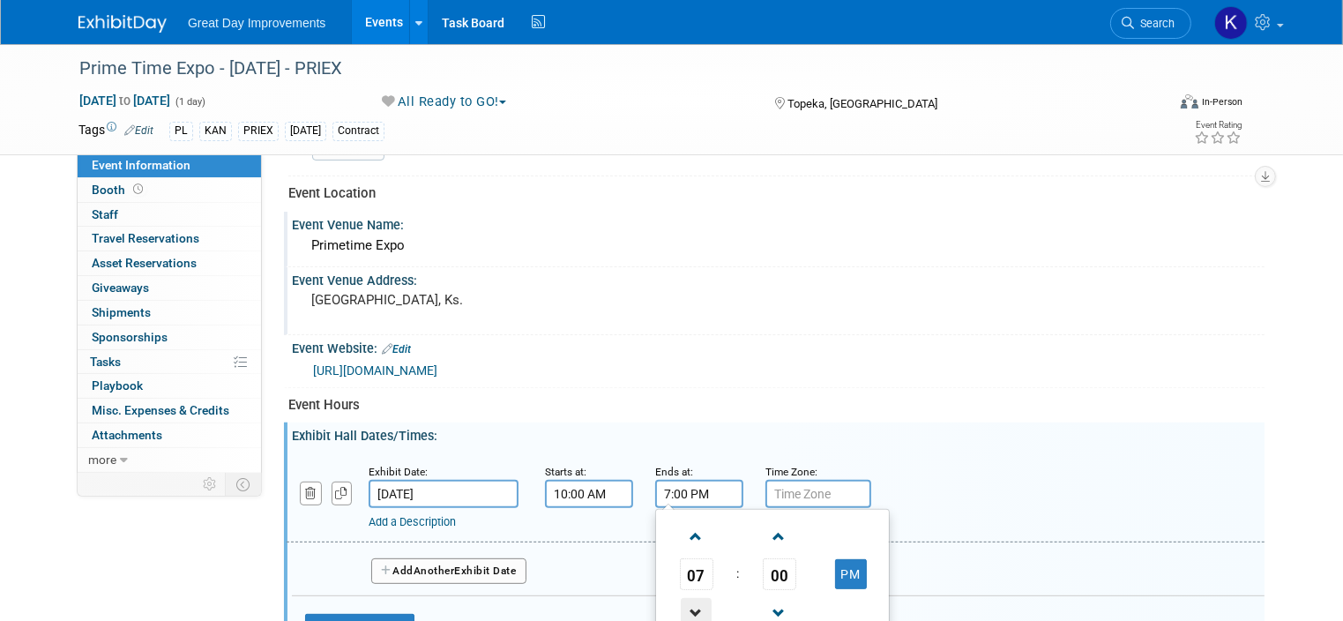
click at [681, 599] on span at bounding box center [696, 613] width 31 height 31
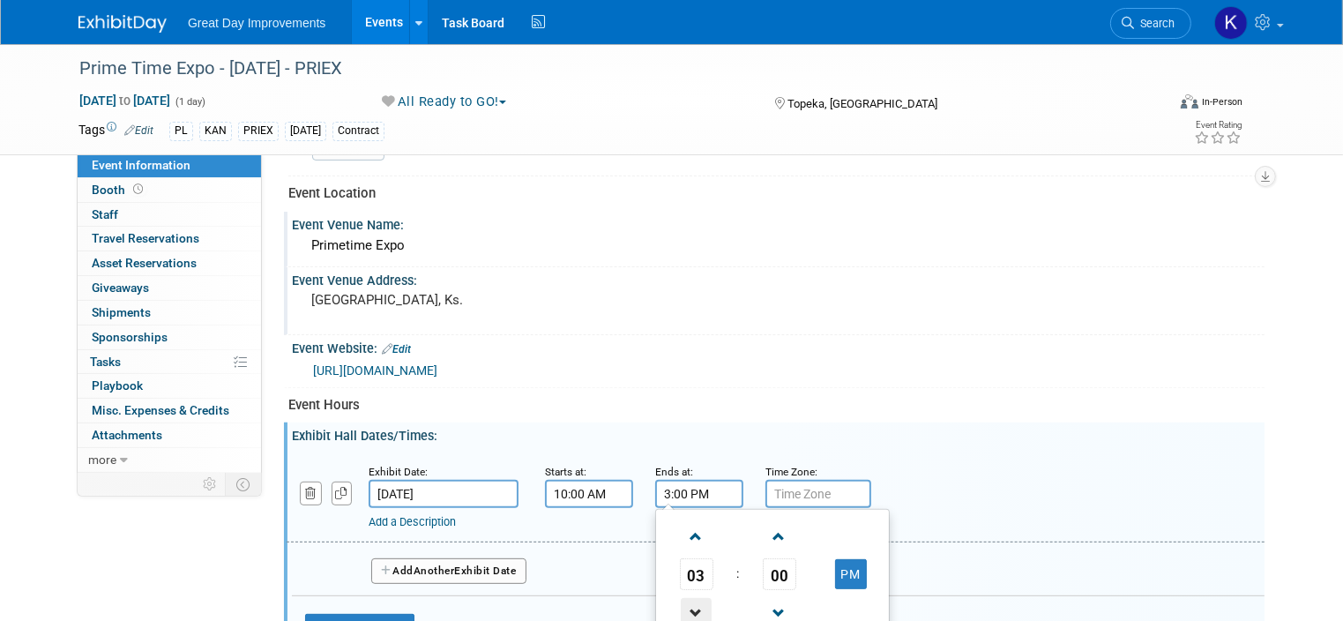
type input "2:00 PM"
click at [911, 508] on div "Add a Description Description:" at bounding box center [732, 519] width 728 height 22
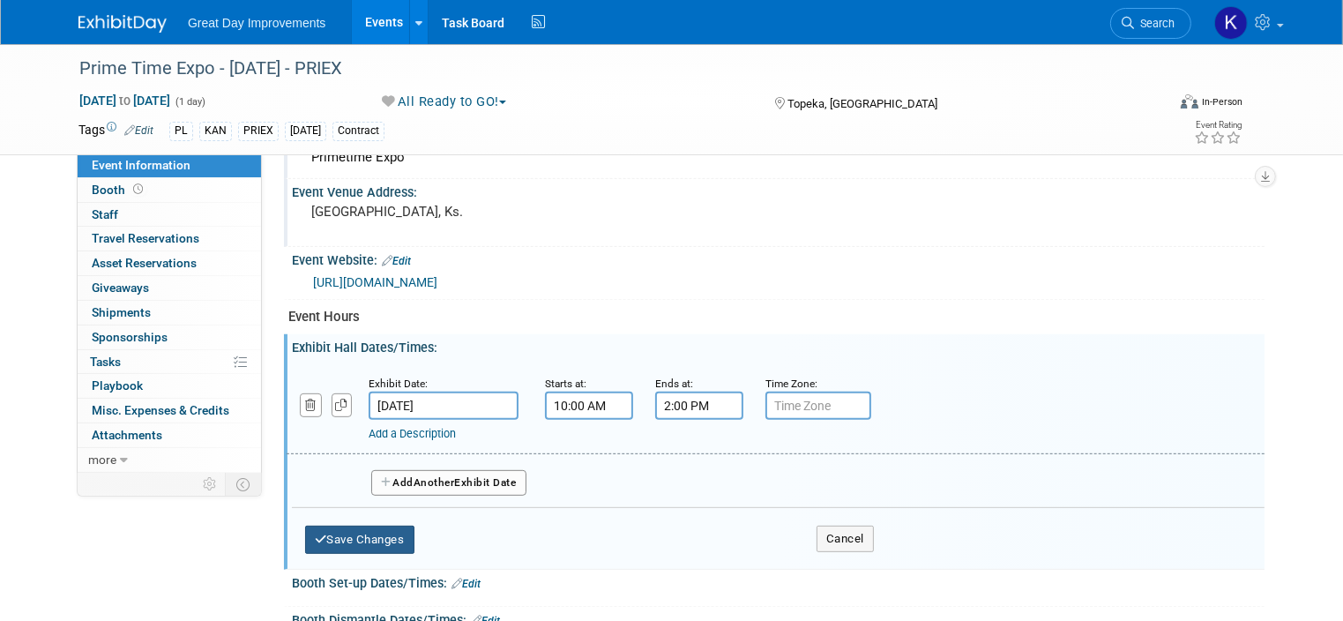
click at [356, 532] on button "Save Changes" at bounding box center [359, 539] width 109 height 28
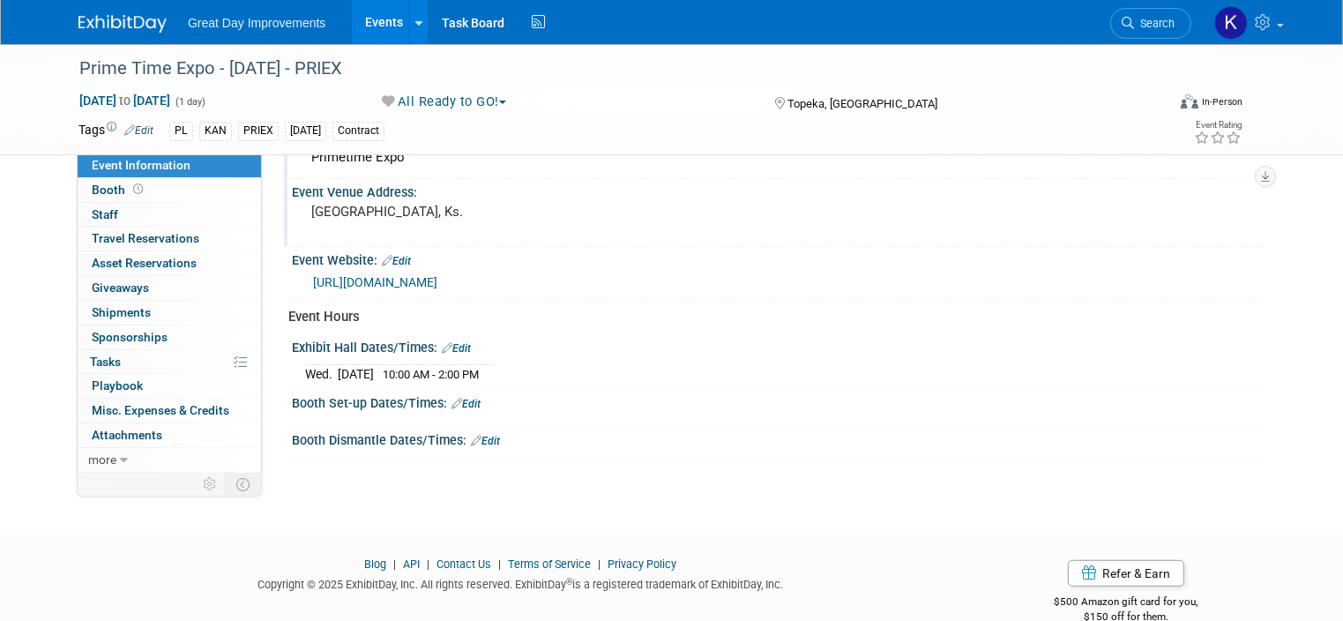
click at [461, 398] on link "Edit" at bounding box center [465, 404] width 29 height 12
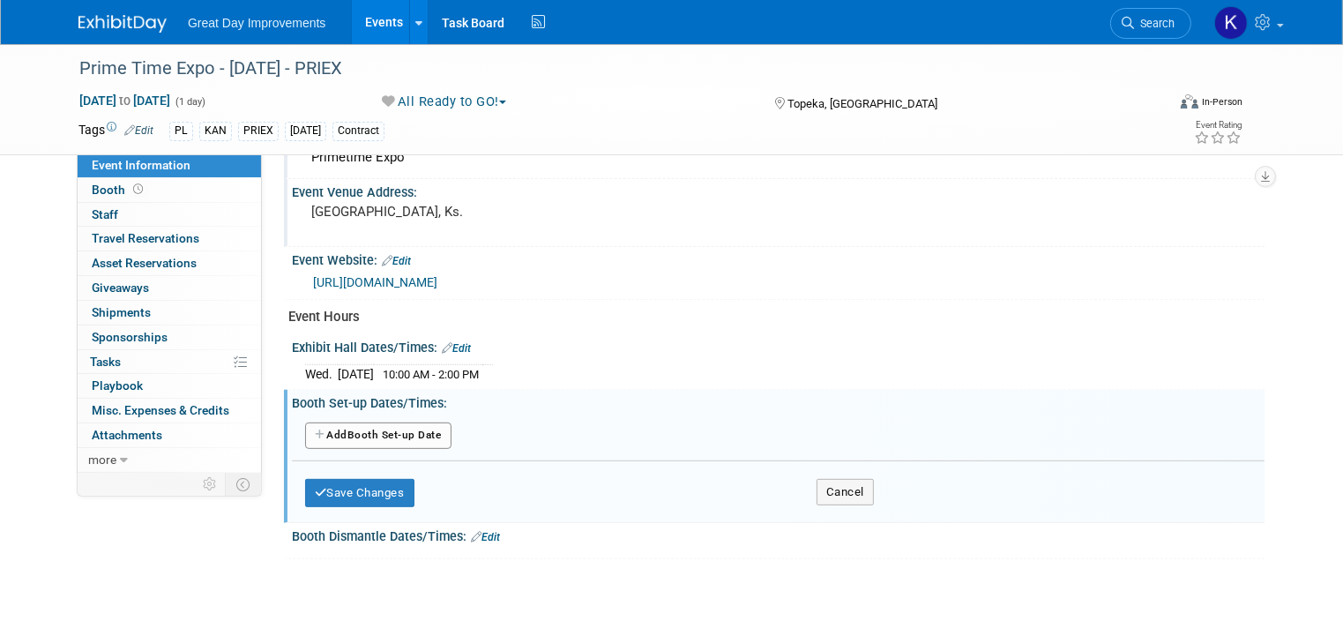
click at [403, 426] on button "Add Another Booth Set-up Date" at bounding box center [378, 435] width 146 height 26
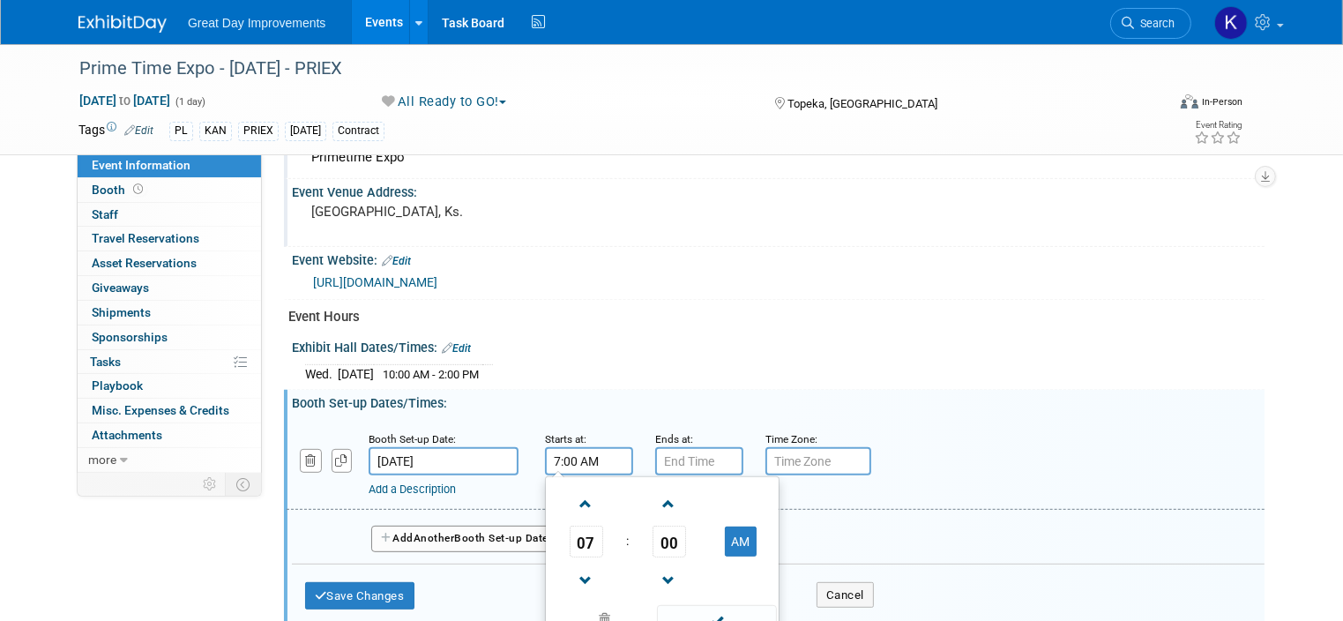
click at [569, 450] on input "7:00 AM" at bounding box center [589, 461] width 88 height 28
click at [570, 490] on span at bounding box center [585, 503] width 31 height 31
type input "8:00 AM"
click at [655, 450] on input "7:00 PM" at bounding box center [699, 461] width 88 height 28
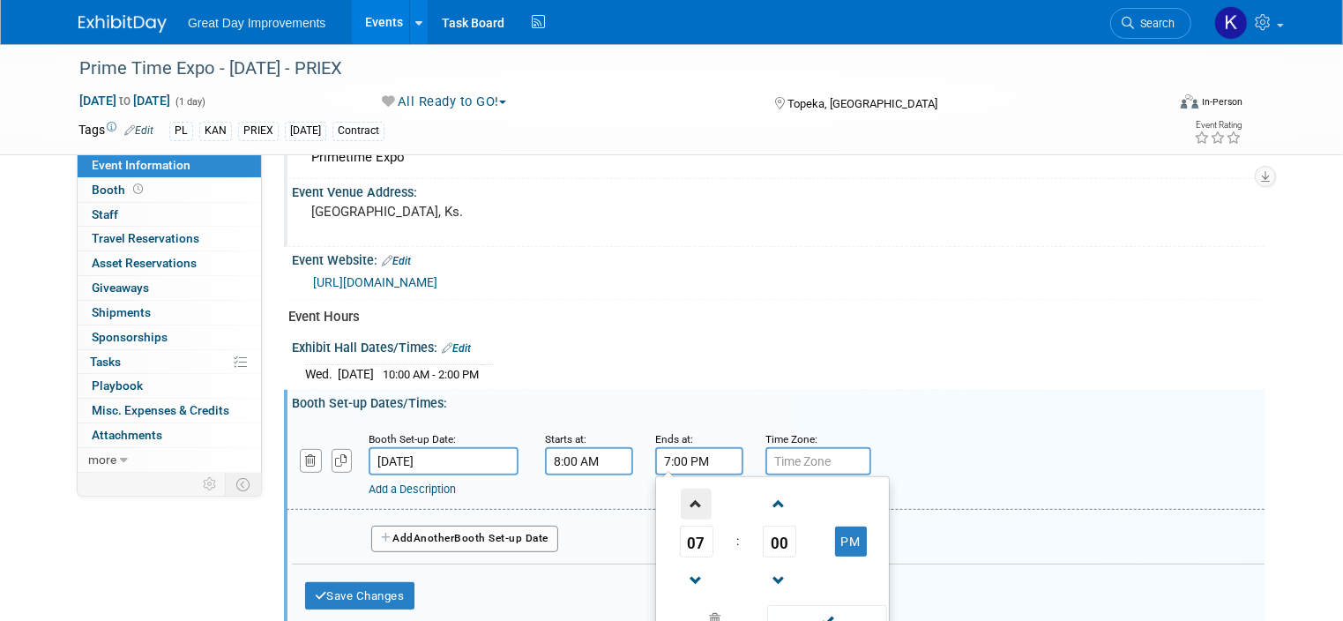
click at [681, 499] on span at bounding box center [696, 503] width 31 height 31
click at [836, 528] on button "PM" at bounding box center [851, 541] width 32 height 30
type input "9:00 AM"
click at [893, 429] on div "Add a Description Description:" at bounding box center [775, 463] width 1004 height 68
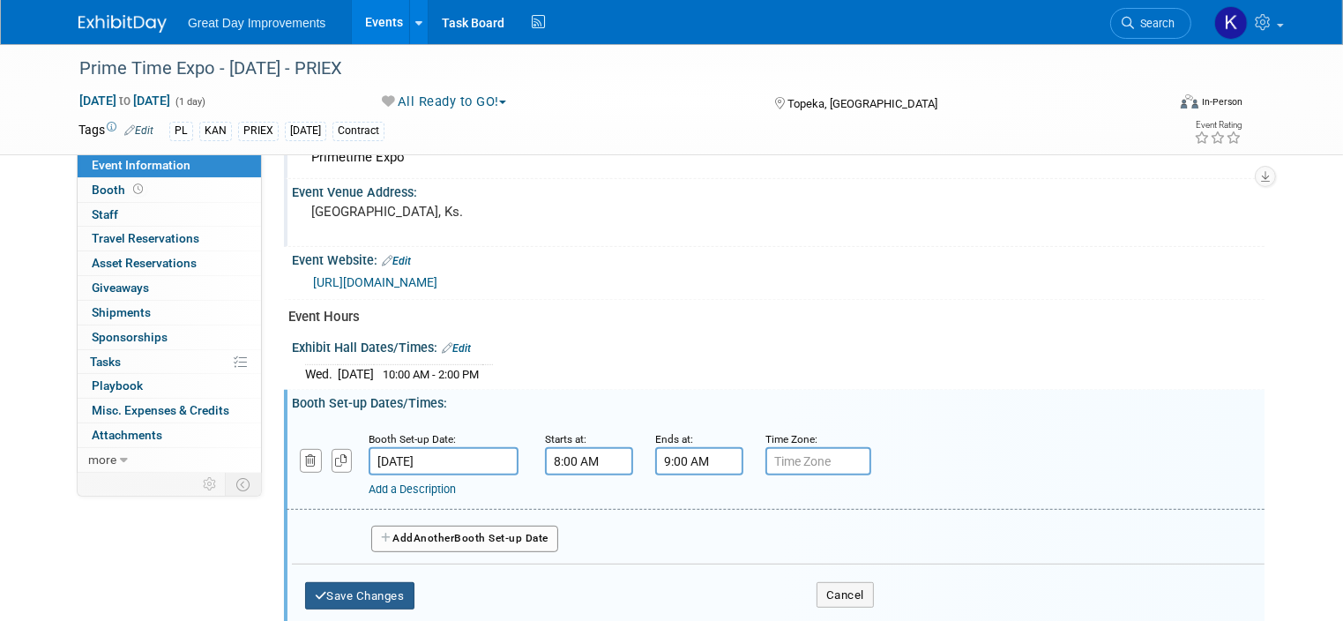
click at [383, 582] on button "Save Changes" at bounding box center [359, 596] width 109 height 28
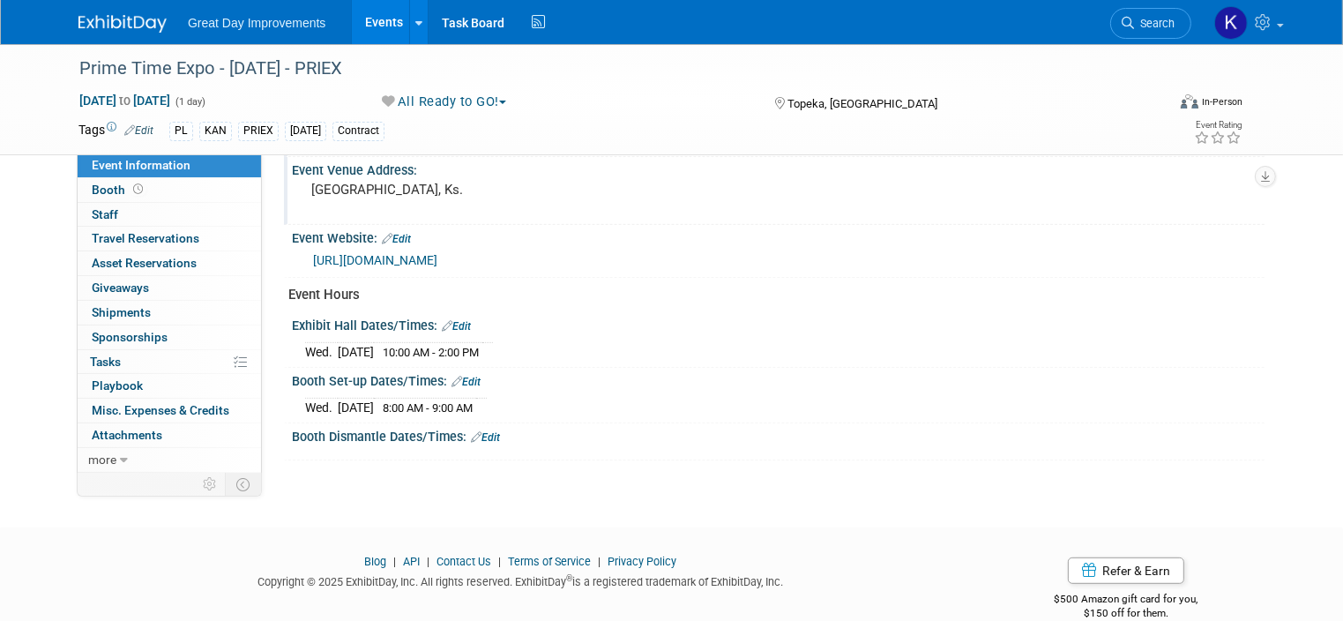
scroll to position [748, 0]
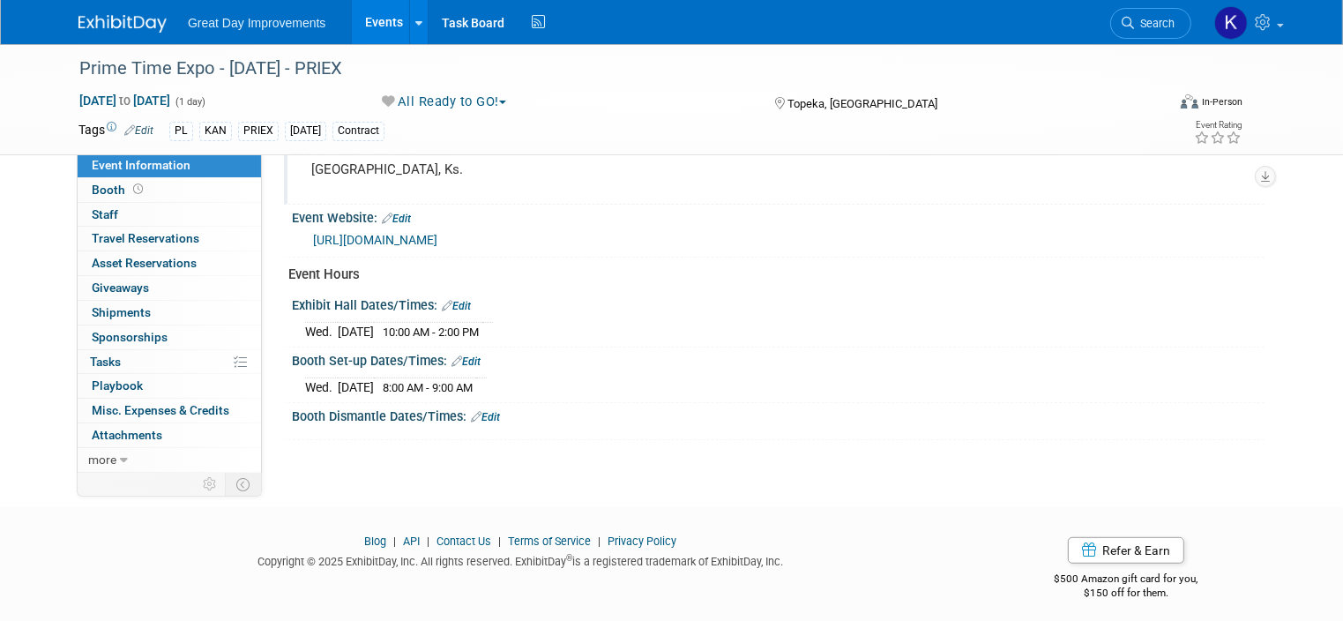
click at [391, 177] on pre "[GEOGRAPHIC_DATA], Ks." at bounding box center [494, 169] width 367 height 16
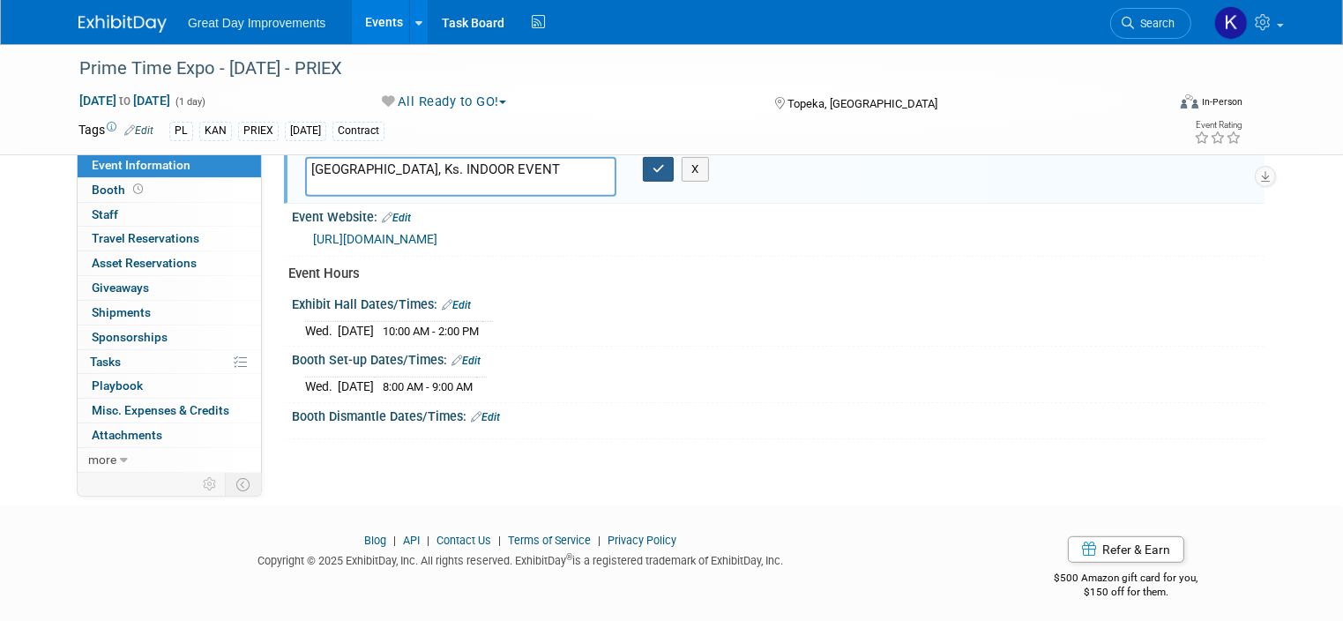
type textarea "[GEOGRAPHIC_DATA], Ks. INDOOR EVENT"
click at [656, 163] on icon "button" at bounding box center [658, 168] width 12 height 11
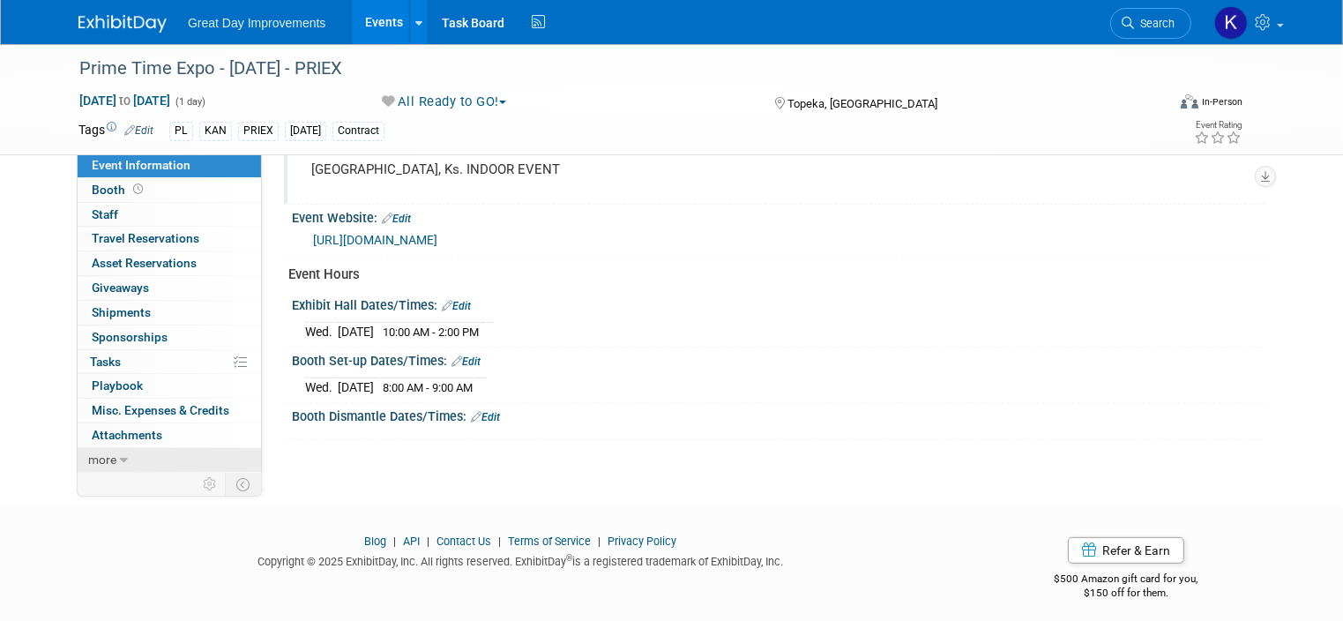
click at [118, 454] on link "more" at bounding box center [169, 460] width 183 height 24
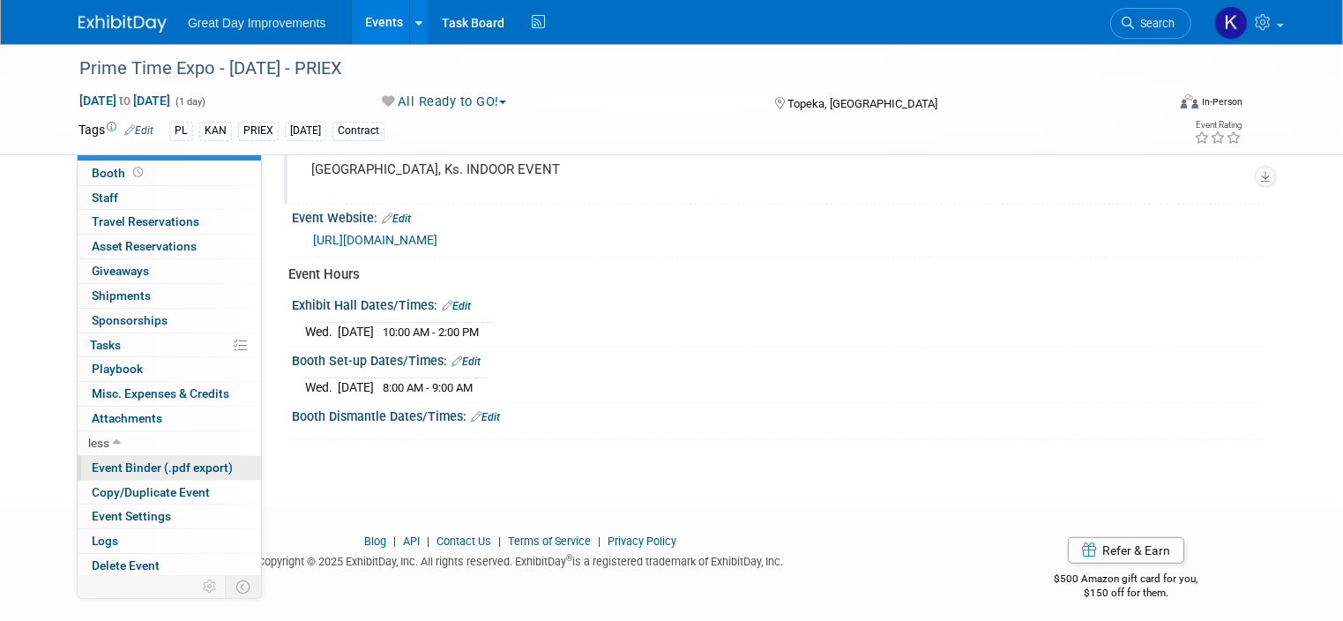
click at [163, 463] on span "Event Binder (.pdf export)" at bounding box center [162, 467] width 141 height 14
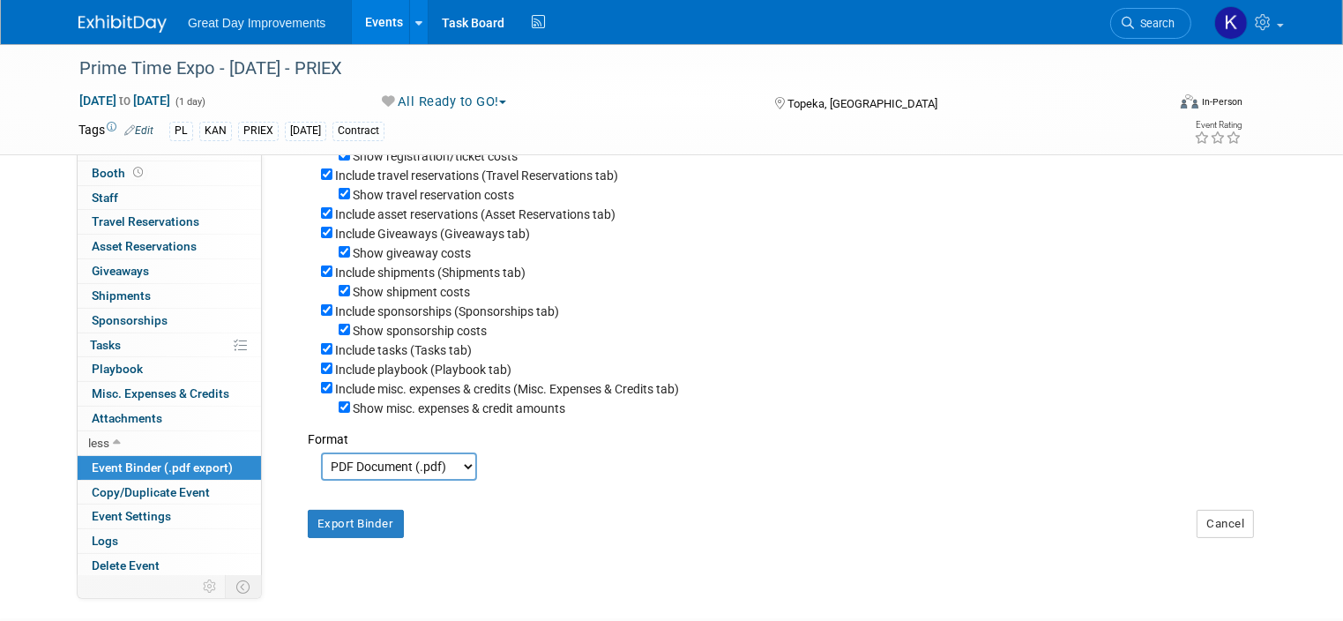
scroll to position [264, 0]
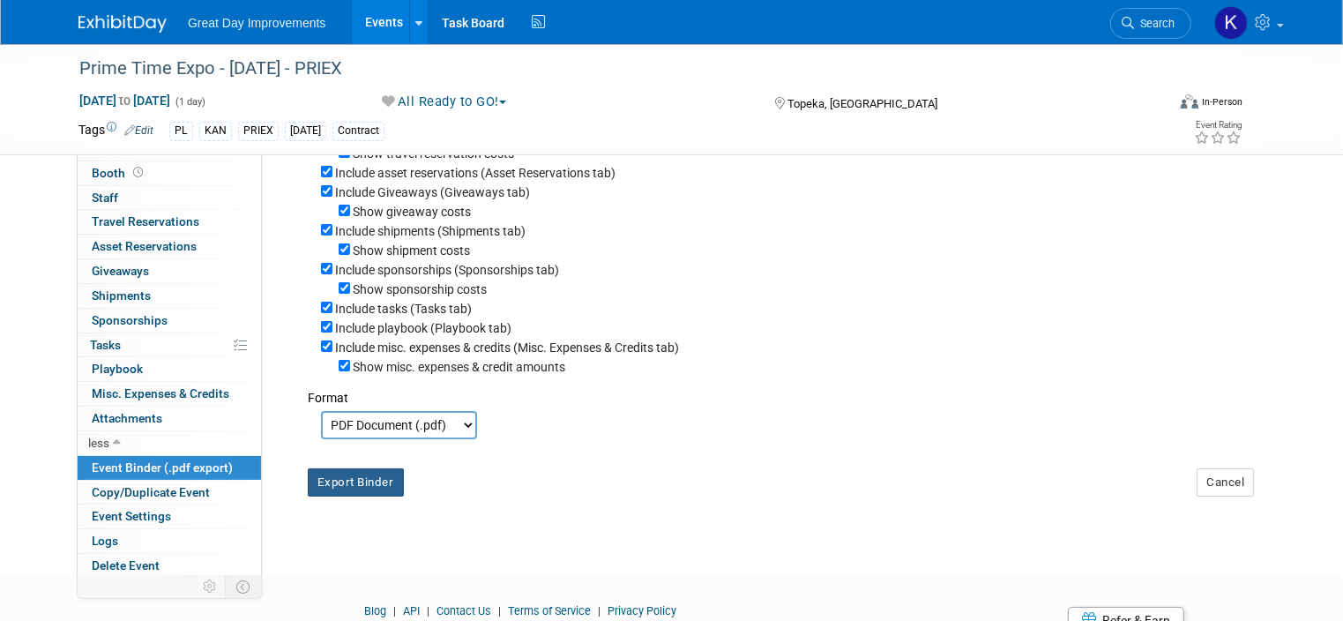
click at [325, 479] on button "Export Binder" at bounding box center [356, 482] width 96 height 28
